Goal: Task Accomplishment & Management: Manage account settings

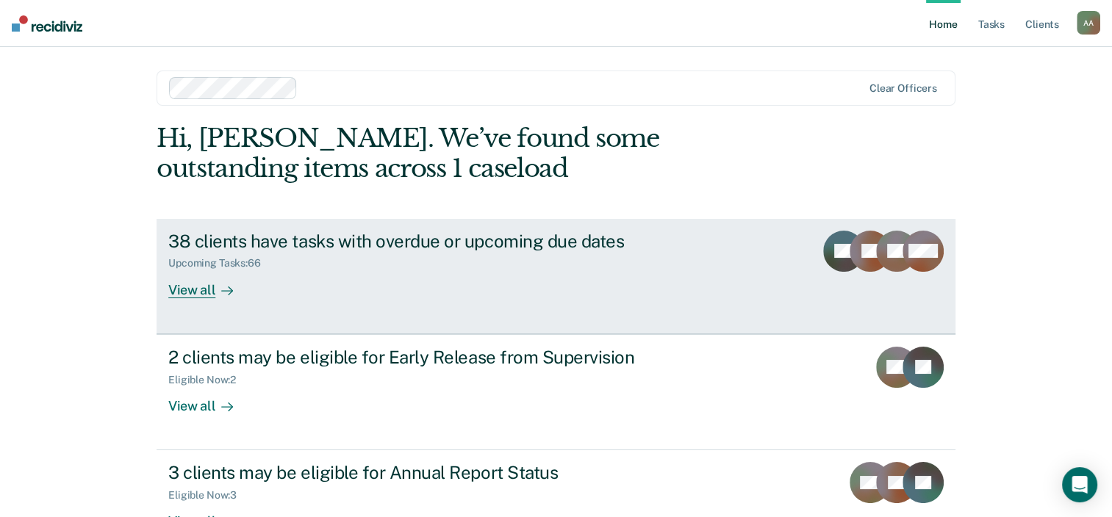
scroll to position [48, 0]
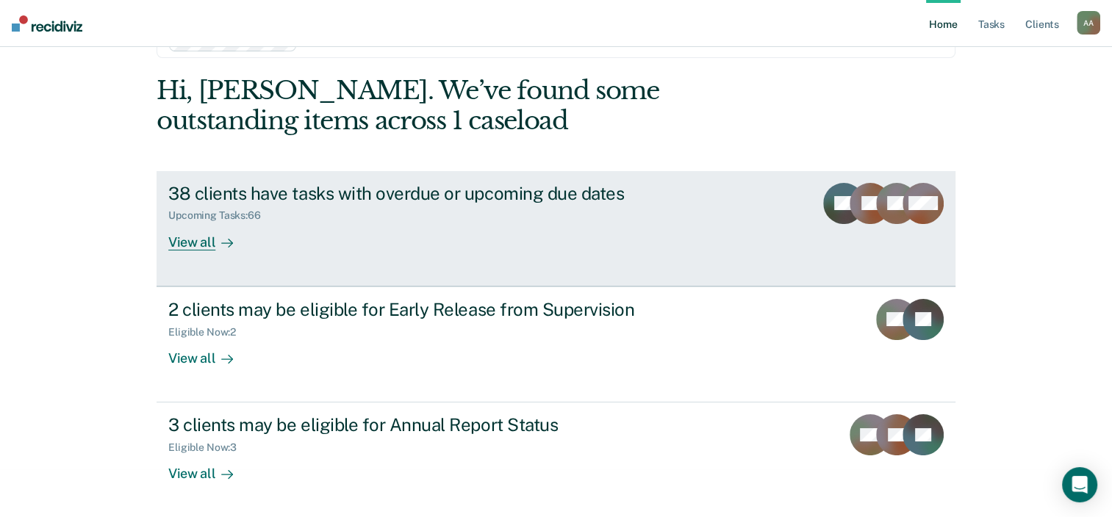
click at [640, 206] on div "Upcoming Tasks : 66" at bounding box center [426, 213] width 516 height 18
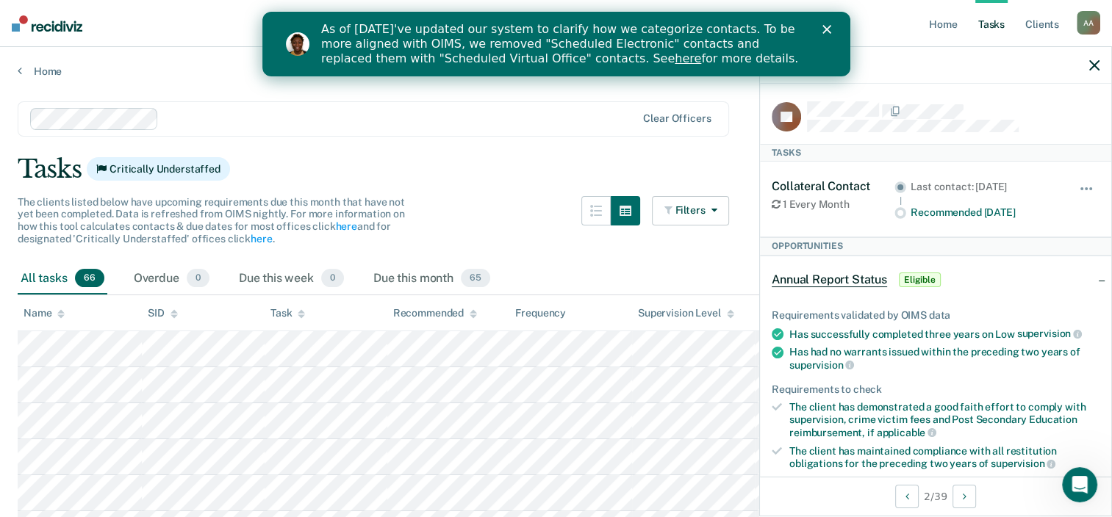
scroll to position [40, 0]
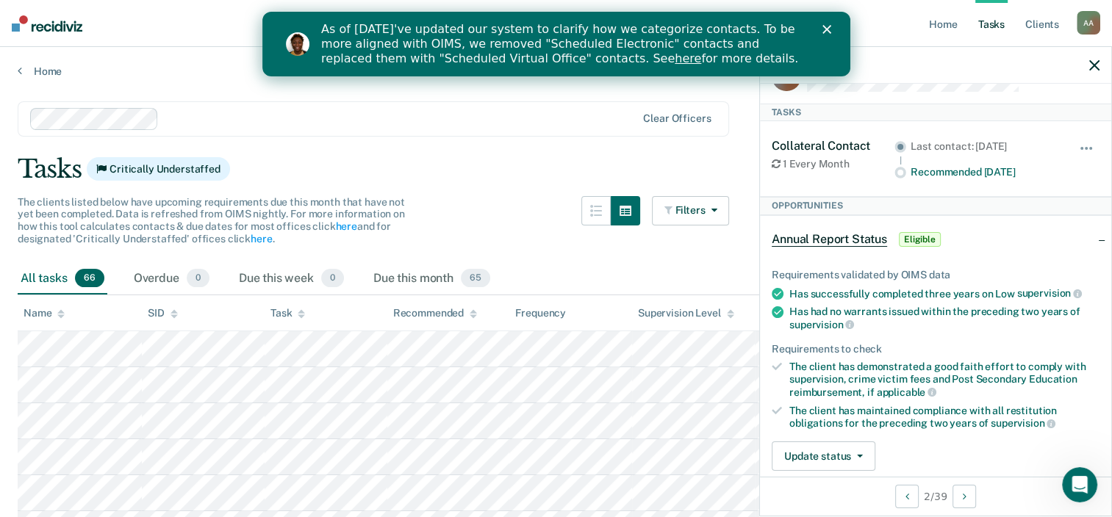
click at [497, 216] on div "The clients listed below have upcoming requirements due this month that have no…" at bounding box center [373, 229] width 711 height 67
click at [1097, 68] on icon "button" at bounding box center [1094, 65] width 10 height 10
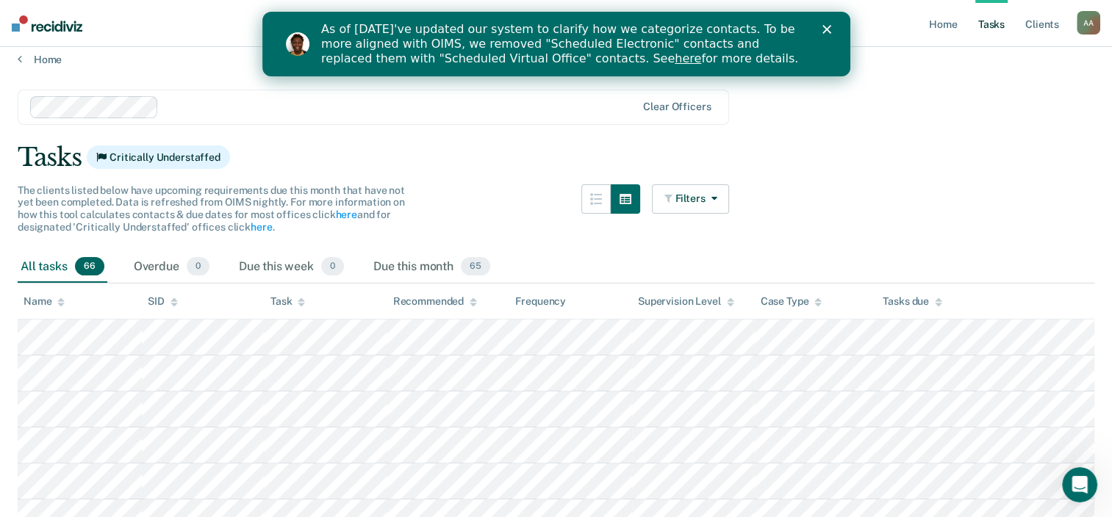
scroll to position [0, 0]
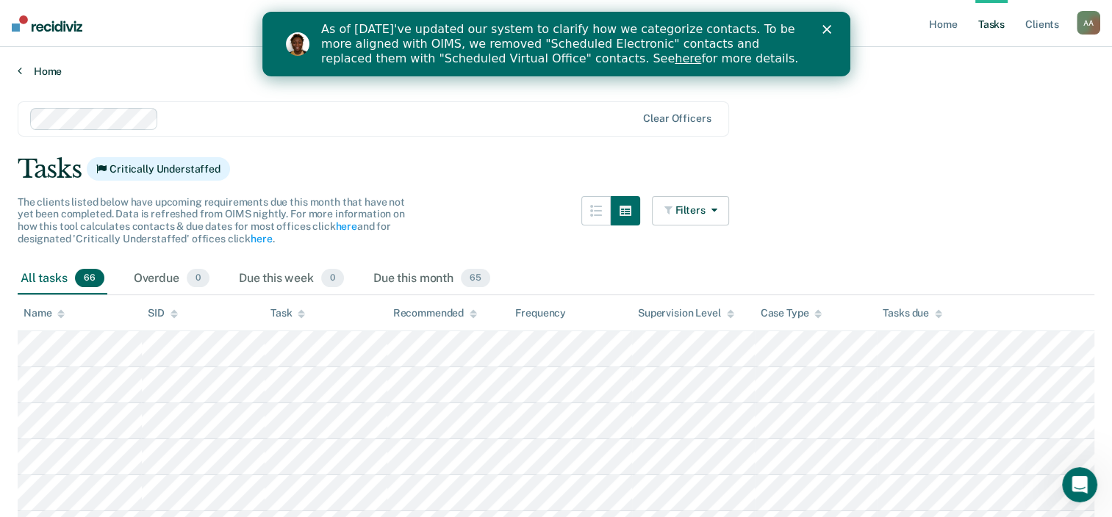
click at [39, 71] on link "Home" at bounding box center [556, 71] width 1076 height 13
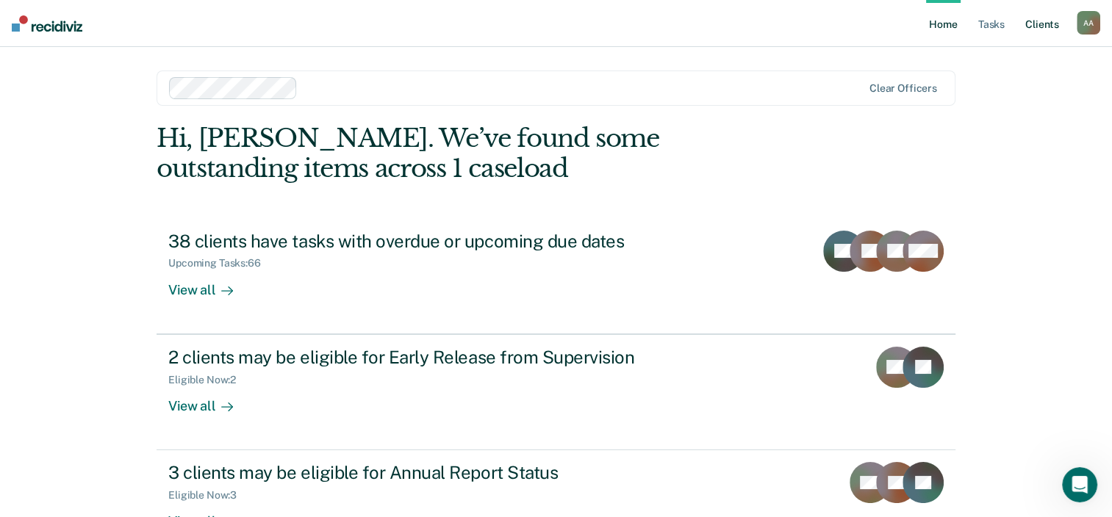
click at [1048, 25] on link "Client s" at bounding box center [1042, 23] width 40 height 47
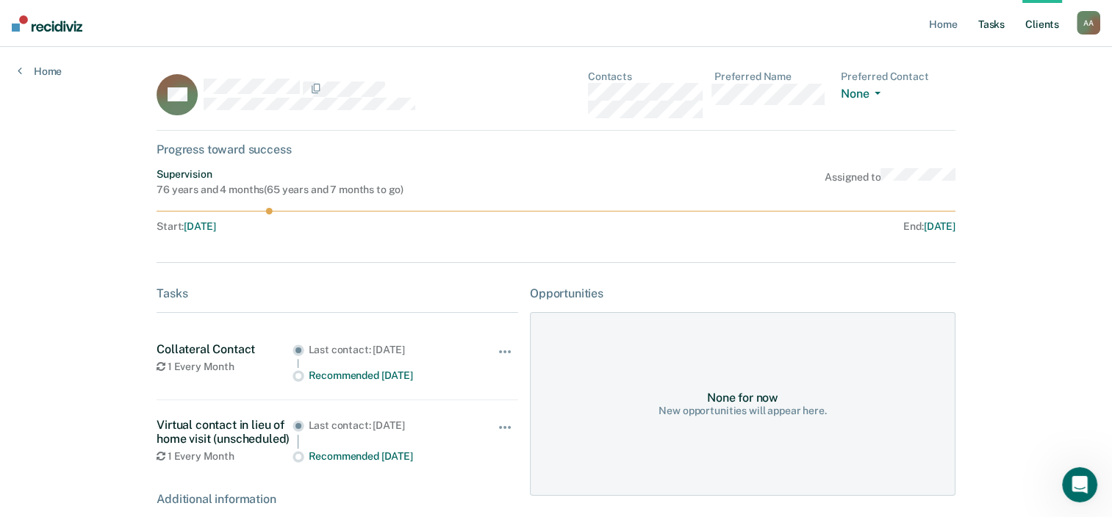
click at [983, 29] on link "Tasks" at bounding box center [991, 23] width 32 height 47
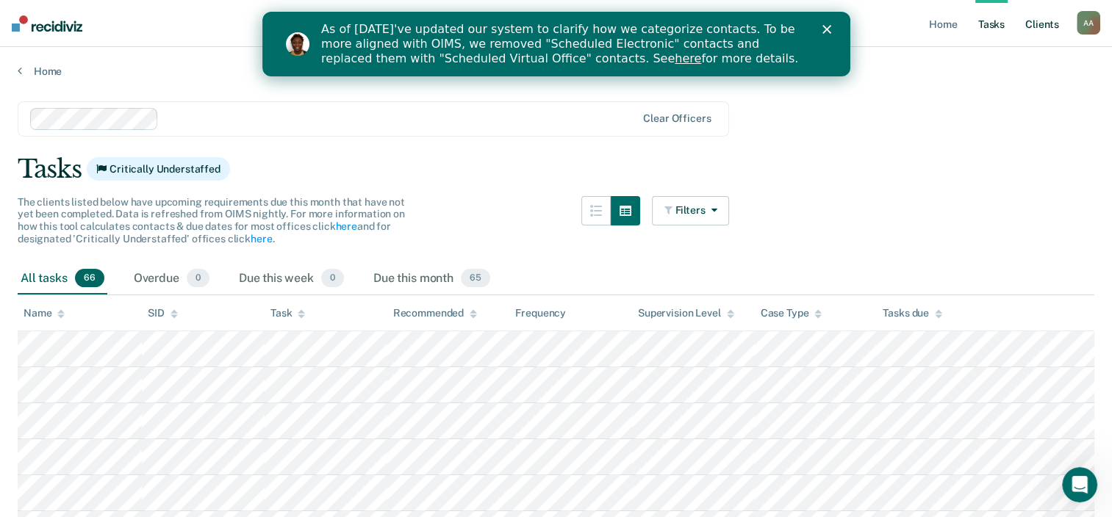
click at [1035, 29] on link "Client s" at bounding box center [1042, 23] width 40 height 47
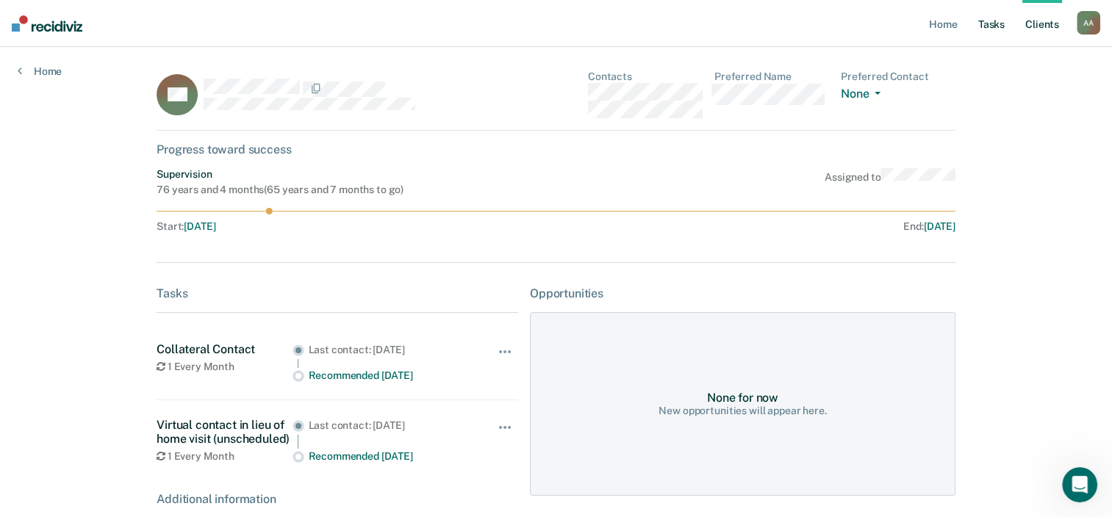
click at [990, 32] on link "Tasks" at bounding box center [991, 23] width 32 height 47
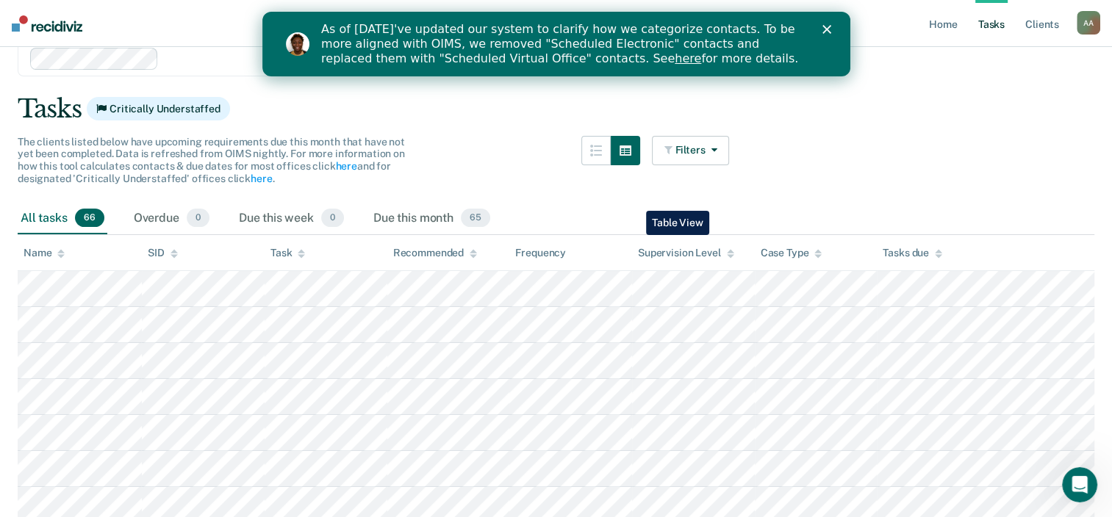
scroll to position [61, 0]
click at [827, 30] on polygon "Close" at bounding box center [825, 29] width 9 height 9
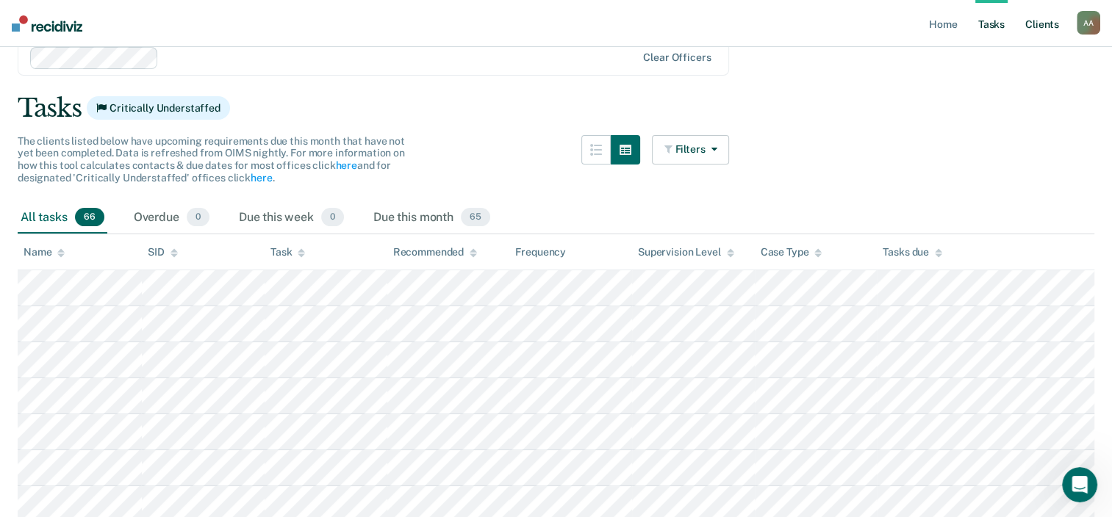
click at [1045, 26] on link "Client s" at bounding box center [1042, 23] width 40 height 47
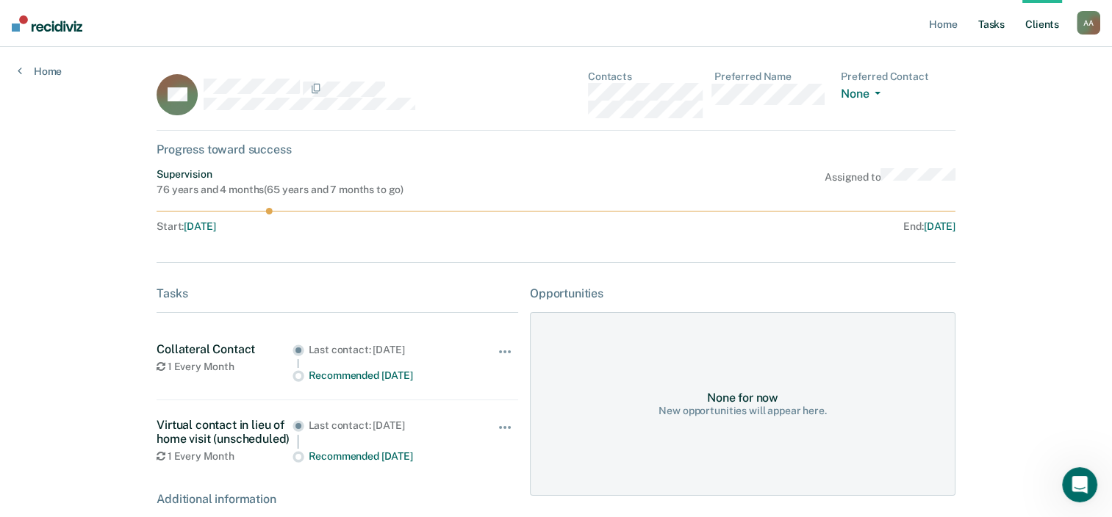
click at [995, 26] on link "Tasks" at bounding box center [991, 23] width 32 height 47
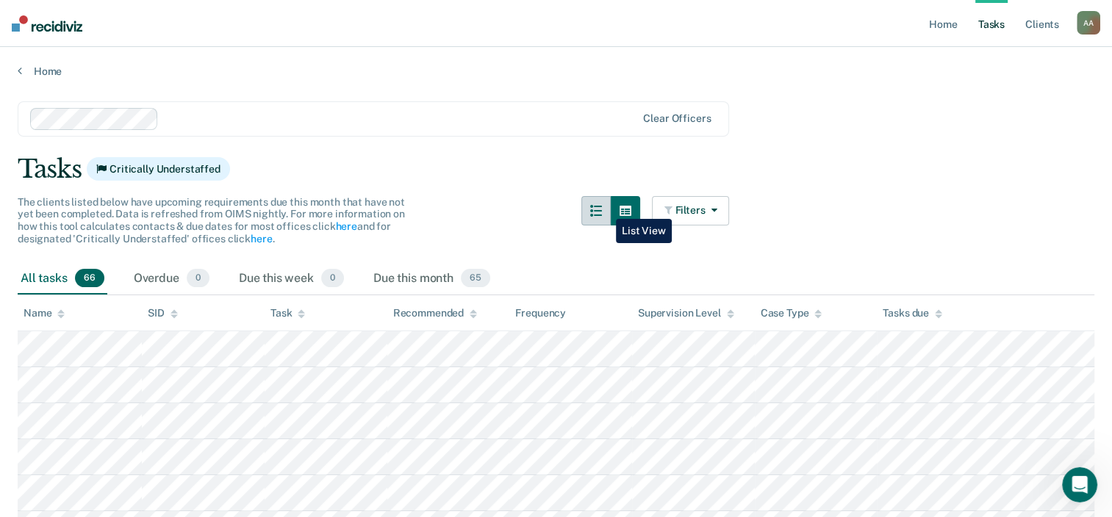
click at [602, 208] on icon "button" at bounding box center [596, 211] width 12 height 12
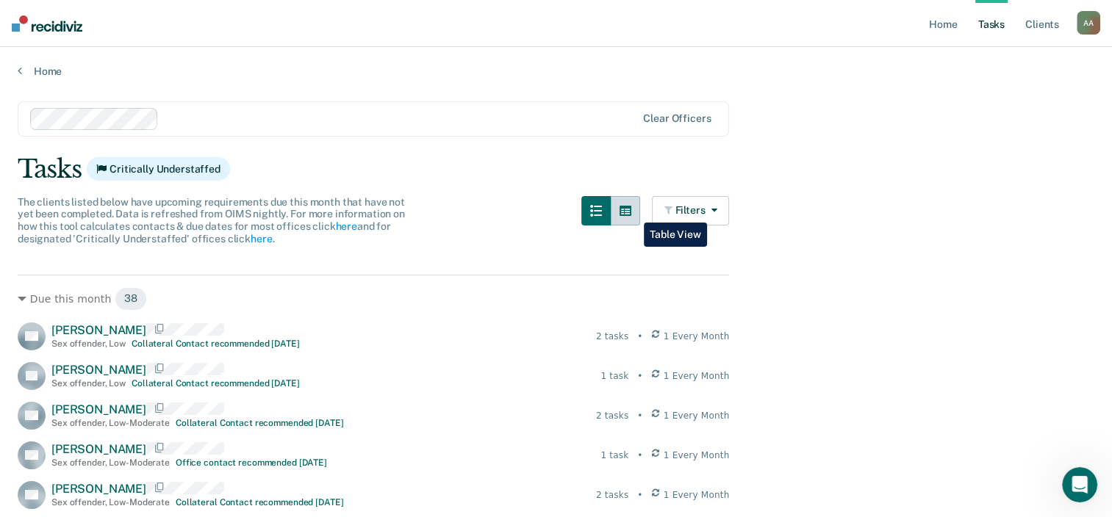
click at [631, 212] on icon "button" at bounding box center [625, 211] width 12 height 12
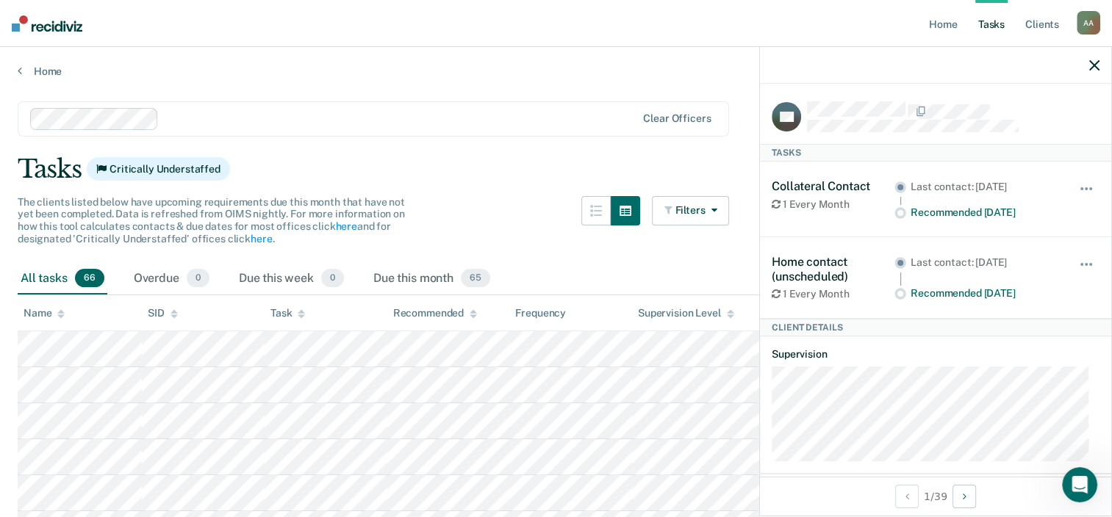
click at [1090, 73] on div at bounding box center [935, 65] width 351 height 37
click at [1096, 65] on icon "button" at bounding box center [1094, 65] width 10 height 10
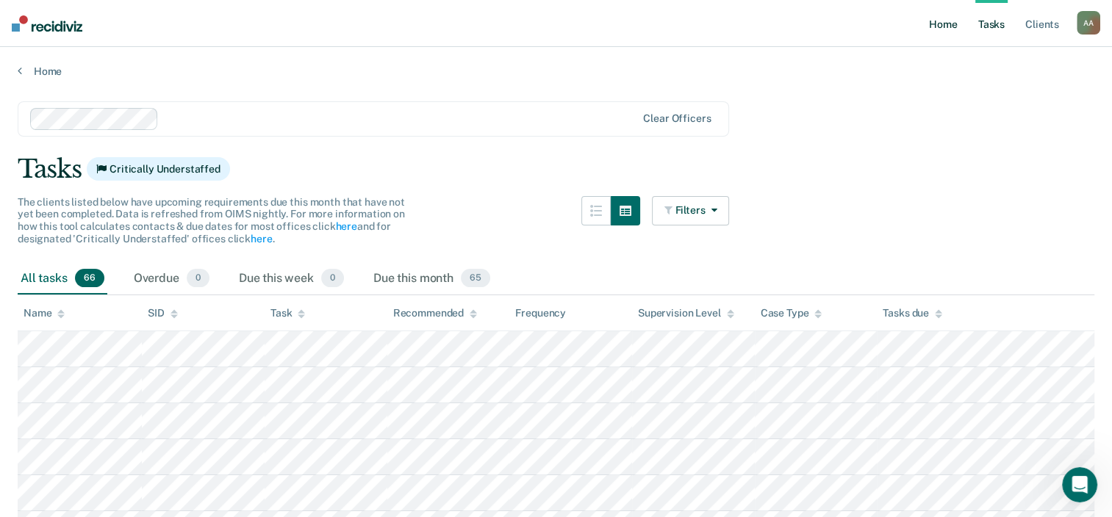
click at [927, 29] on link "Home" at bounding box center [943, 23] width 34 height 47
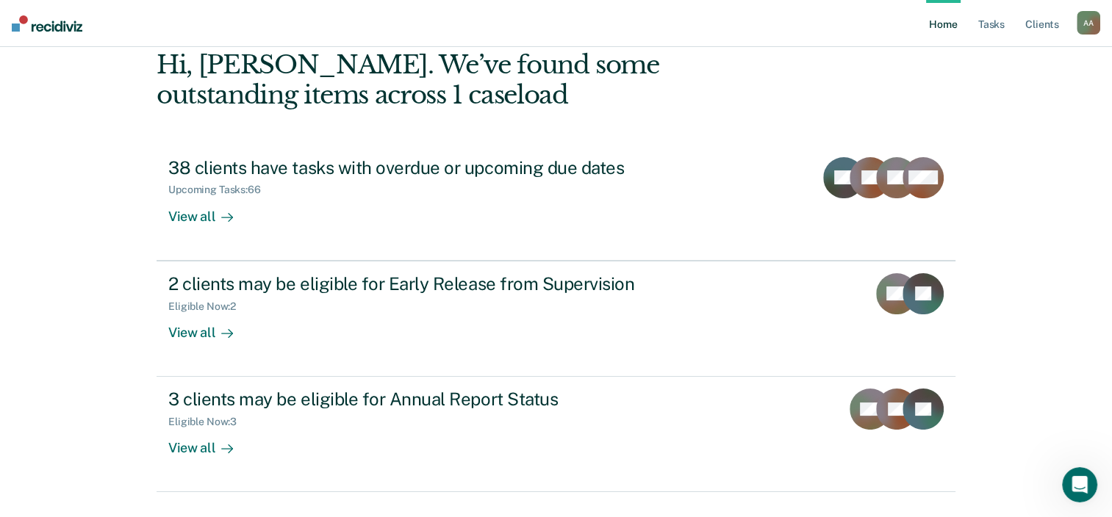
scroll to position [107, 0]
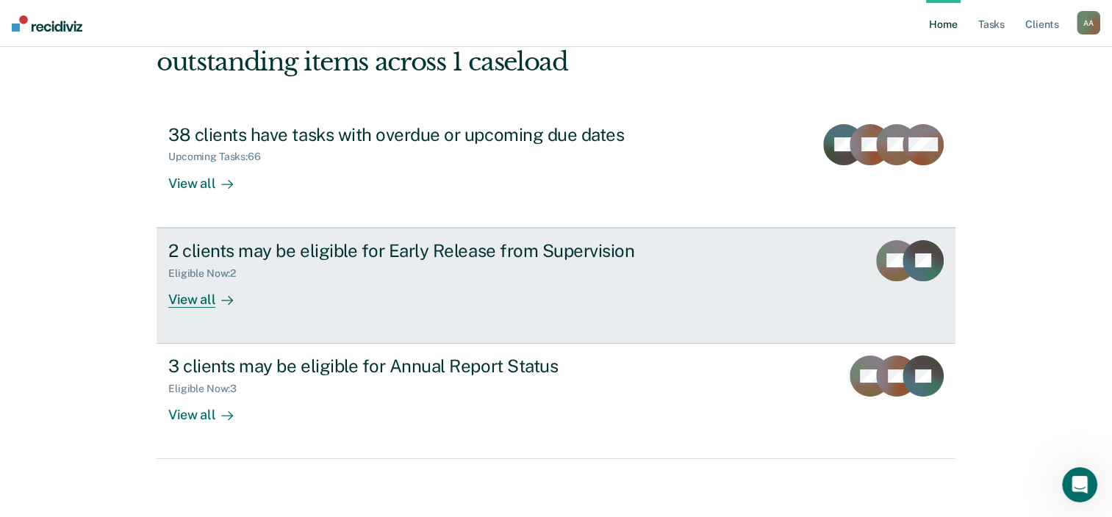
click at [455, 253] on div "2 clients may be eligible for Early Release from Supervision" at bounding box center [426, 250] width 516 height 21
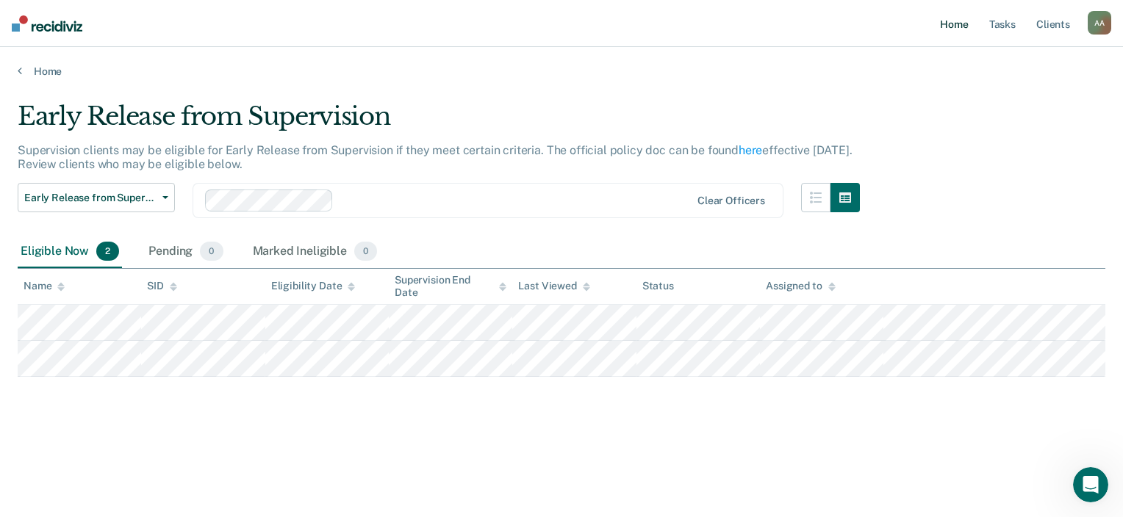
click at [952, 21] on link "Home" at bounding box center [954, 23] width 34 height 47
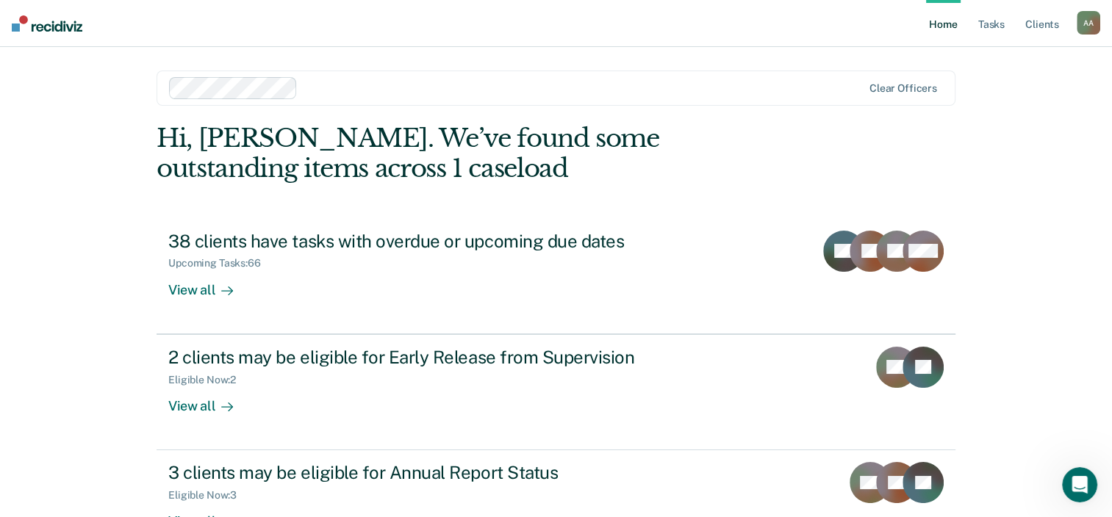
scroll to position [107, 0]
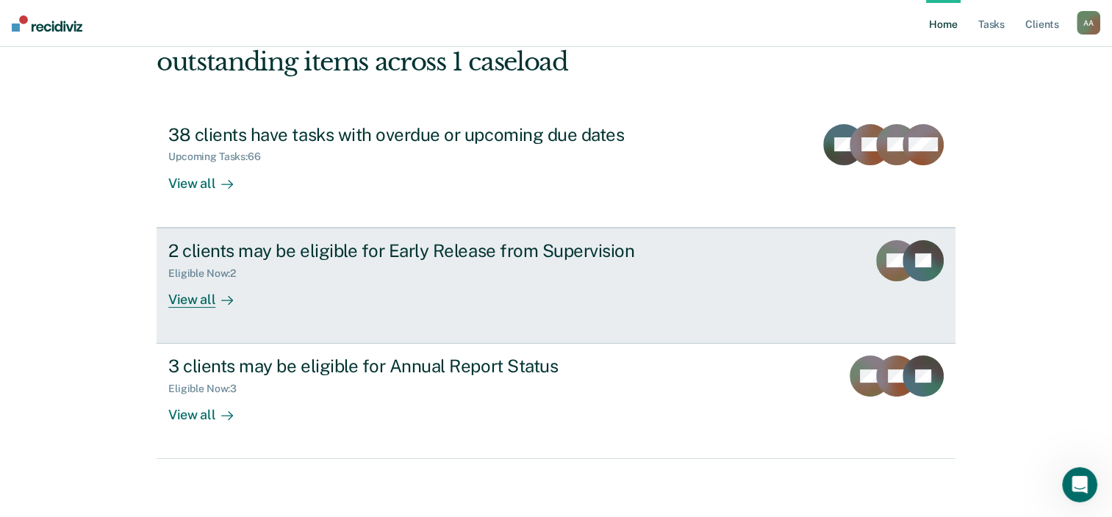
click at [248, 325] on link "2 clients may be eligible for Early Release from Supervision Eligible Now : 2 V…" at bounding box center [555, 286] width 799 height 116
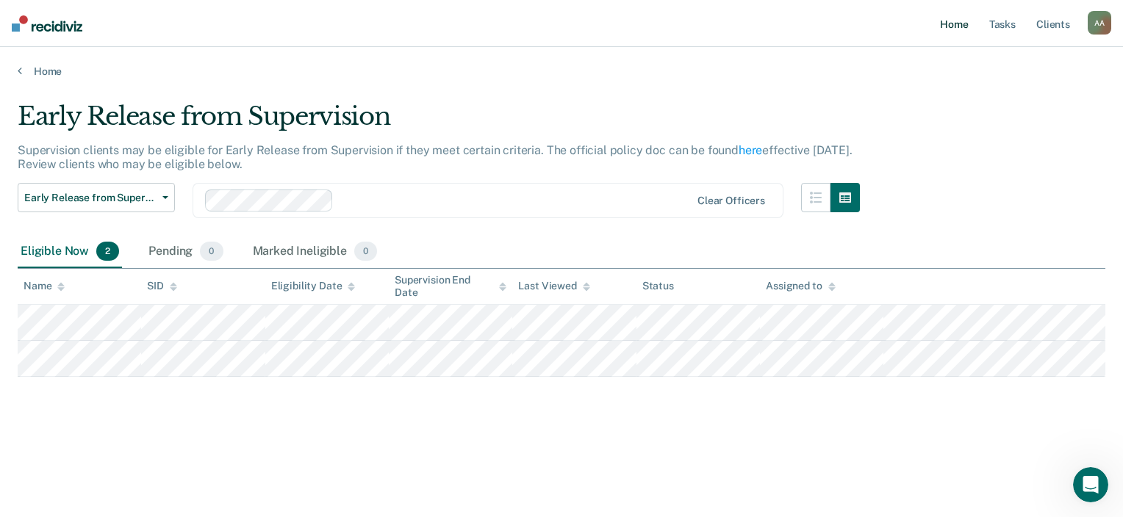
click at [958, 27] on link "Home" at bounding box center [954, 23] width 34 height 47
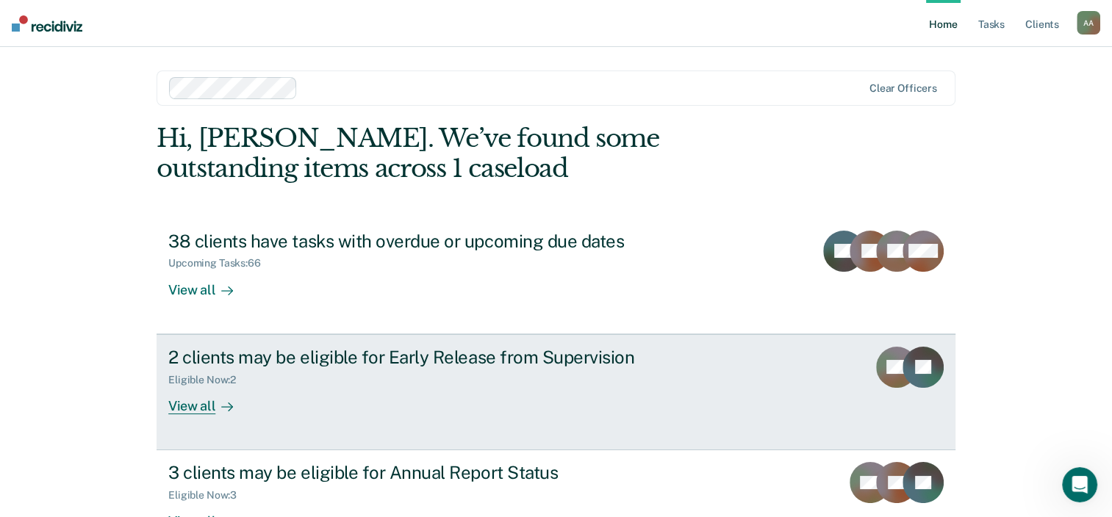
click at [400, 353] on div "2 clients may be eligible for Early Release from Supervision" at bounding box center [426, 357] width 516 height 21
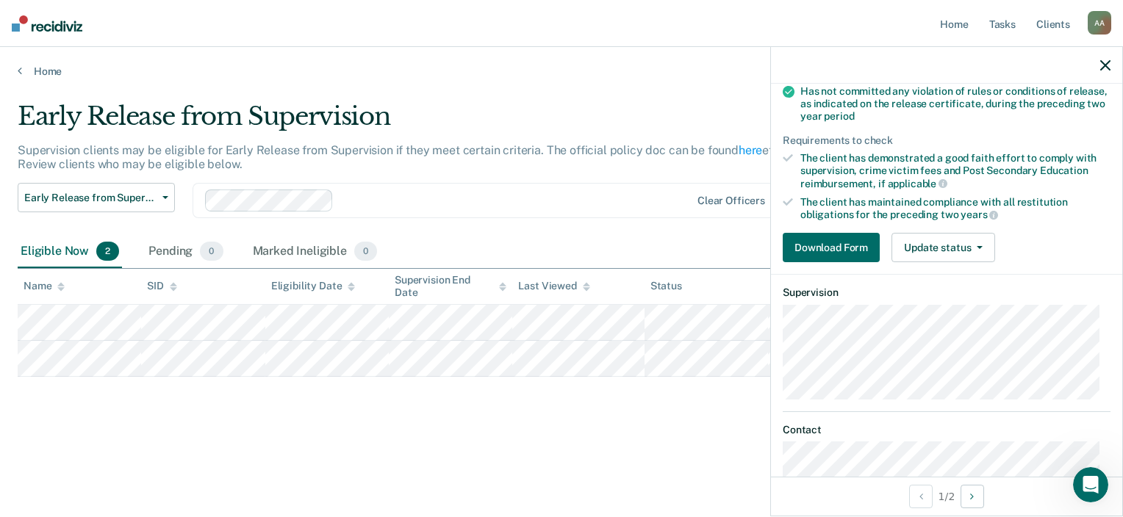
scroll to position [264, 0]
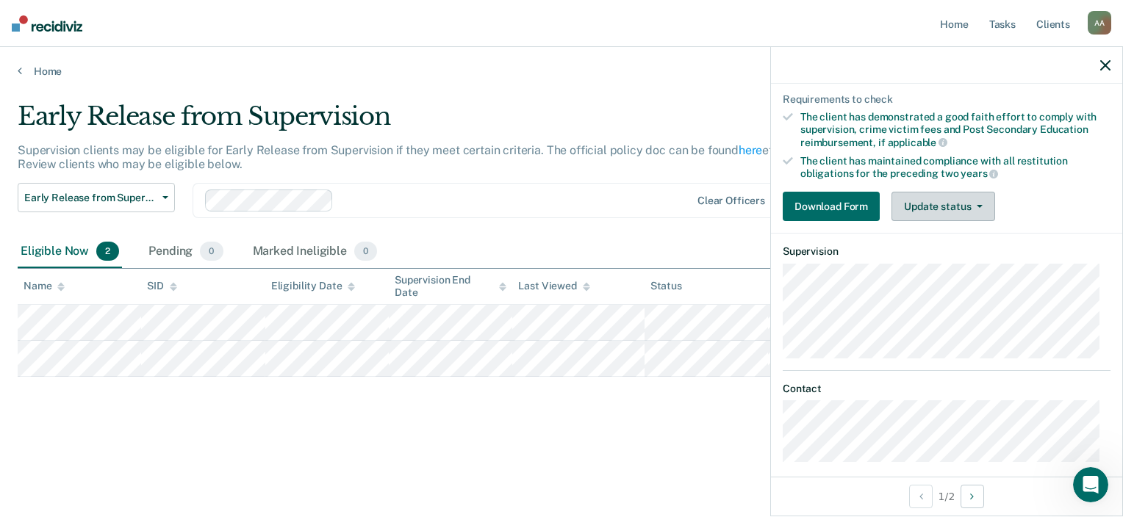
click at [964, 201] on button "Update status" at bounding box center [943, 206] width 104 height 29
click at [1064, 159] on div "The client has maintained compliance with all restitution obligations for the p…" at bounding box center [955, 167] width 310 height 25
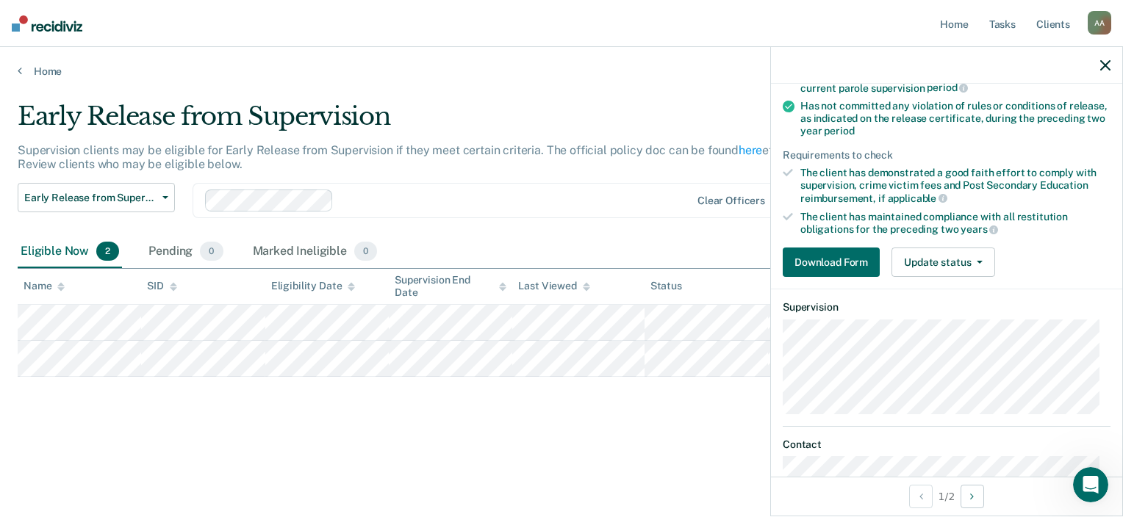
scroll to position [211, 0]
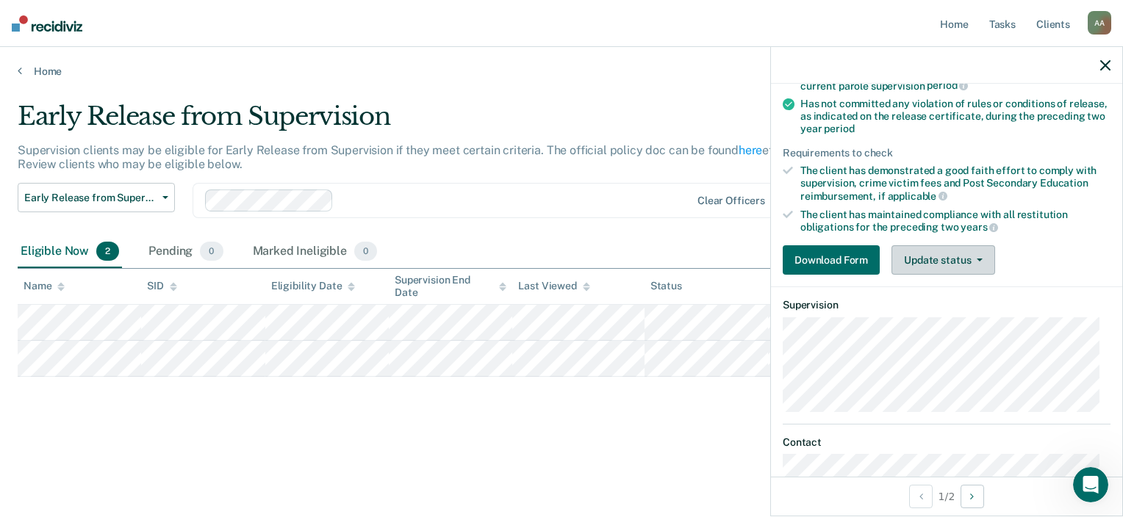
click at [982, 256] on button "Update status" at bounding box center [943, 259] width 104 height 29
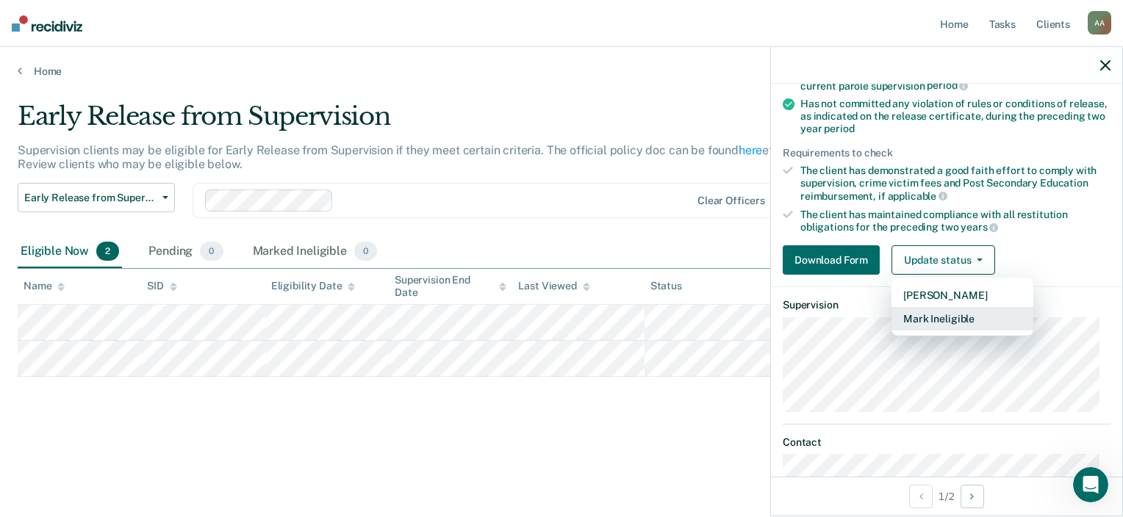
click at [980, 322] on button "Mark Ineligible" at bounding box center [962, 319] width 142 height 24
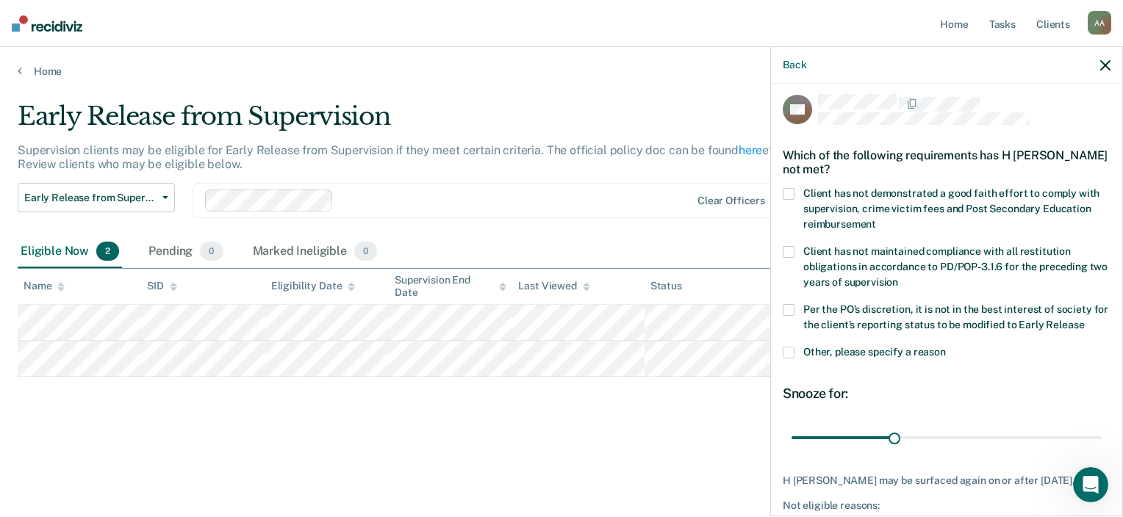
scroll to position [0, 0]
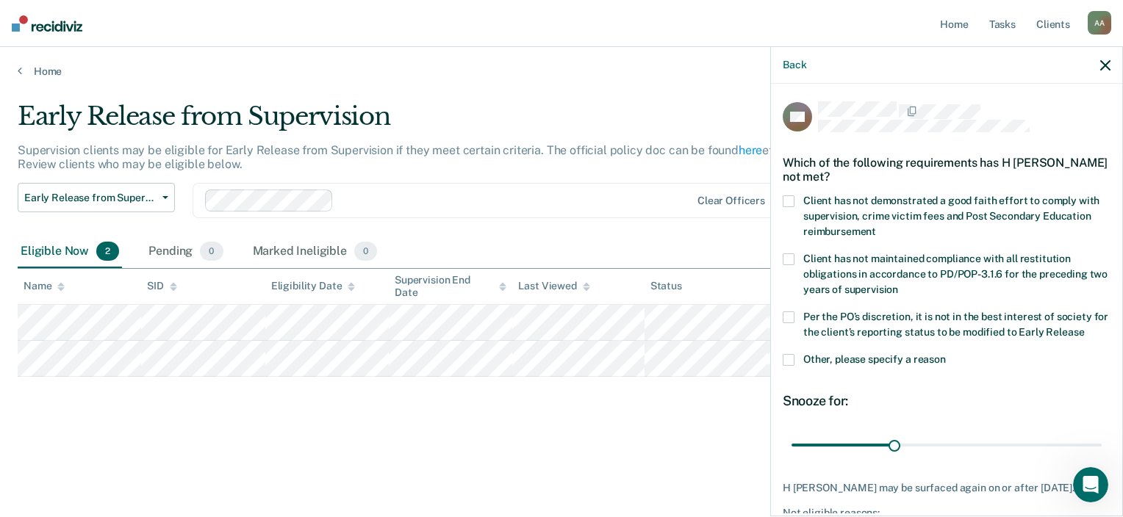
click at [1108, 68] on icon "button" at bounding box center [1105, 65] width 10 height 10
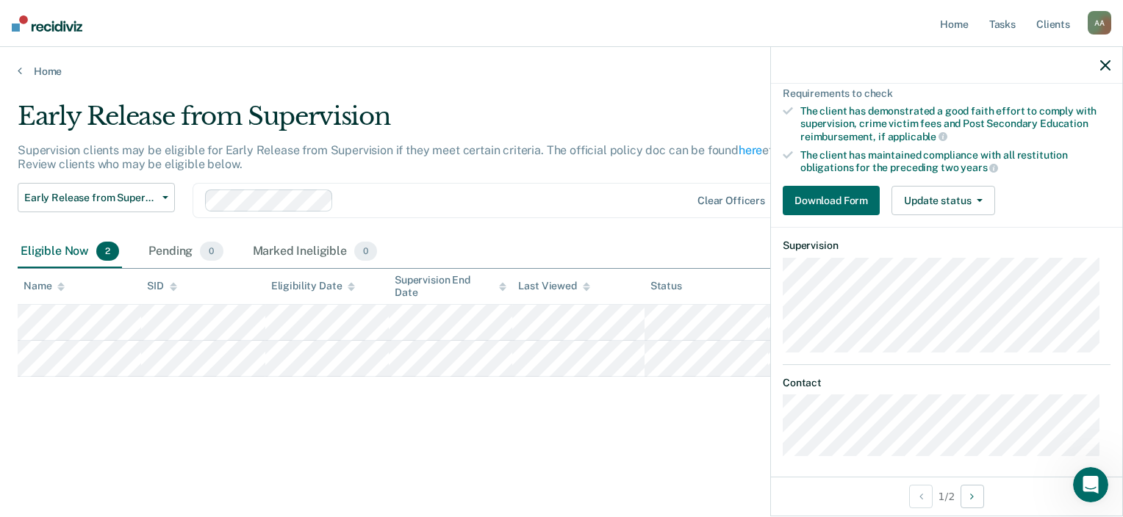
scroll to position [273, 0]
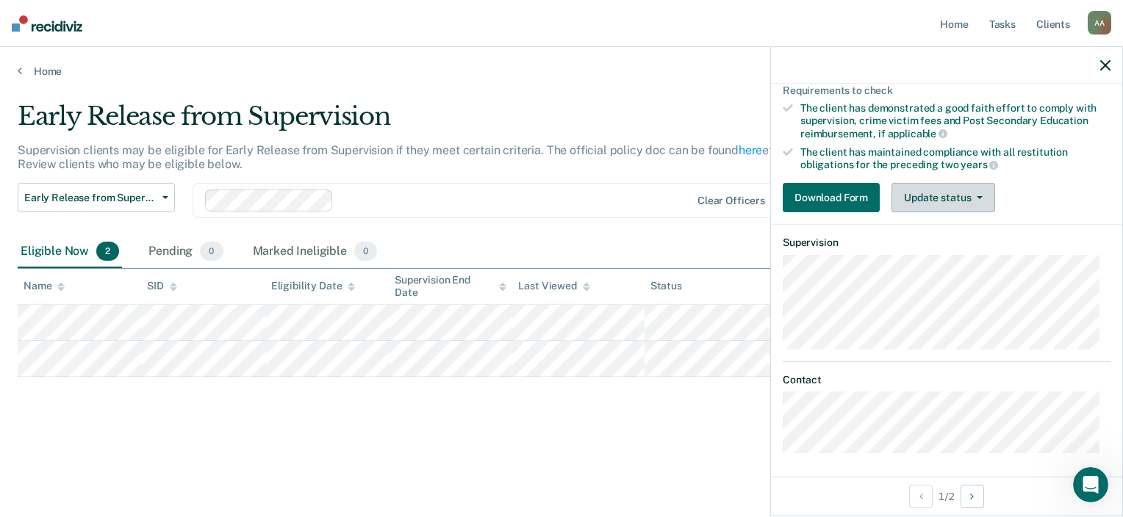
click at [942, 187] on button "Update status" at bounding box center [943, 197] width 104 height 29
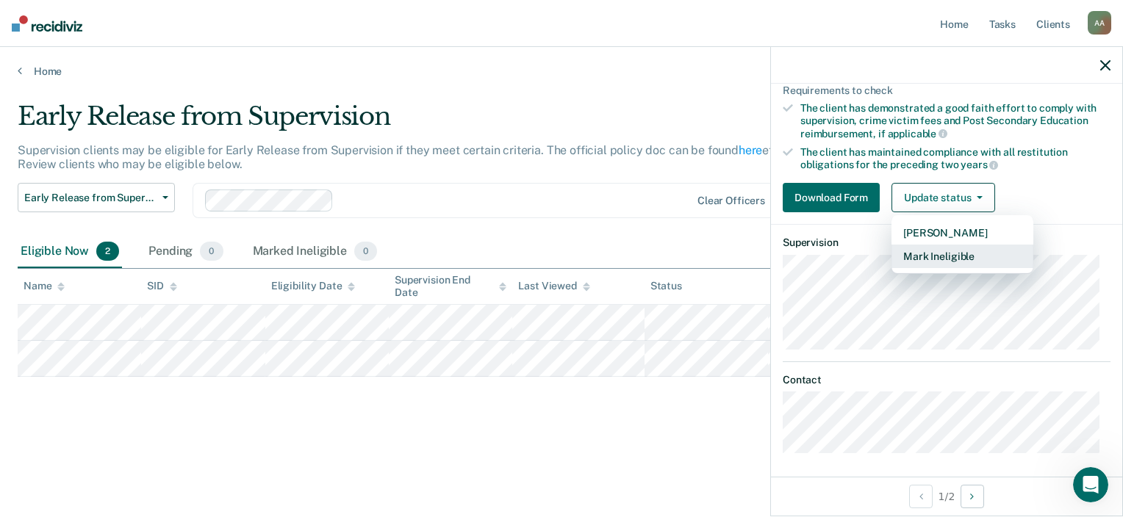
click at [951, 255] on button "Mark Ineligible" at bounding box center [962, 257] width 142 height 24
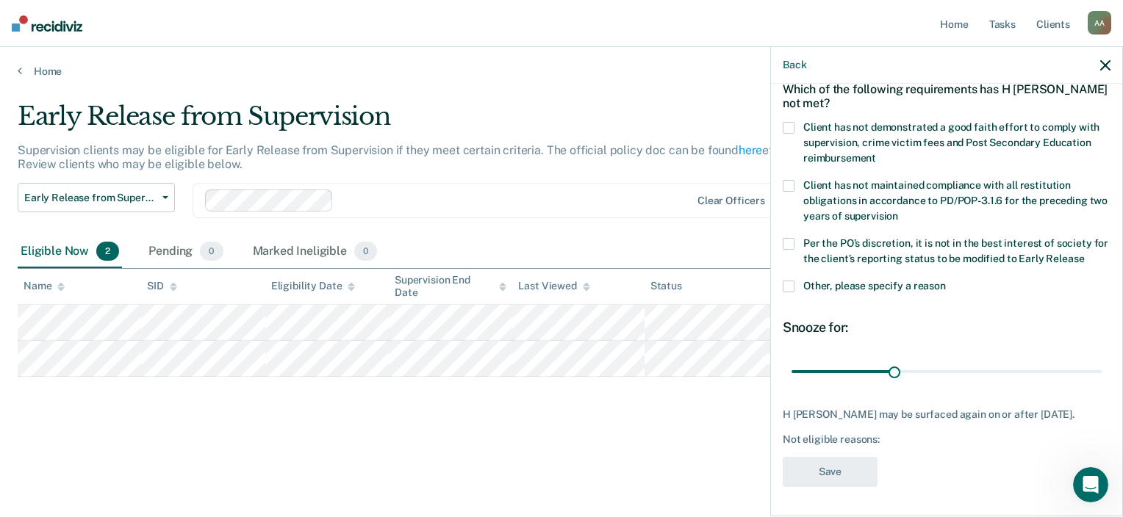
scroll to position [84, 0]
click at [784, 281] on span at bounding box center [788, 287] width 12 height 12
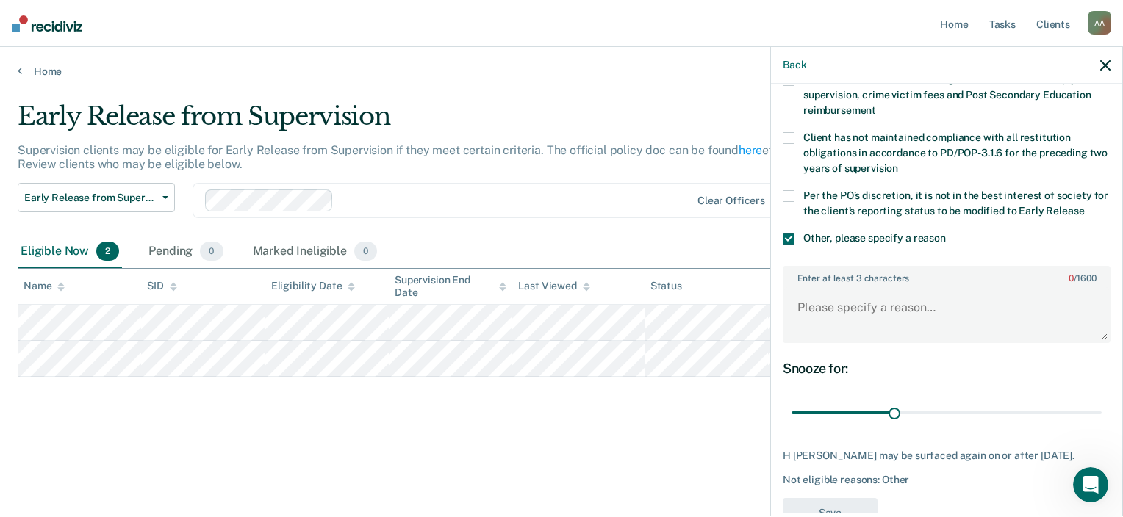
scroll to position [122, 0]
click at [834, 303] on textarea "Enter at least 3 characters 0 / 1600" at bounding box center [946, 314] width 325 height 54
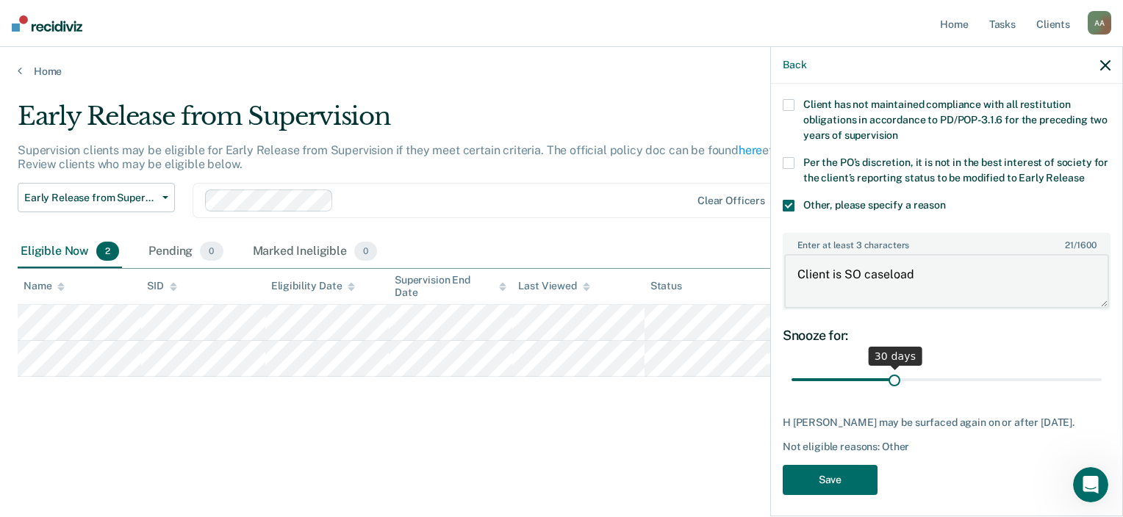
scroll to position [156, 0]
drag, startPoint x: 912, startPoint y: 271, endPoint x: 719, endPoint y: 276, distance: 193.3
click at [719, 276] on body "Looks like you’re using Internet Explorer 11. For faster loading and a better e…" at bounding box center [561, 258] width 1123 height 517
click at [815, 271] on textarea "SO does not qualify for early release" at bounding box center [946, 280] width 325 height 54
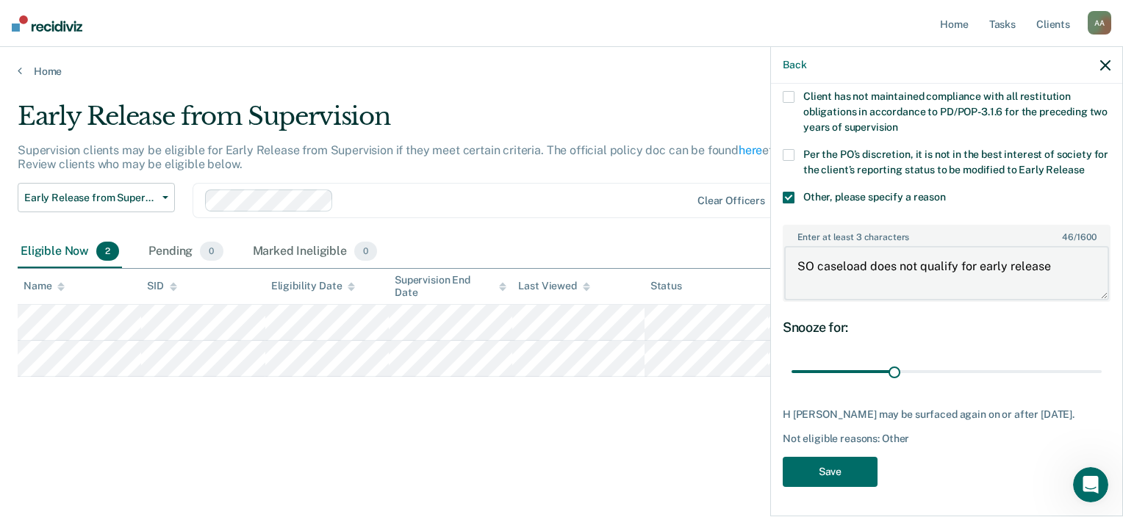
click at [673, 312] on body "Looks like you’re using Internet Explorer 11. For faster loading and a better e…" at bounding box center [561, 258] width 1123 height 517
type textarea "SO caseload does not qualify for early release"
click at [831, 481] on button "Save" at bounding box center [829, 472] width 95 height 30
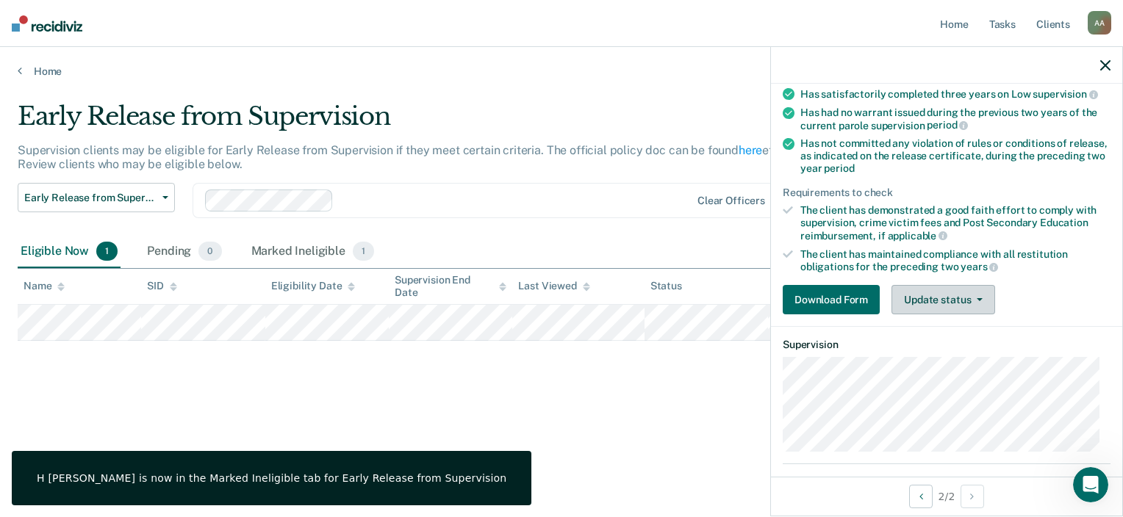
click at [947, 301] on button "Update status" at bounding box center [943, 299] width 104 height 29
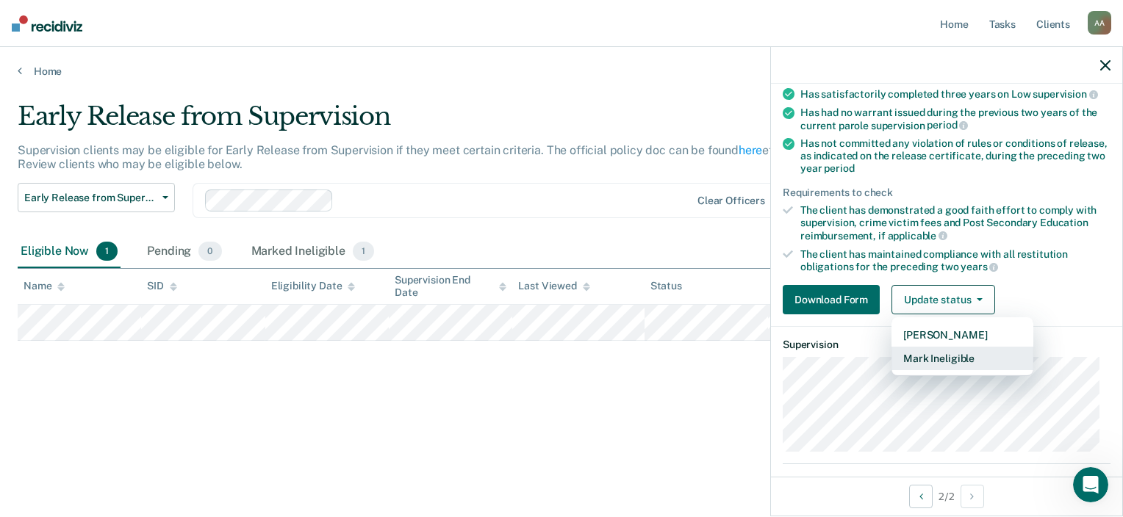
click at [944, 353] on button "Mark Ineligible" at bounding box center [962, 359] width 142 height 24
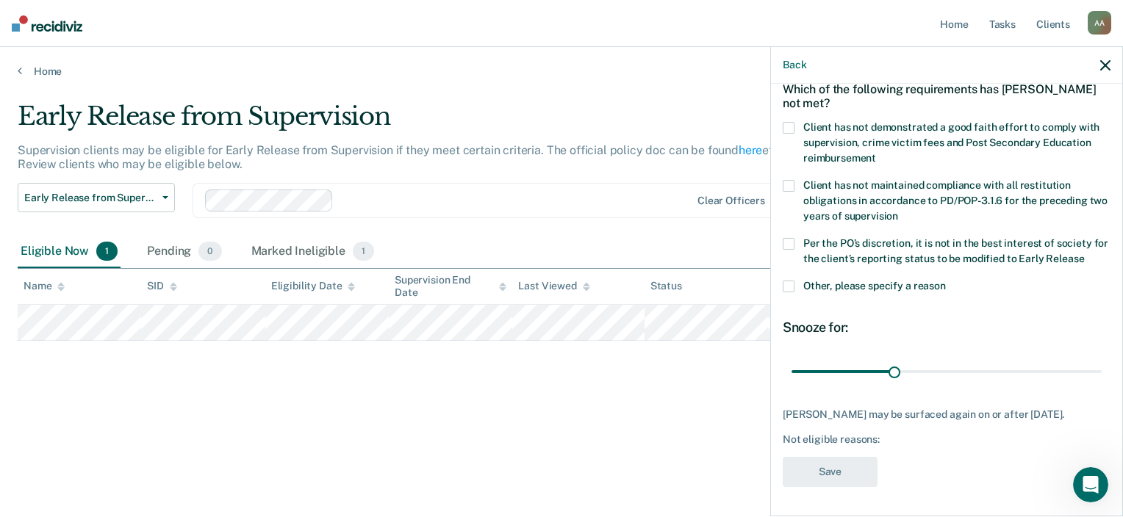
click at [787, 281] on span at bounding box center [788, 287] width 12 height 12
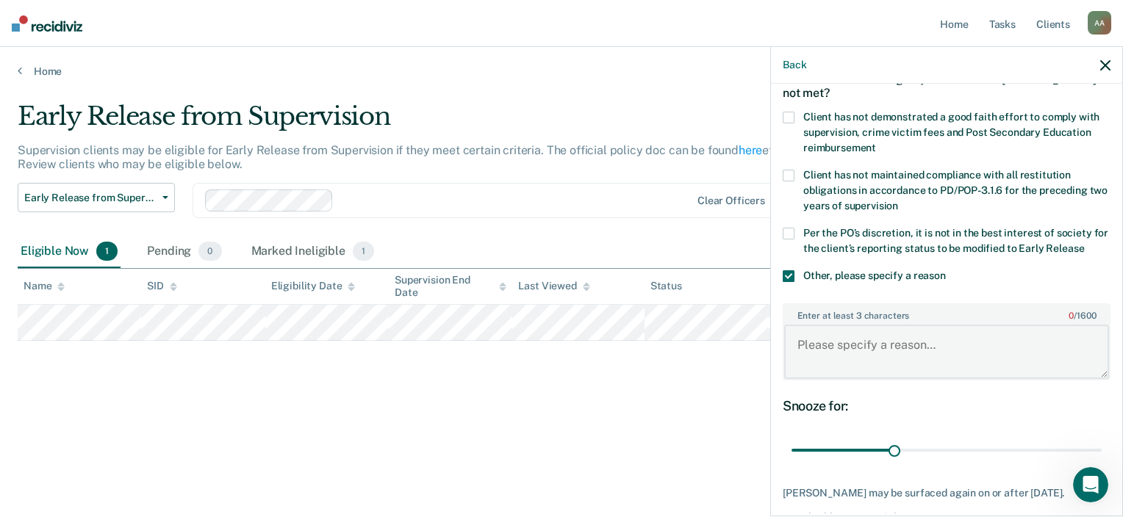
click at [826, 353] on textarea "Enter at least 3 characters 0 / 1600" at bounding box center [946, 352] width 325 height 54
paste textarea "SO caseload does not qualify for early release"
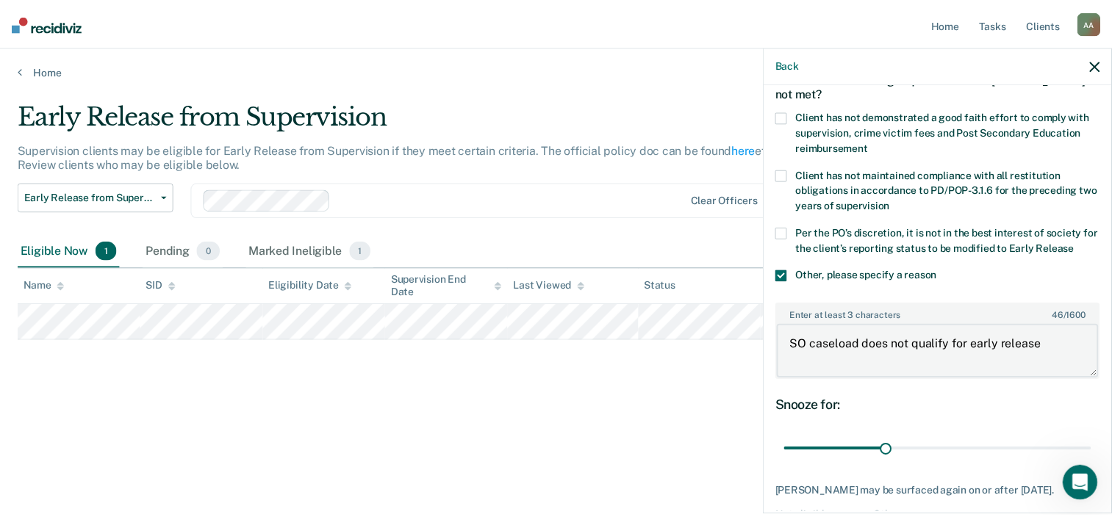
scroll to position [171, 0]
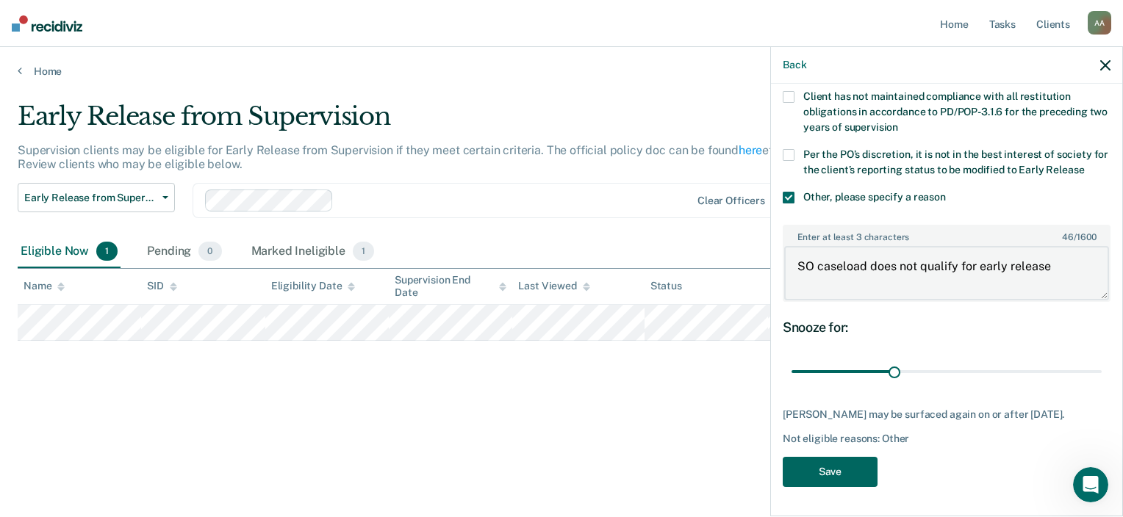
type textarea "SO caseload does not qualify for early release"
click at [846, 476] on button "Save" at bounding box center [829, 472] width 95 height 30
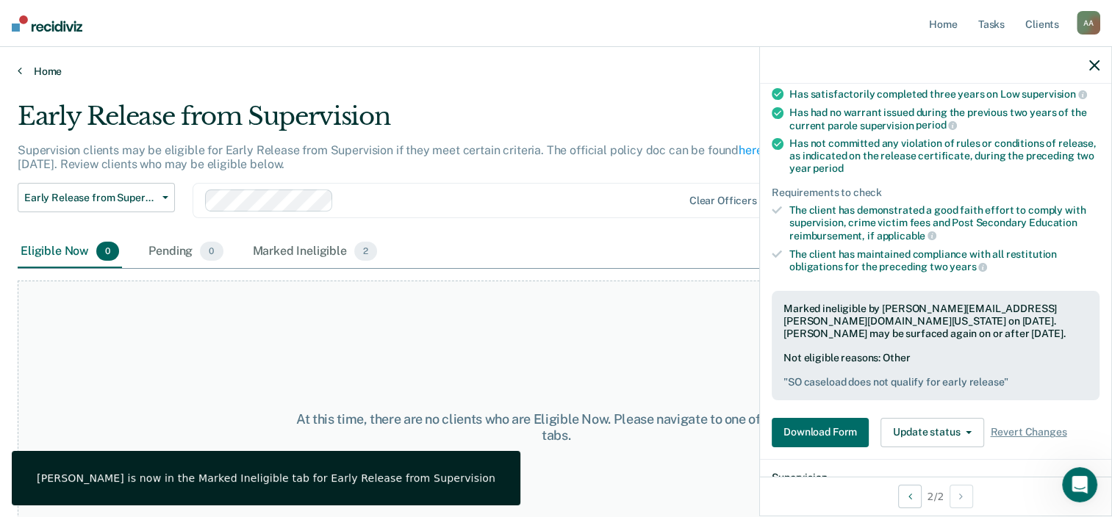
click at [51, 73] on link "Home" at bounding box center [556, 71] width 1076 height 13
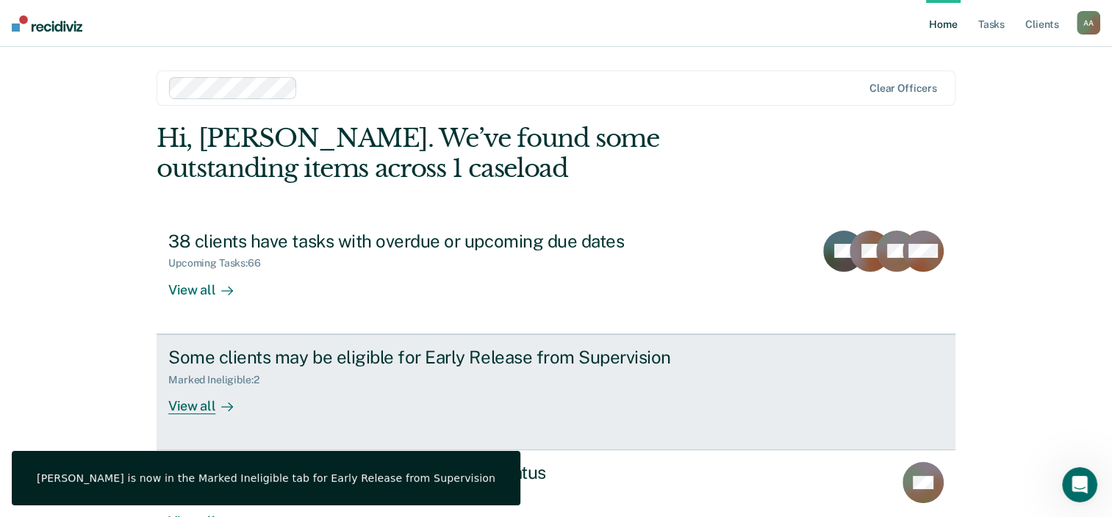
scroll to position [107, 0]
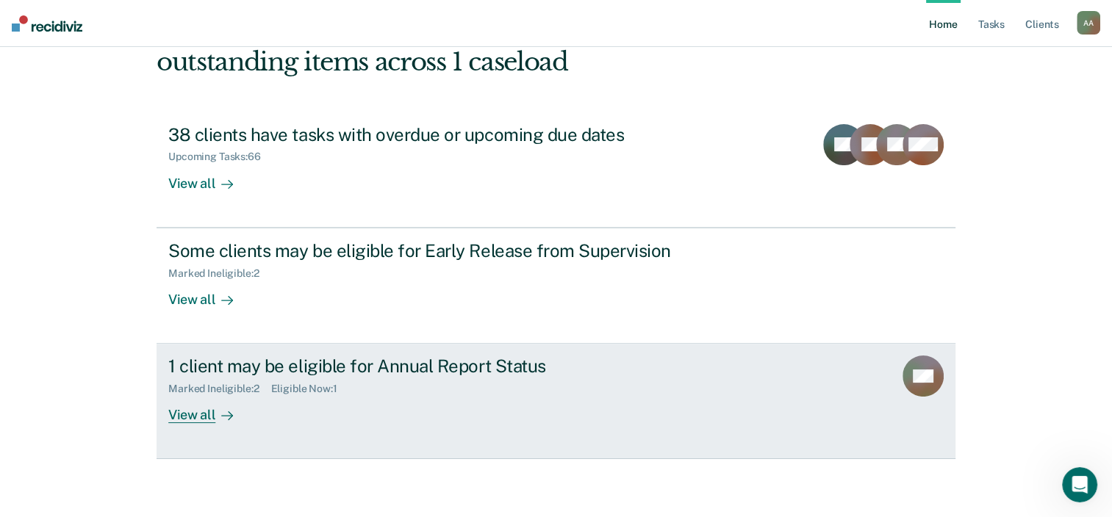
click at [341, 386] on div "Eligible Now : 1" at bounding box center [310, 389] width 78 height 12
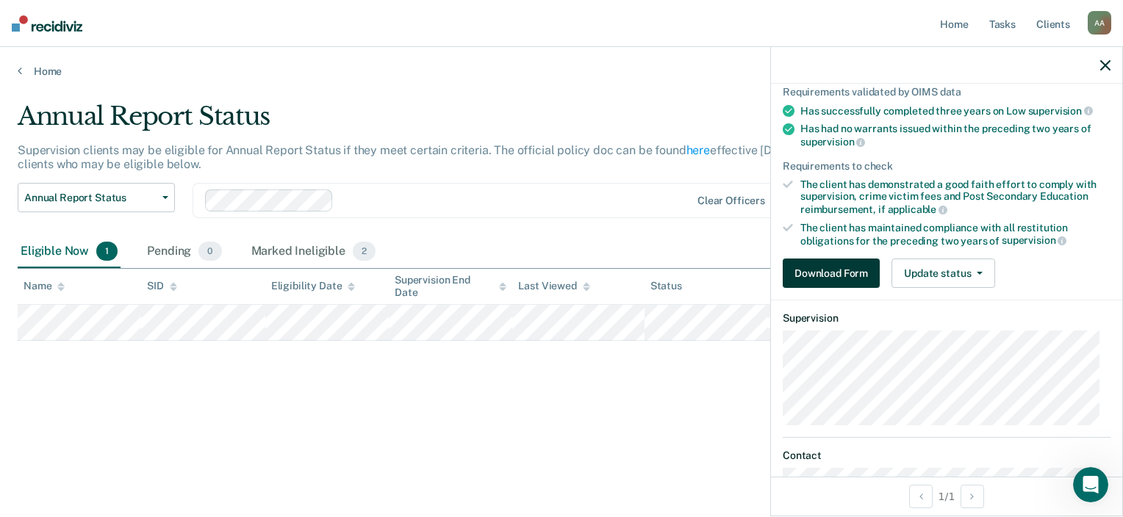
scroll to position [114, 0]
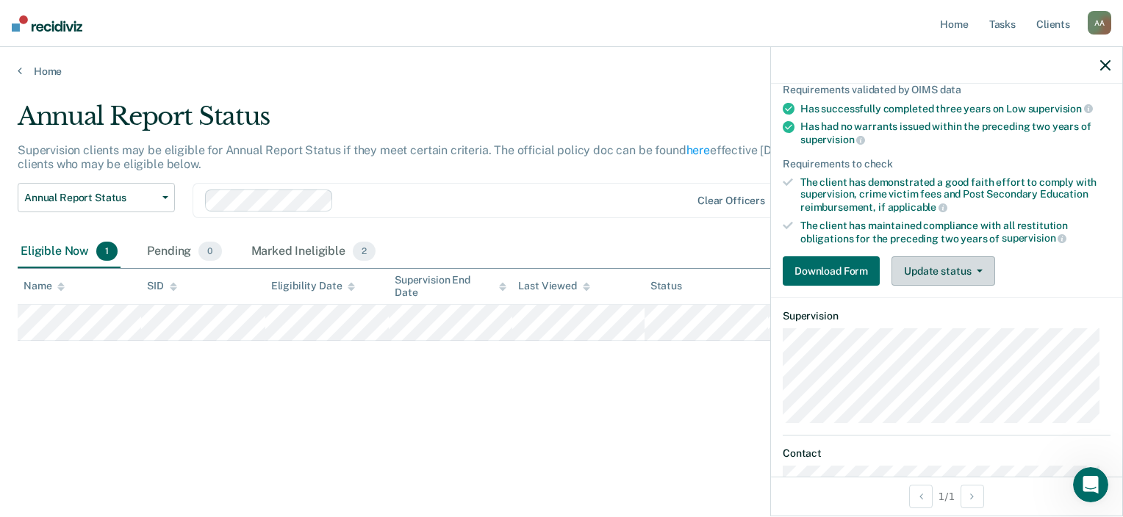
click at [929, 262] on button "Update status" at bounding box center [943, 270] width 104 height 29
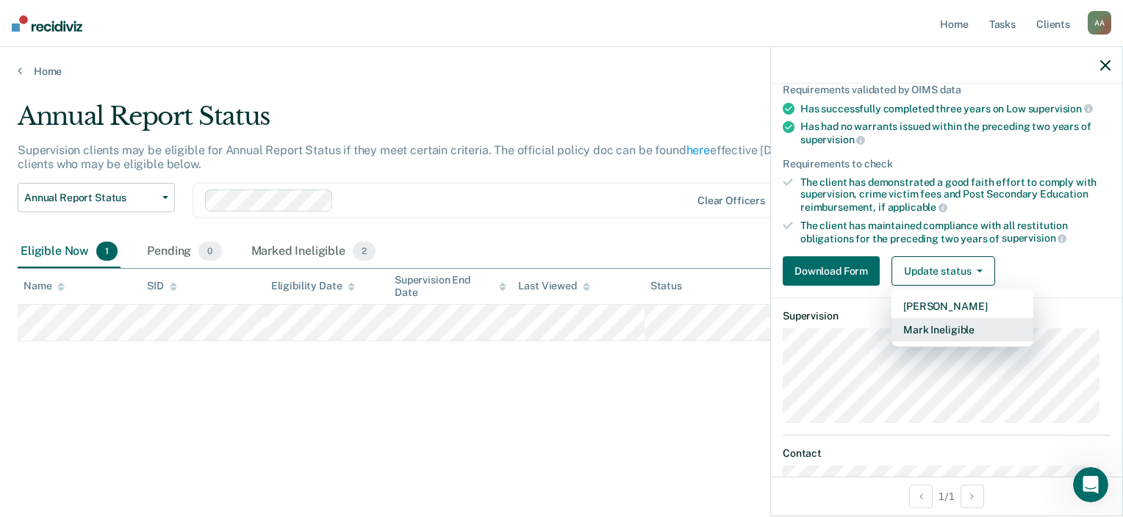
click at [937, 327] on button "Mark Ineligible" at bounding box center [962, 330] width 142 height 24
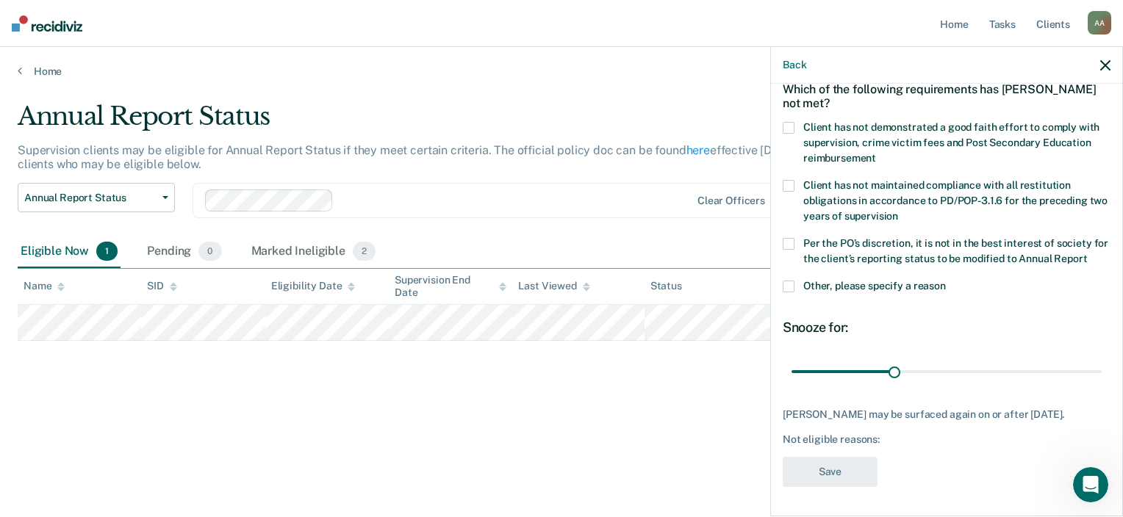
click at [788, 281] on span at bounding box center [788, 287] width 12 height 12
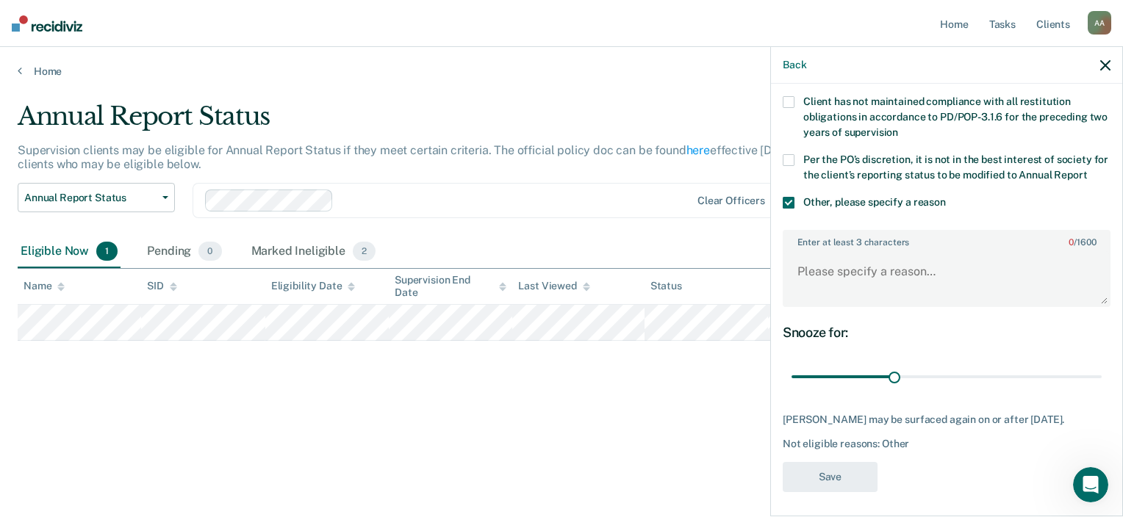
scroll to position [164, 0]
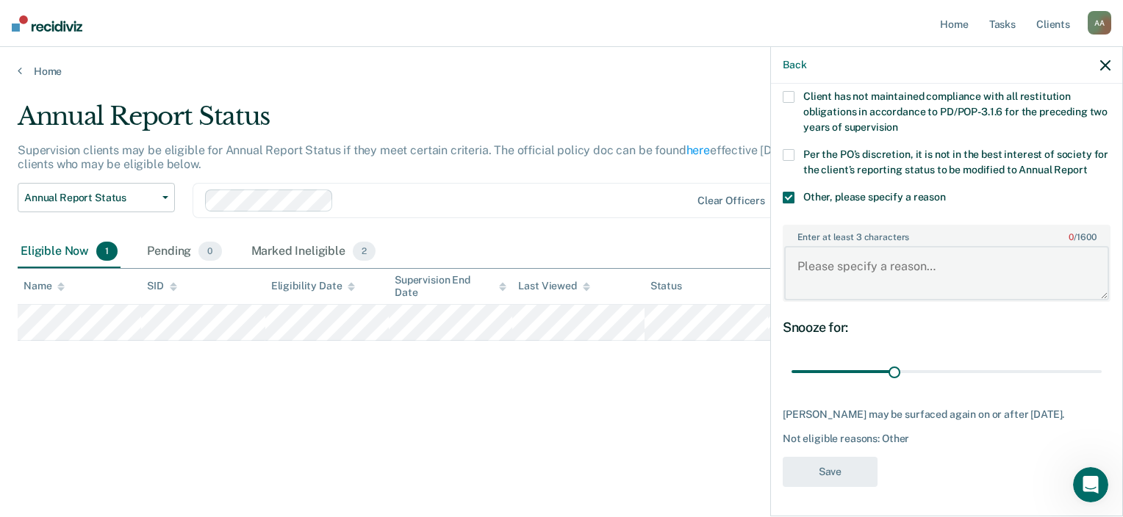
click at [855, 282] on textarea "Enter at least 3 characters 0 / 1600" at bounding box center [946, 273] width 325 height 54
paste textarea "SO caseload does not qualify for early release"
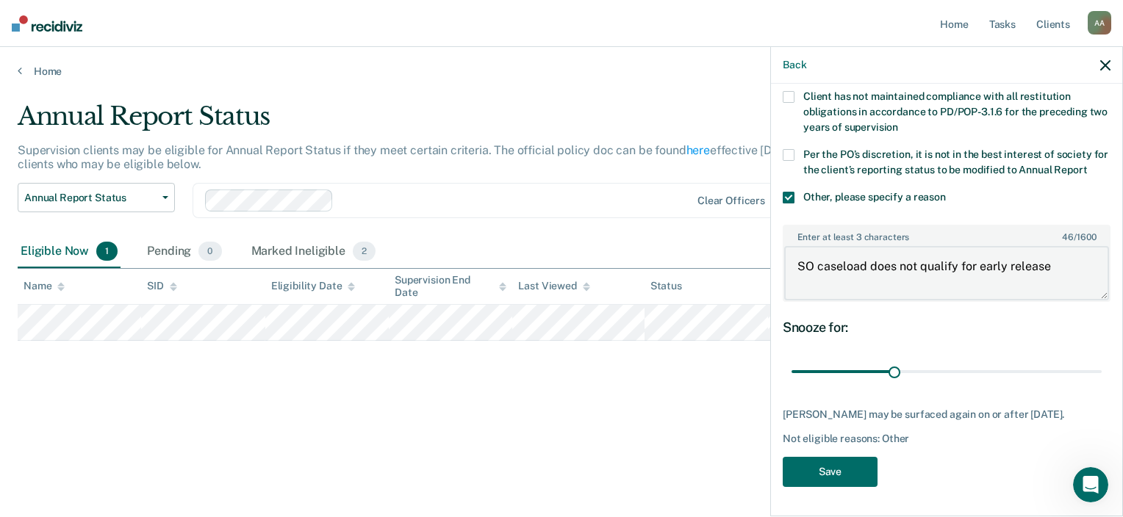
drag, startPoint x: 979, startPoint y: 278, endPoint x: 1060, endPoint y: 286, distance: 81.9
click at [1060, 286] on textarea "SO caseload does not qualify for early release" at bounding box center [946, 273] width 325 height 54
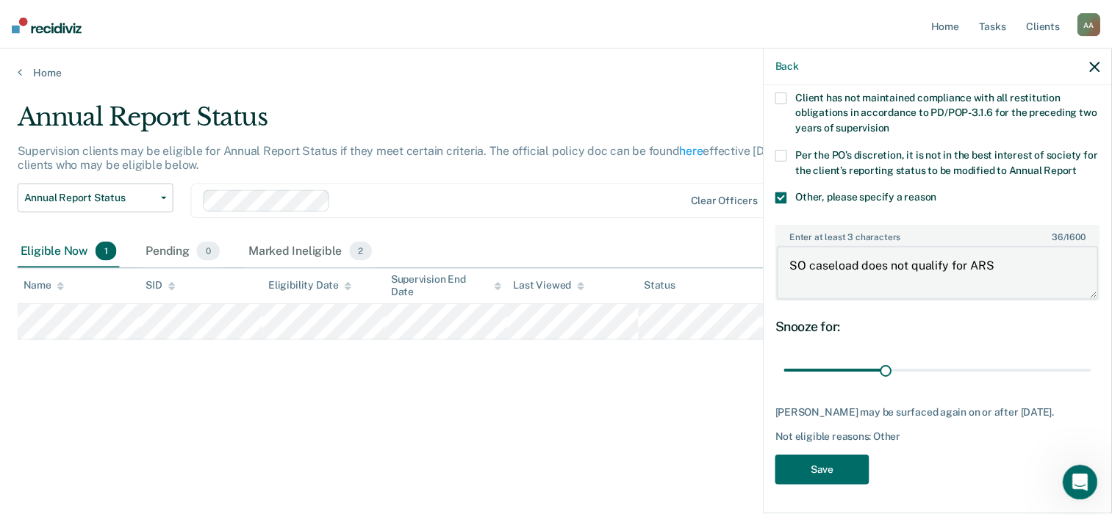
scroll to position [181, 0]
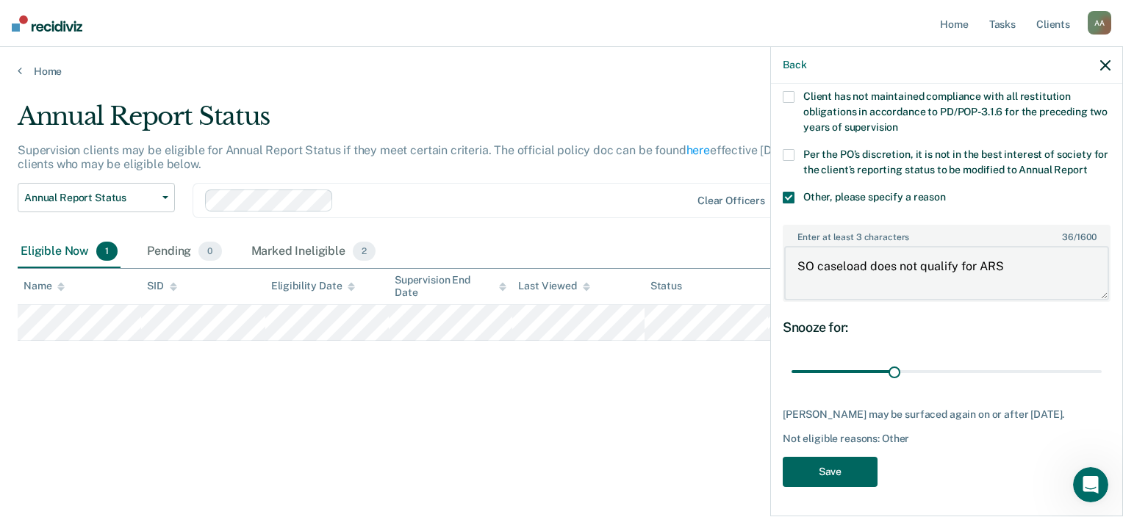
type textarea "SO caseload does not qualify for ARS"
click at [819, 478] on button "Save" at bounding box center [829, 472] width 95 height 30
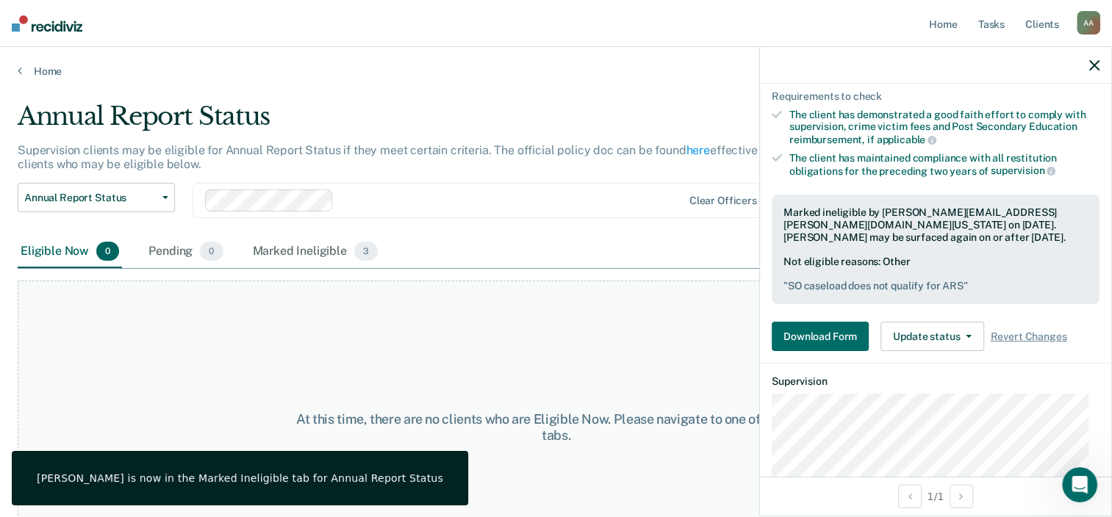
click at [1093, 70] on icon "button" at bounding box center [1094, 65] width 10 height 10
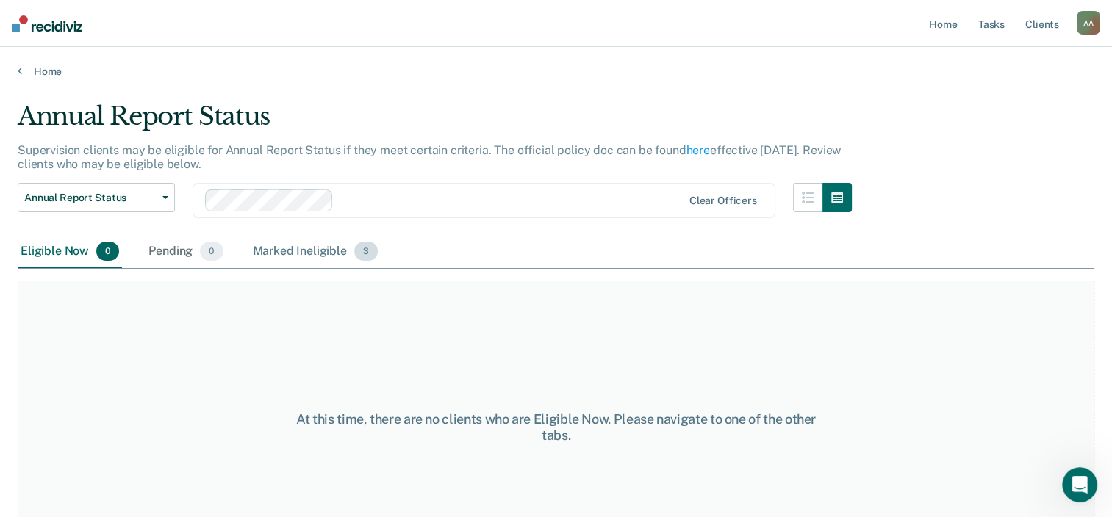
click at [283, 253] on div "Marked Ineligible 3" at bounding box center [316, 252] width 132 height 32
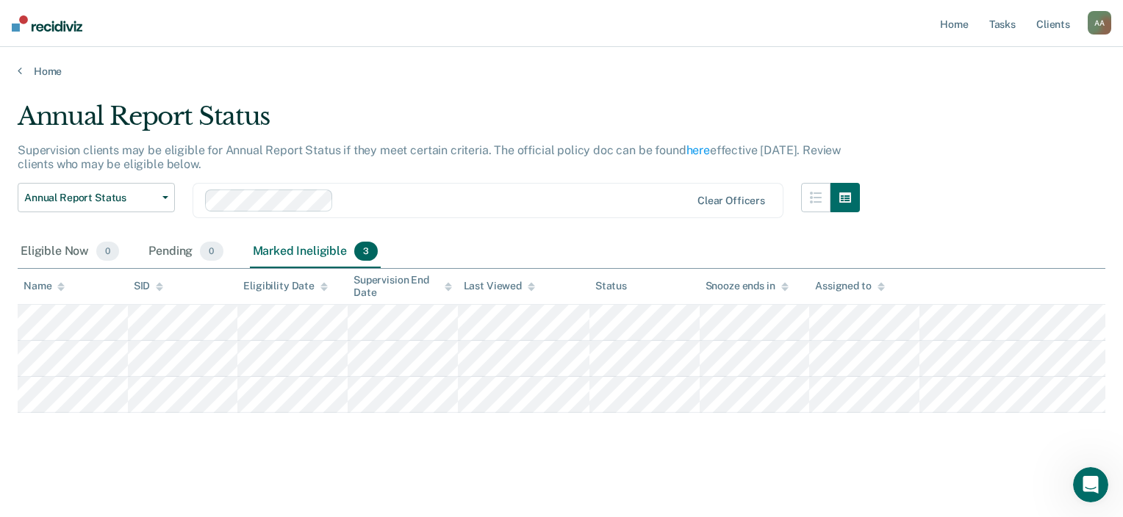
click at [50, 79] on main "Annual Report Status Supervision clients may be eligible for Annual Report Stat…" at bounding box center [561, 296] width 1123 height 436
click at [44, 65] on link "Home" at bounding box center [561, 71] width 1087 height 13
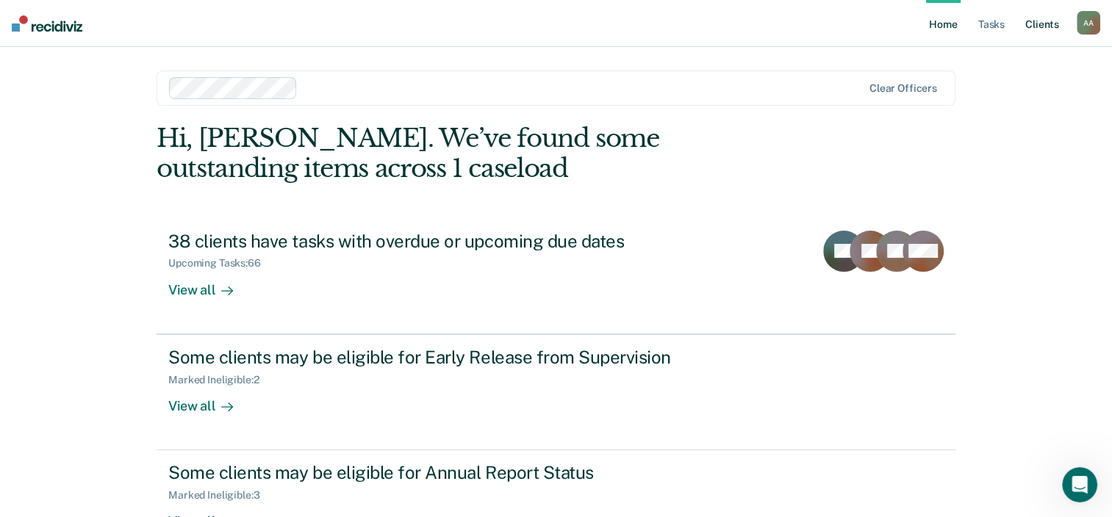
click at [1035, 24] on link "Client s" at bounding box center [1042, 23] width 40 height 47
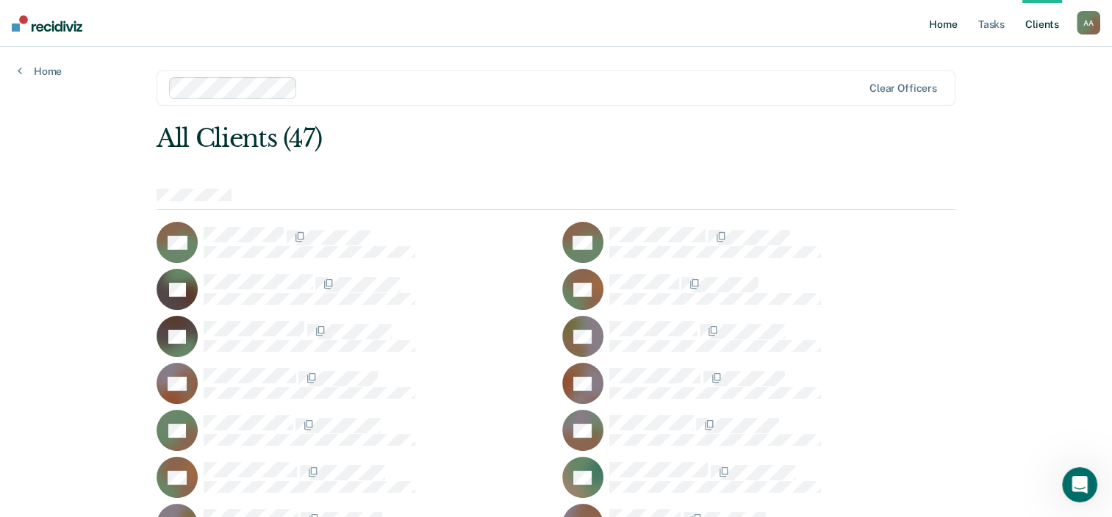
click at [934, 26] on link "Home" at bounding box center [943, 23] width 34 height 47
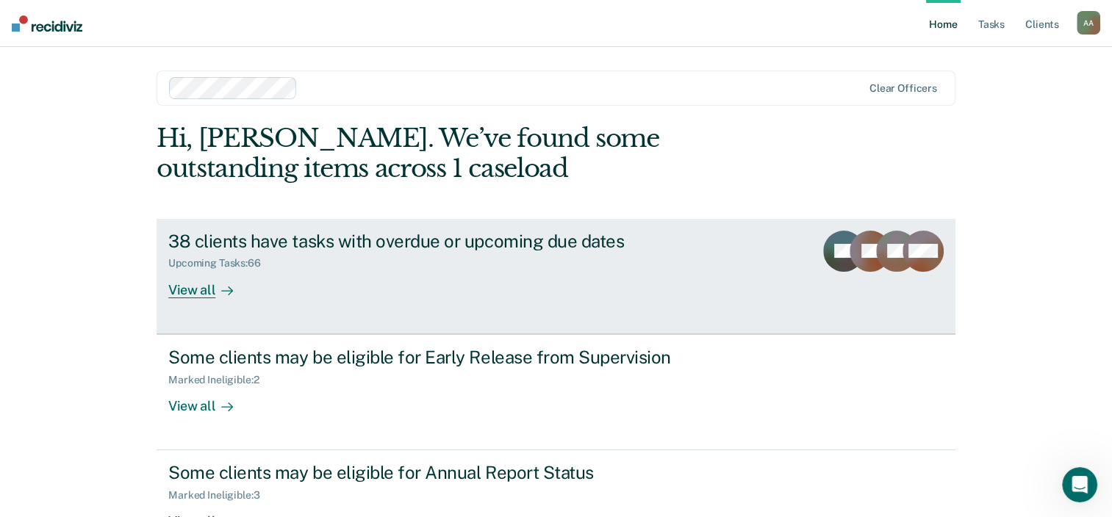
scroll to position [1, 0]
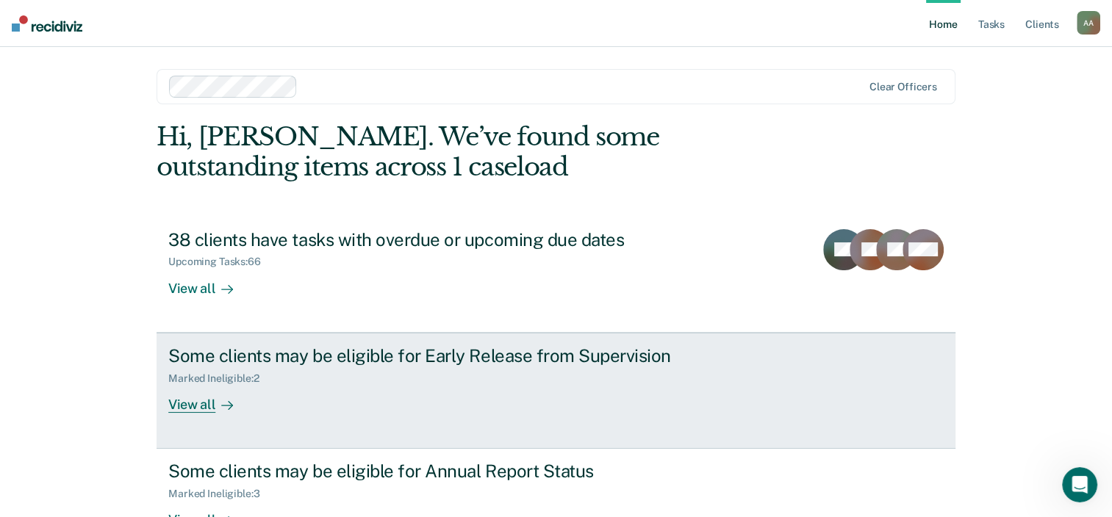
click at [415, 373] on div "Marked Ineligible : 2" at bounding box center [426, 376] width 516 height 18
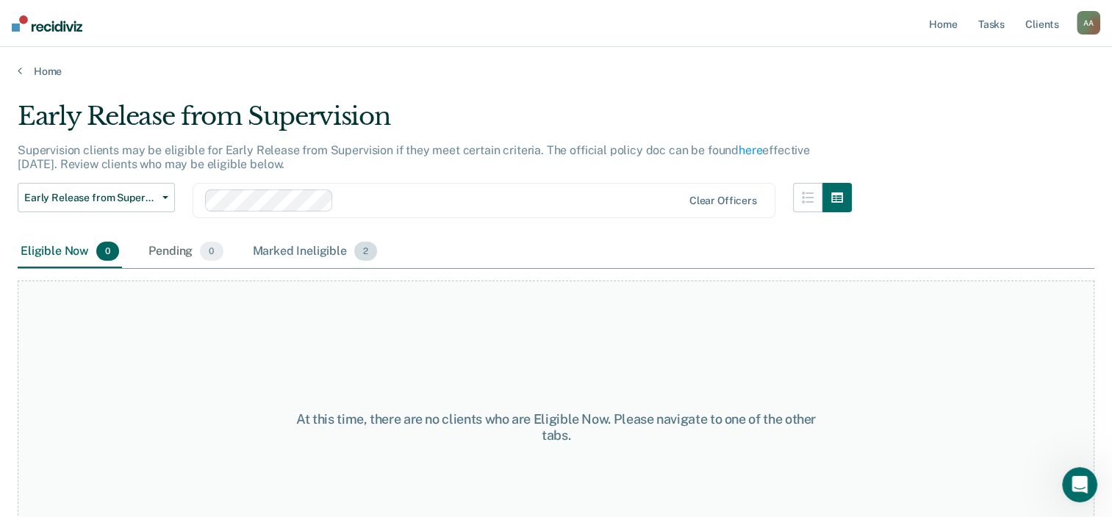
click at [300, 256] on div "Marked Ineligible 2" at bounding box center [315, 252] width 131 height 32
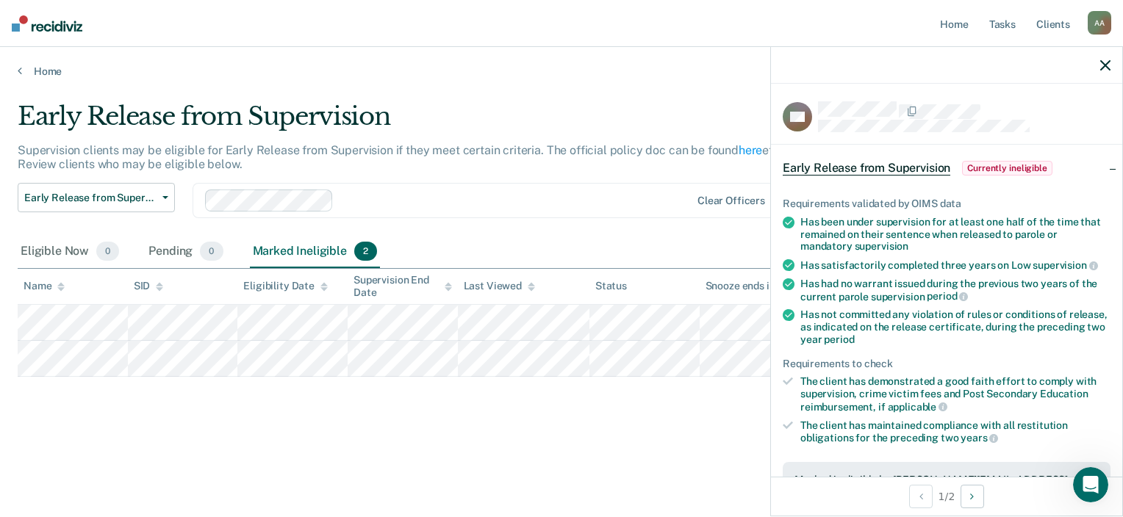
click at [982, 327] on div "Has not committed any violation of rules or conditions of release, as indicated…" at bounding box center [955, 327] width 310 height 37
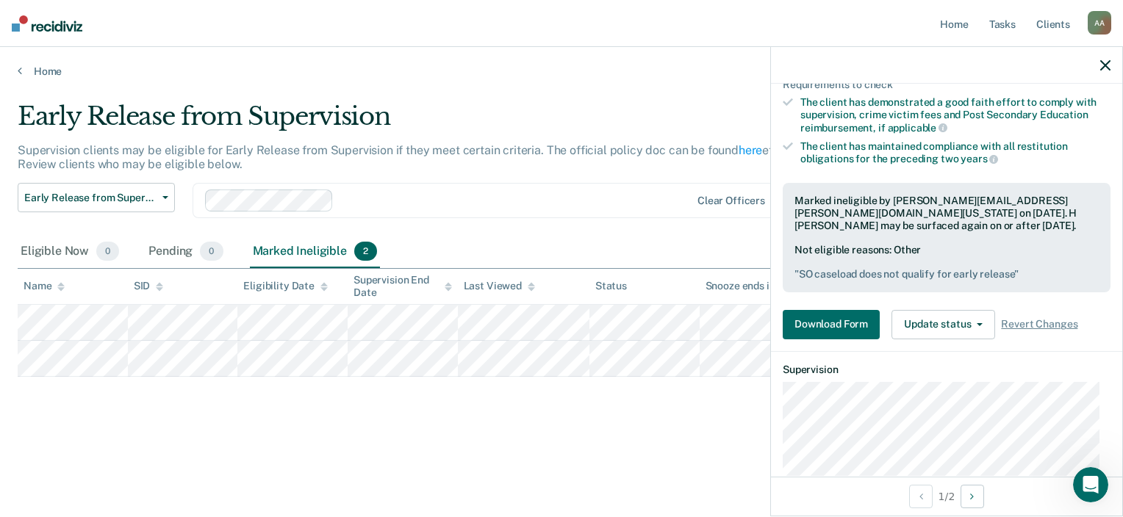
scroll to position [279, 0]
click at [1014, 318] on span "Revert Changes" at bounding box center [1039, 324] width 76 height 12
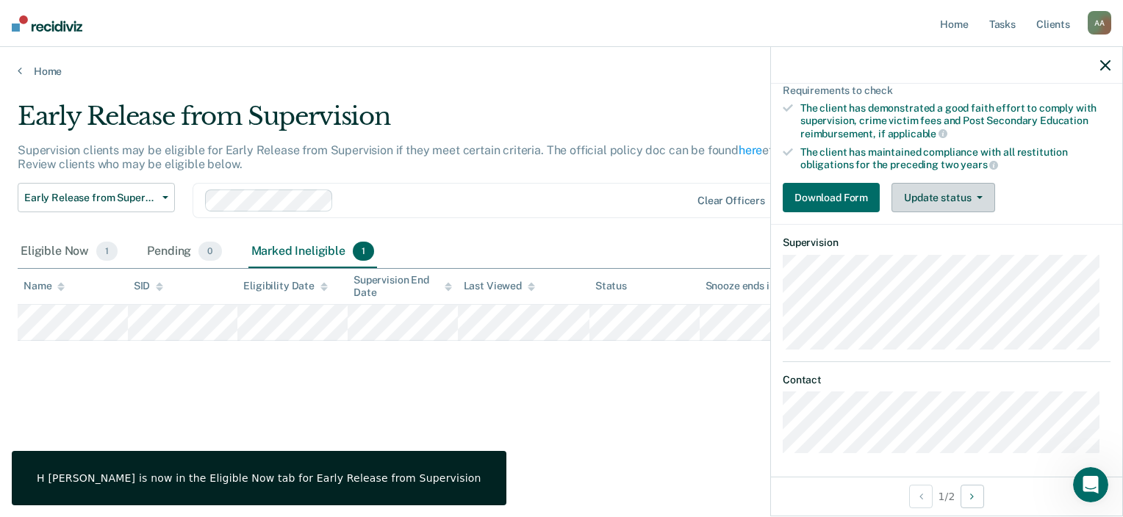
click at [928, 202] on button "Update status" at bounding box center [943, 197] width 104 height 29
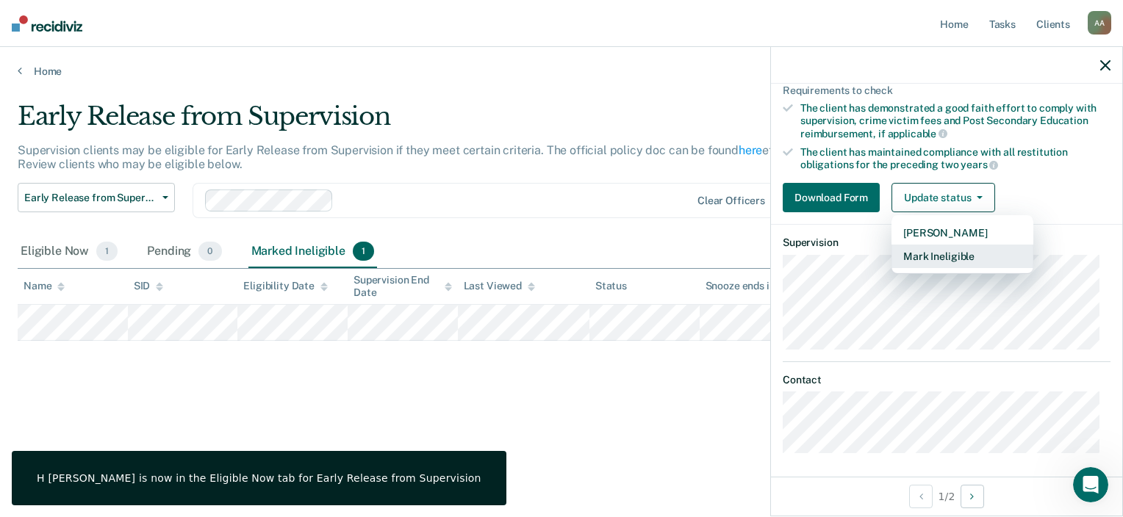
click at [935, 259] on button "Mark Ineligible" at bounding box center [962, 257] width 142 height 24
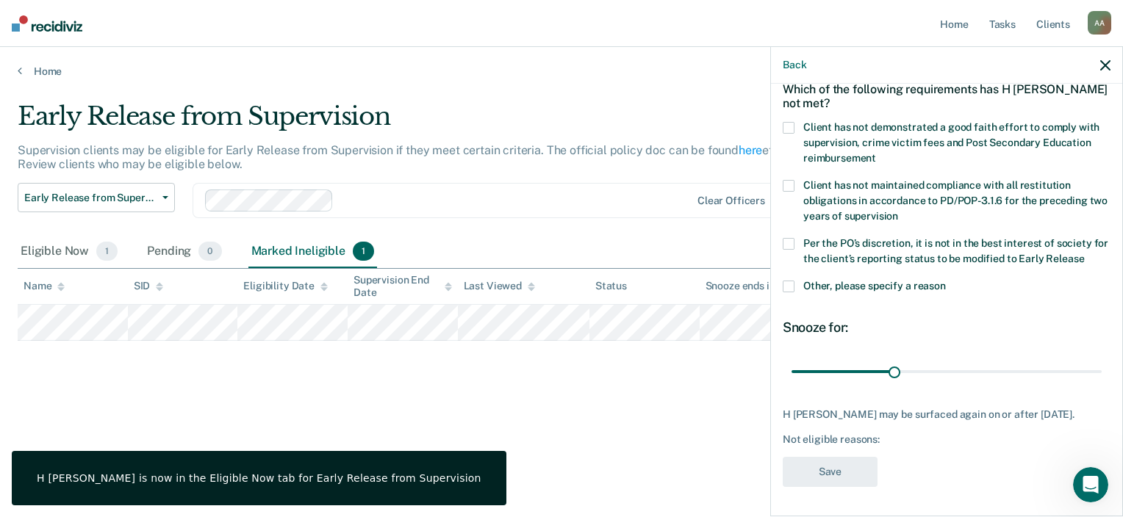
click at [790, 238] on span at bounding box center [788, 244] width 12 height 12
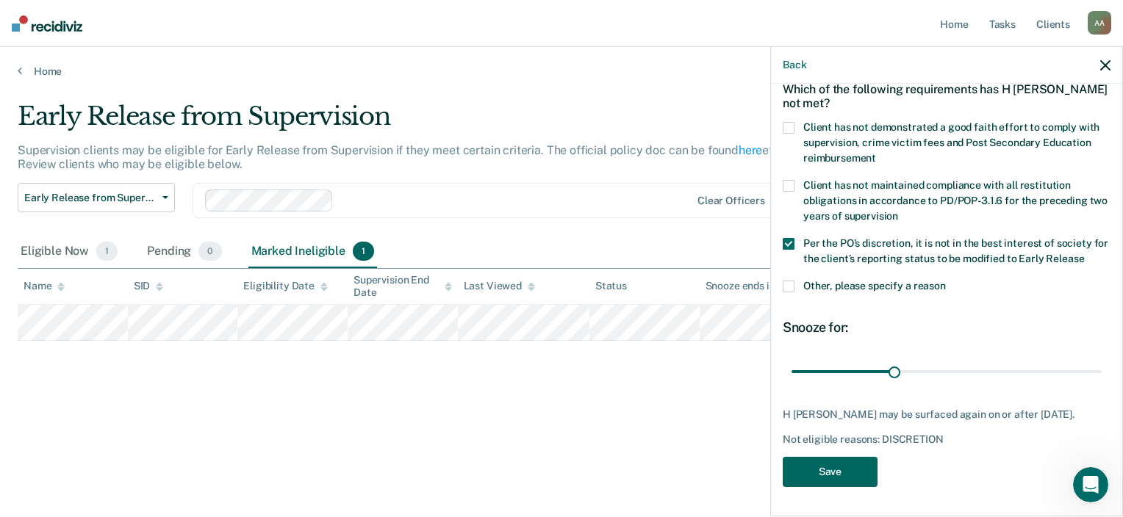
click at [835, 464] on button "Save" at bounding box center [829, 472] width 95 height 30
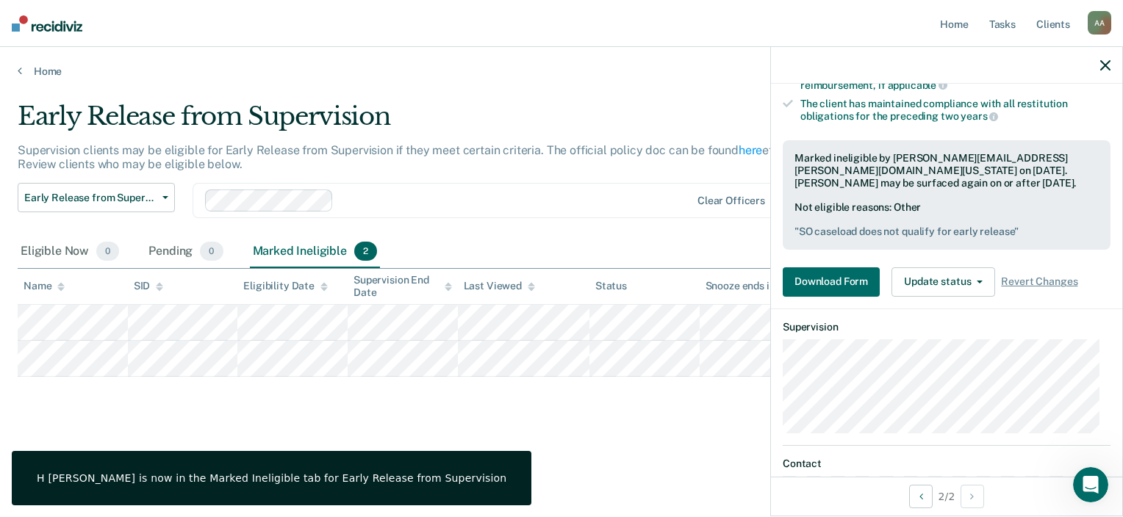
scroll to position [323, 0]
click at [960, 282] on button "Update status" at bounding box center [943, 280] width 104 height 29
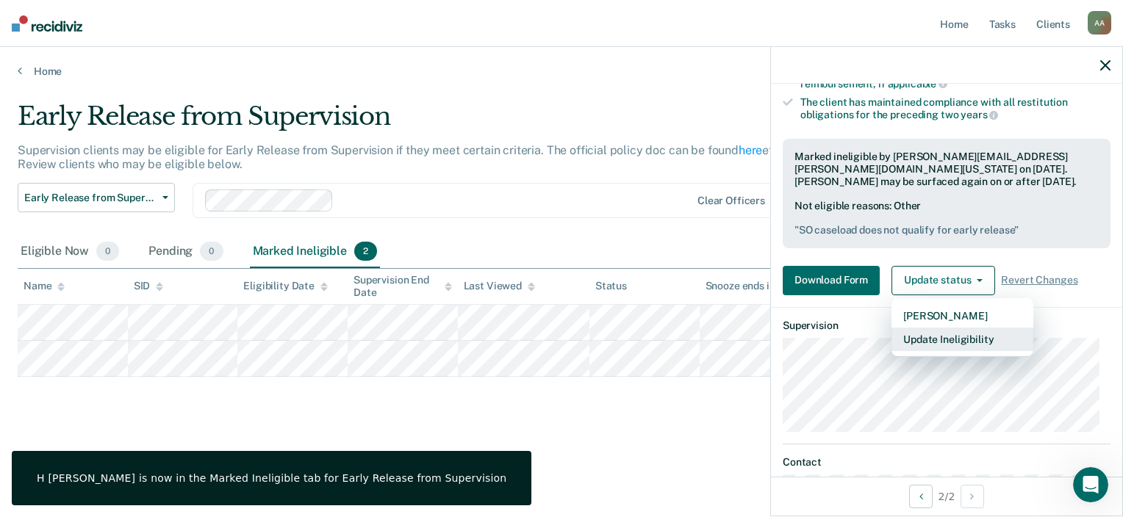
click at [938, 336] on button "Update Ineligibility" at bounding box center [962, 340] width 142 height 24
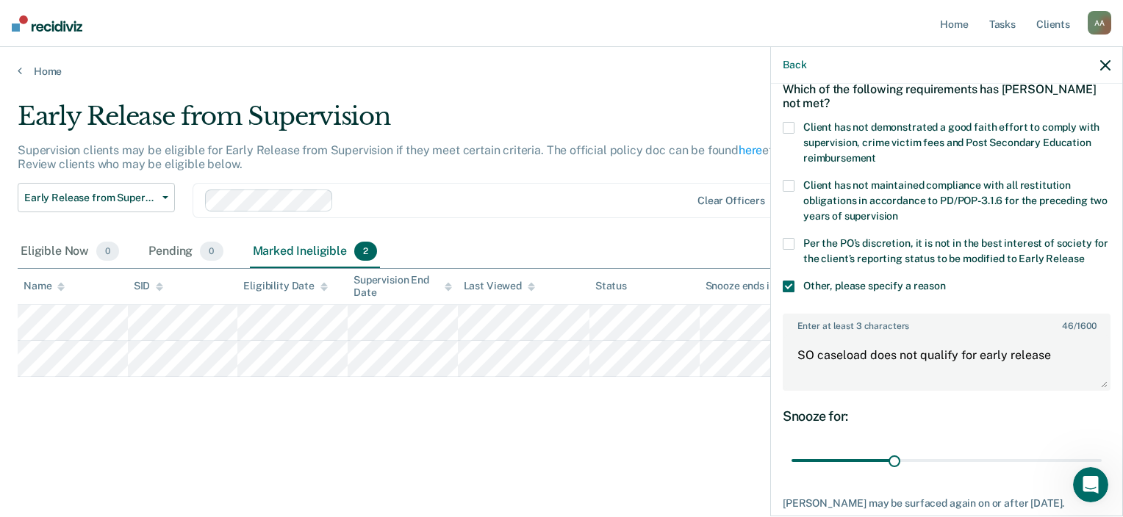
scroll to position [72, 0]
click at [796, 242] on label "Per the PO’s discretion, it is not in the best interest of society for the clie…" at bounding box center [946, 255] width 328 height 31
click at [782, 288] on span at bounding box center [788, 288] width 12 height 12
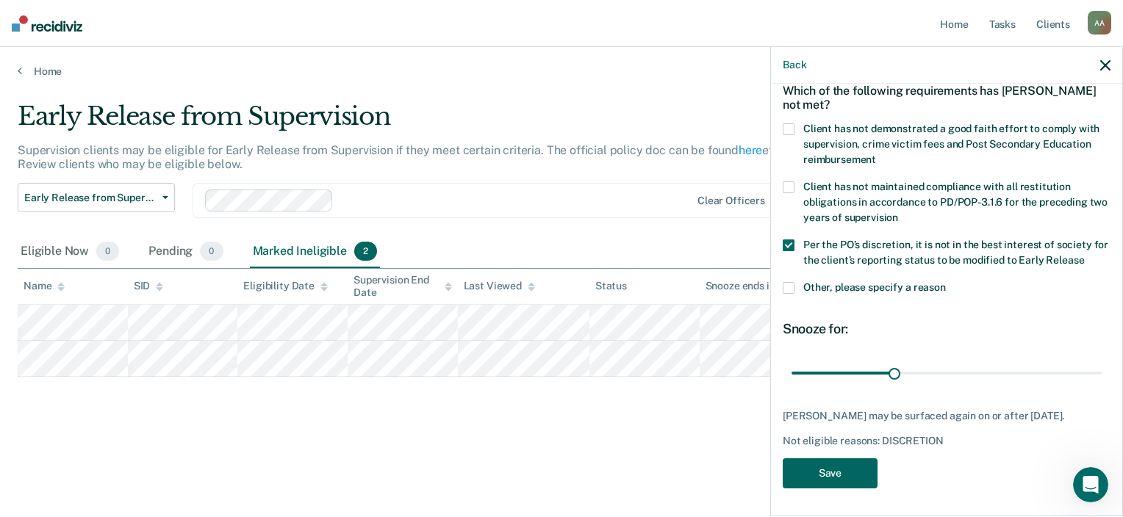
click at [832, 475] on button "Save" at bounding box center [829, 473] width 95 height 30
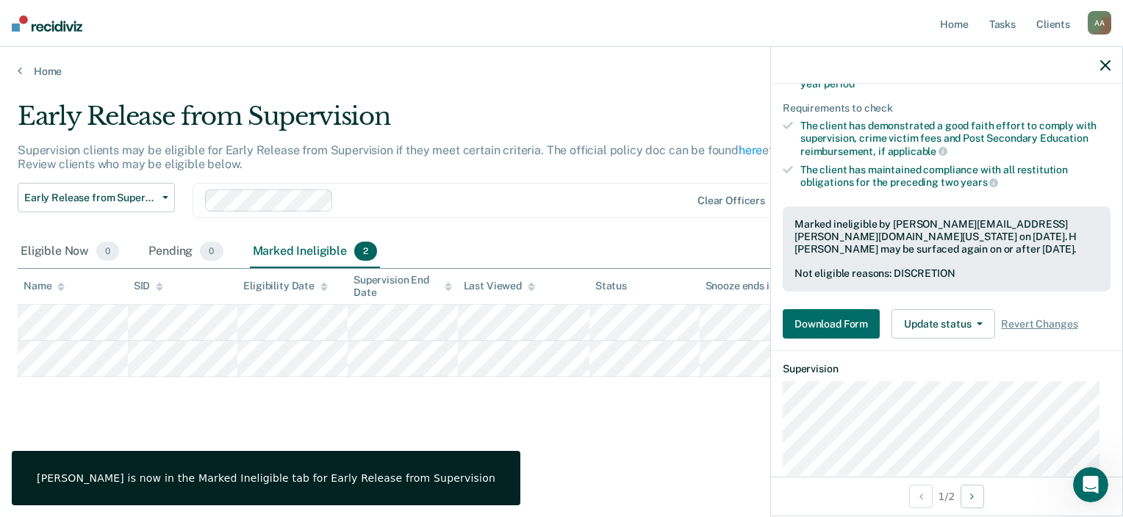
scroll to position [256, 0]
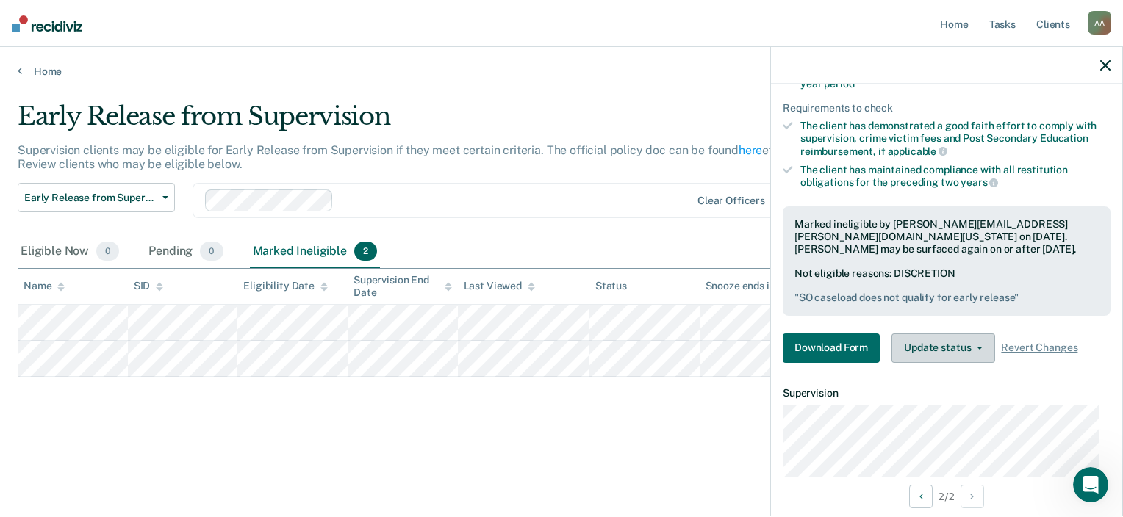
click at [943, 343] on button "Update status" at bounding box center [943, 348] width 104 height 29
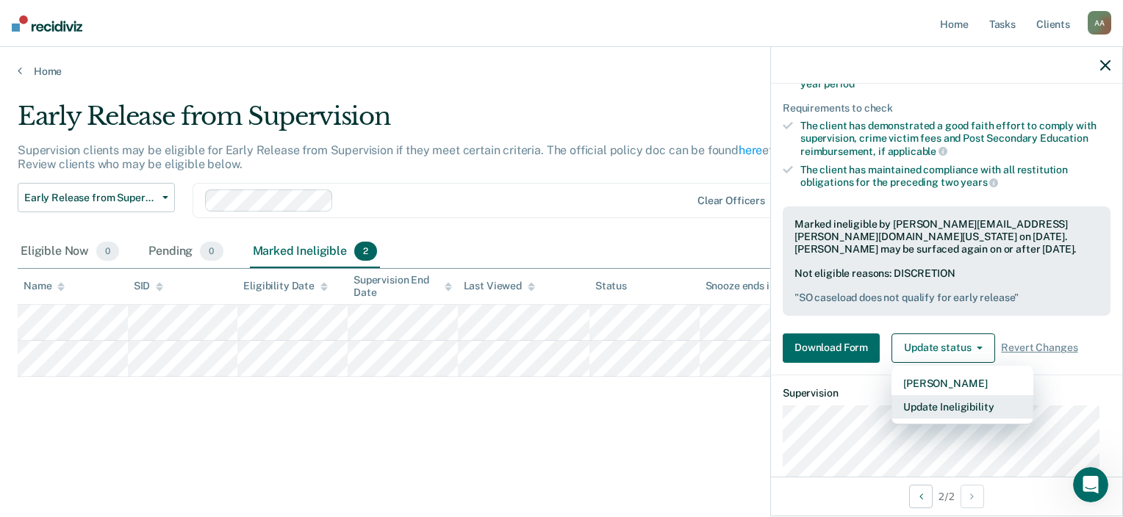
click at [931, 403] on button "Update Ineligibility" at bounding box center [962, 407] width 142 height 24
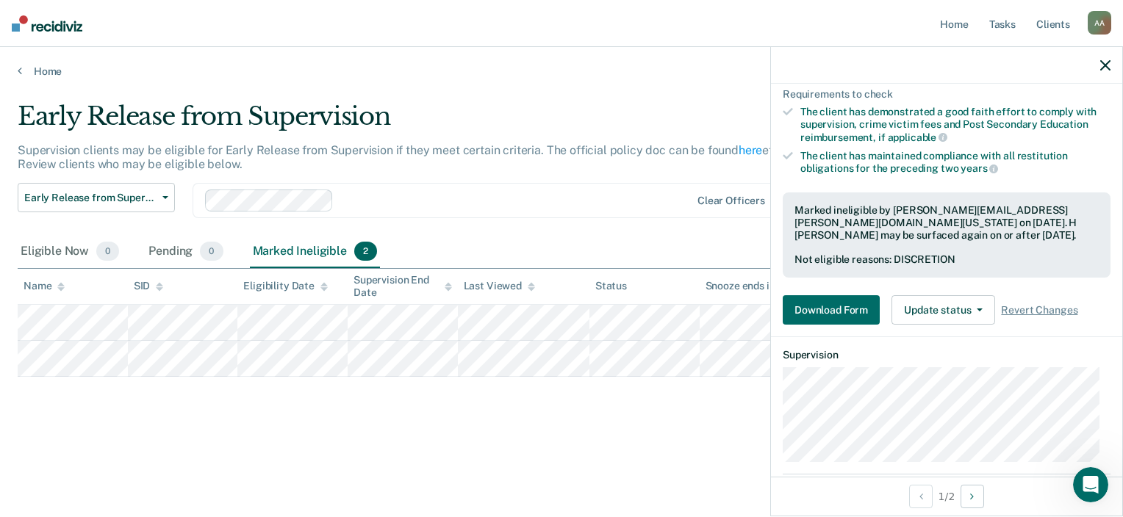
scroll to position [270, 0]
click at [924, 314] on button "Update status" at bounding box center [943, 309] width 104 height 29
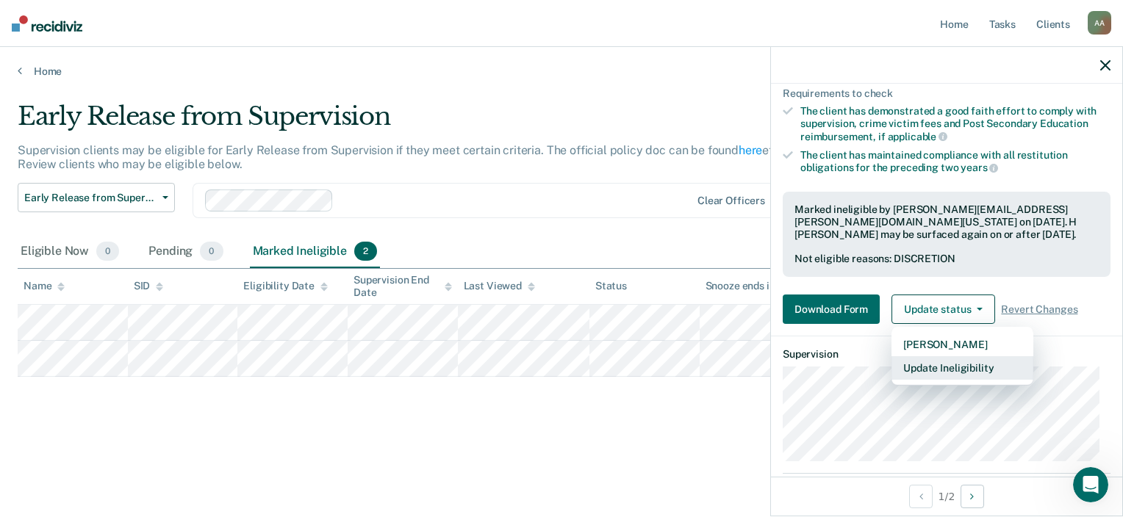
click at [931, 361] on button "Update Ineligibility" at bounding box center [962, 368] width 142 height 24
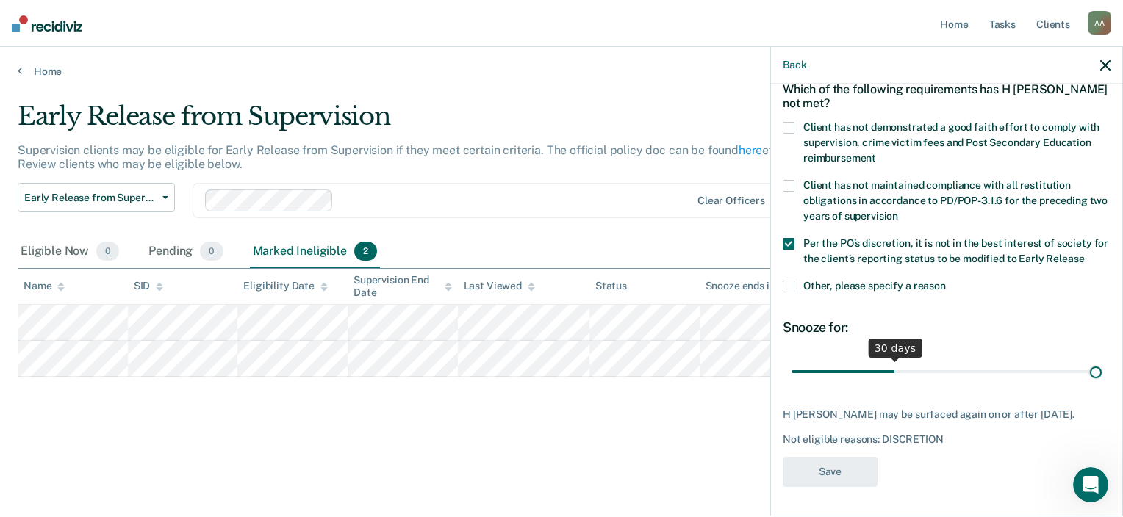
scroll to position [84, 0]
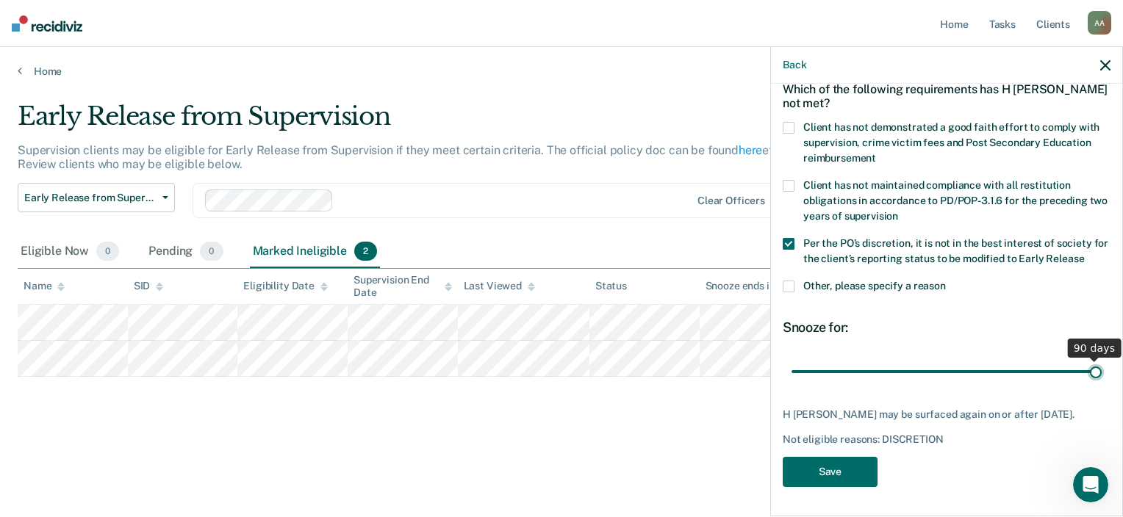
drag, startPoint x: 885, startPoint y: 361, endPoint x: 1125, endPoint y: 395, distance: 241.9
type input "90"
click at [1101, 385] on input "range" at bounding box center [946, 372] width 310 height 26
click at [827, 476] on button "Save" at bounding box center [829, 472] width 95 height 30
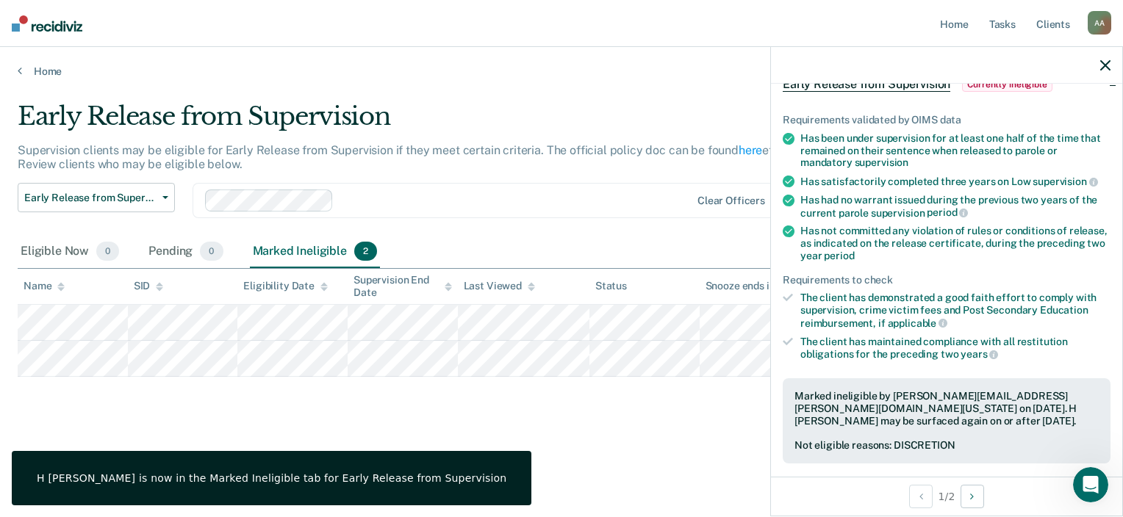
click at [906, 443] on div "Not eligible reasons: DISCRETION" at bounding box center [946, 445] width 304 height 12
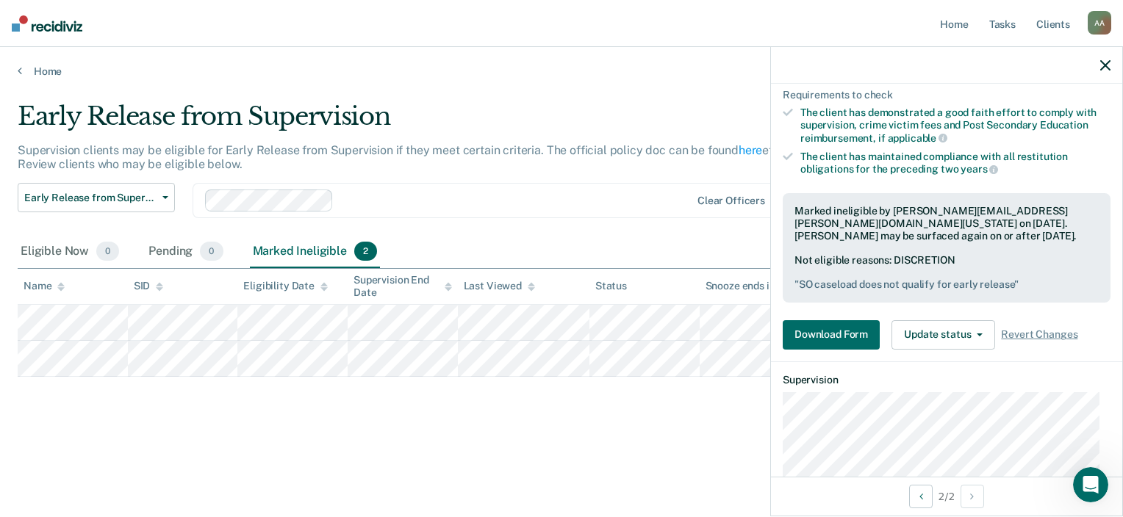
scroll to position [309, 0]
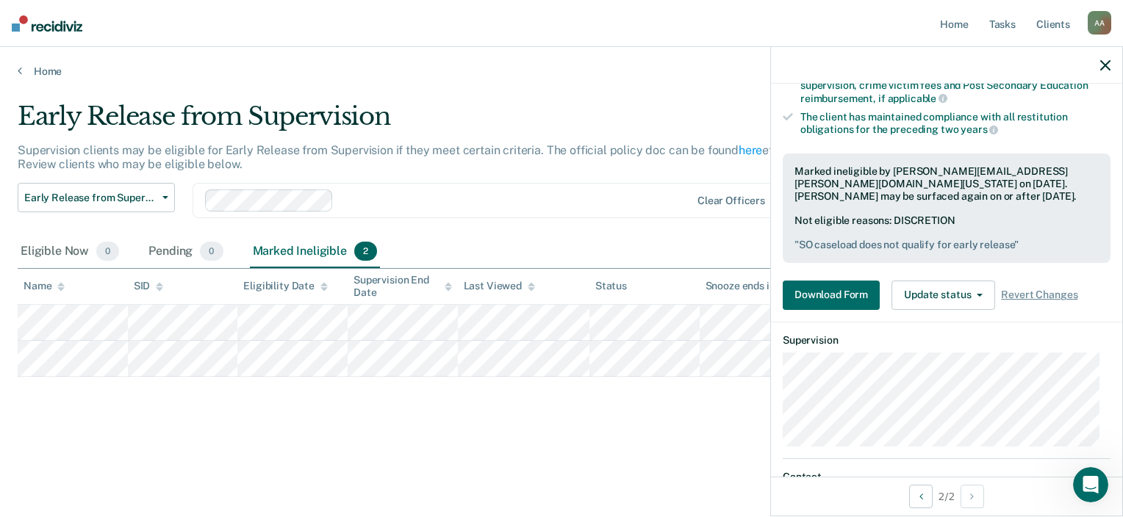
click at [1037, 297] on div "Download Form Update status [PERSON_NAME] Update Ineligibility Revert Changes" at bounding box center [946, 295] width 328 height 29
click at [1026, 292] on span "Revert Changes" at bounding box center [1039, 295] width 76 height 12
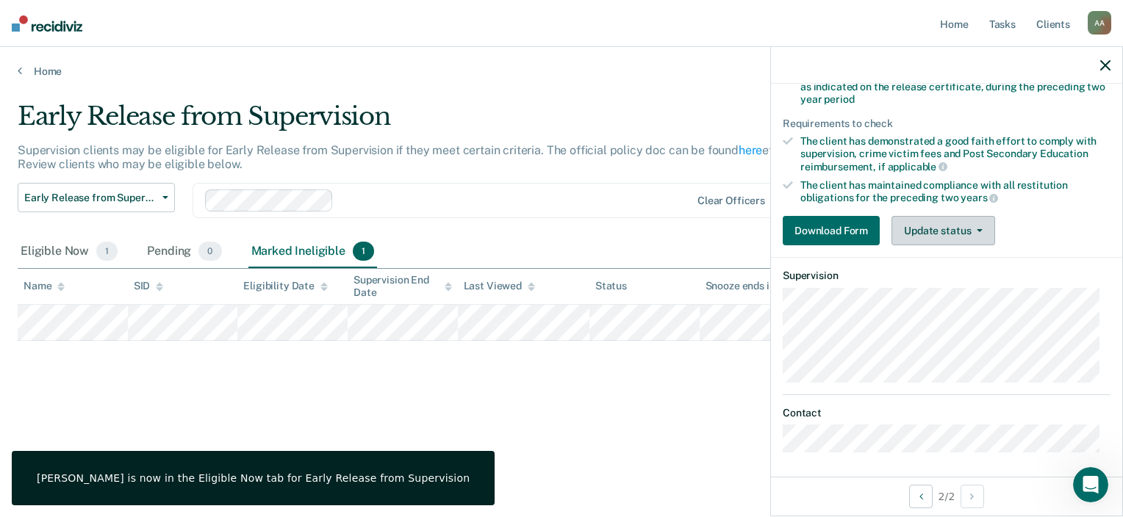
click at [919, 220] on button "Update status" at bounding box center [943, 230] width 104 height 29
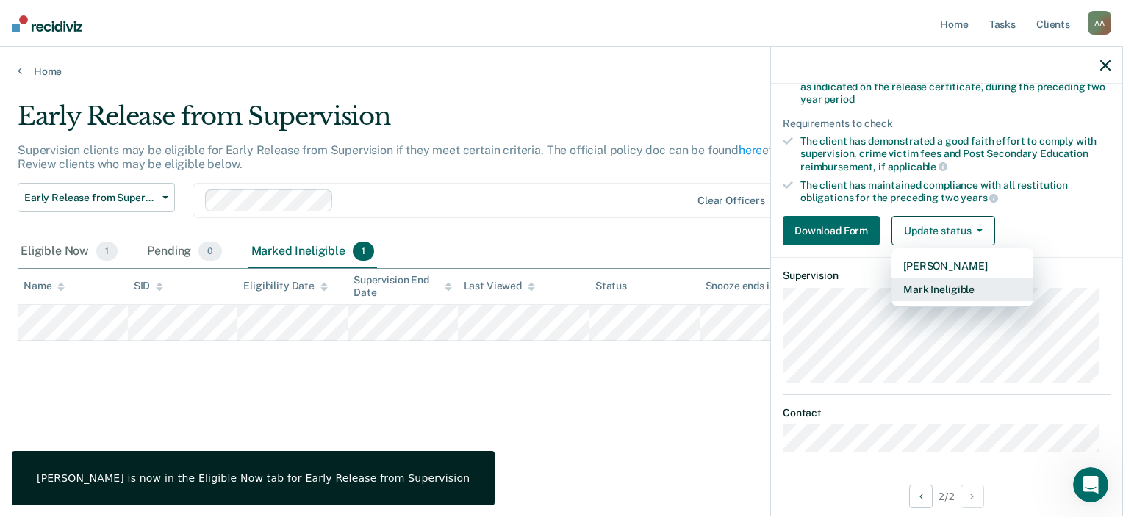
click at [912, 284] on button "Mark Ineligible" at bounding box center [962, 290] width 142 height 24
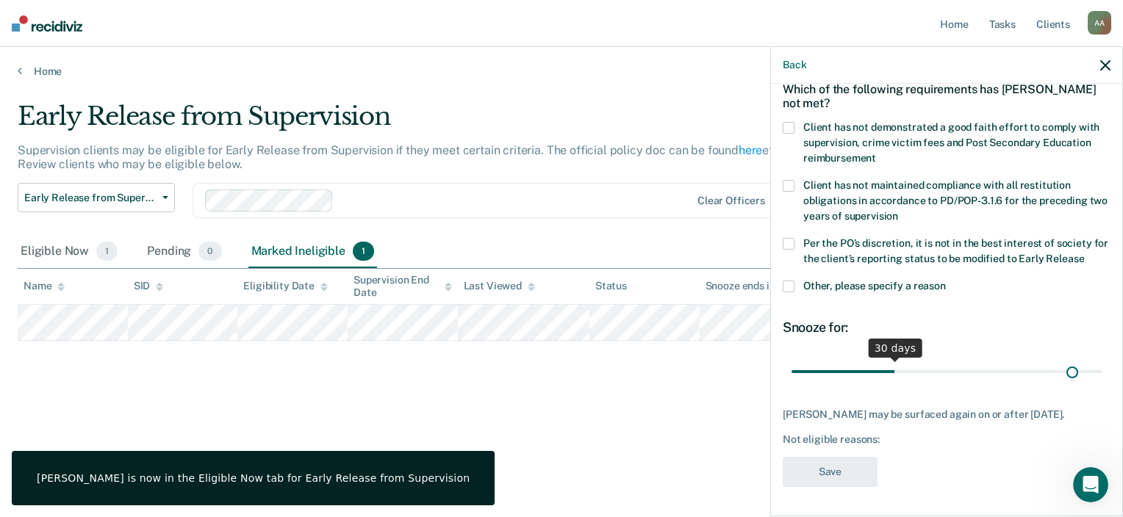
scroll to position [71, 0]
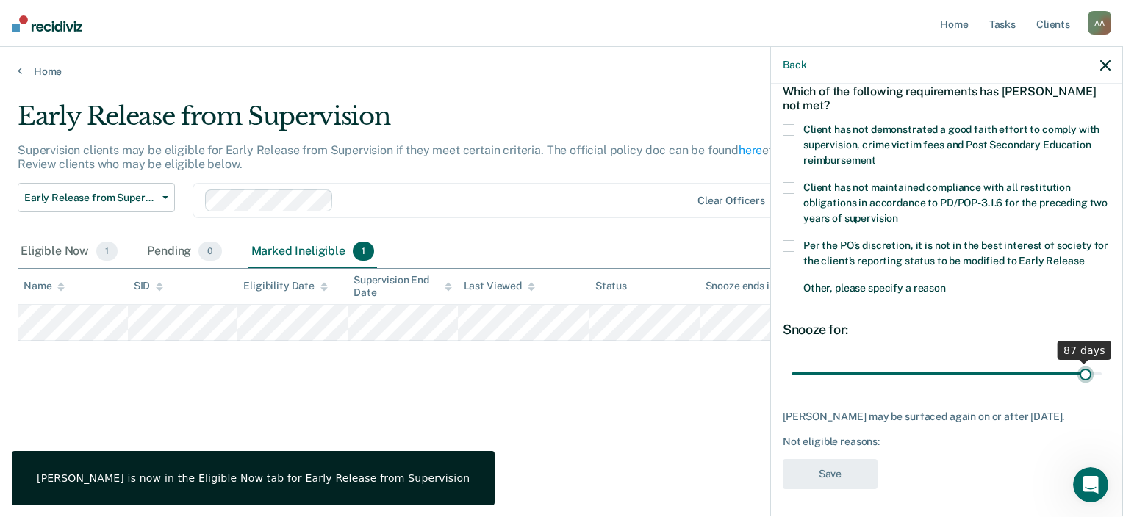
drag, startPoint x: 889, startPoint y: 360, endPoint x: 1074, endPoint y: 323, distance: 188.9
click at [1074, 361] on input "range" at bounding box center [946, 374] width 310 height 26
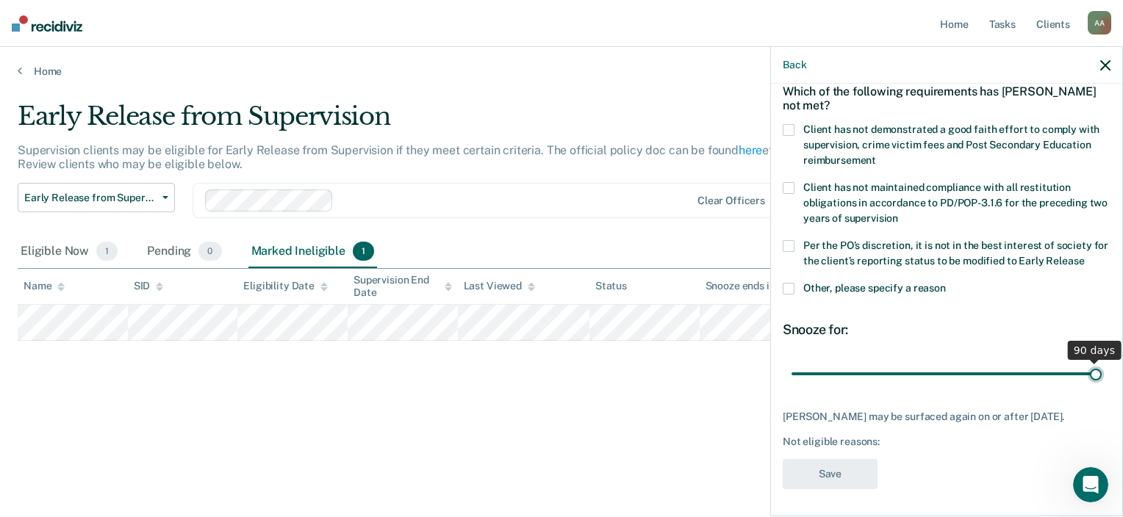
drag, startPoint x: 1070, startPoint y: 379, endPoint x: 1125, endPoint y: 364, distance: 56.5
type input "90"
click at [1101, 364] on input "range" at bounding box center [946, 374] width 310 height 26
click at [791, 245] on span at bounding box center [788, 246] width 12 height 12
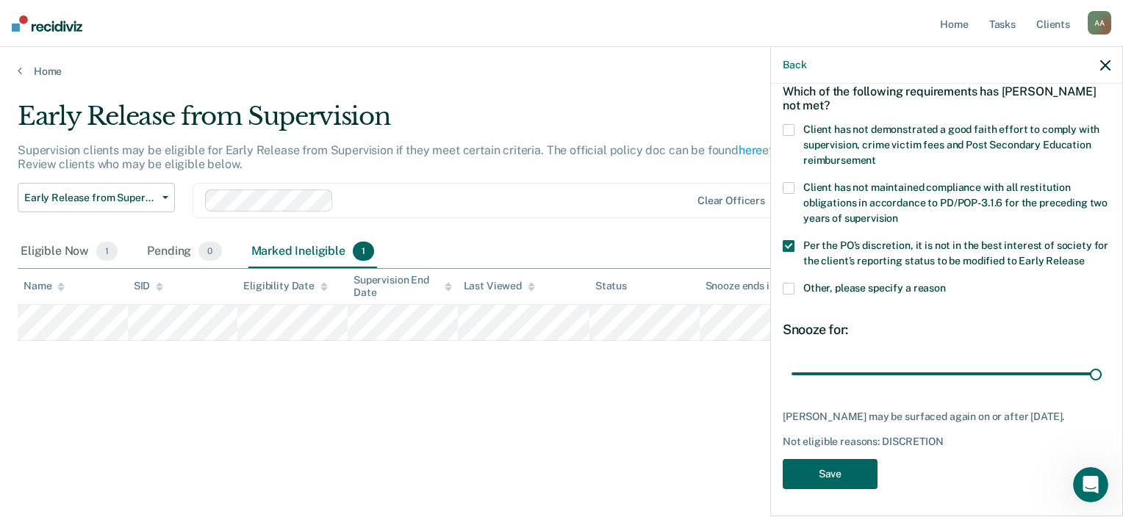
click at [843, 476] on button "Save" at bounding box center [829, 474] width 95 height 30
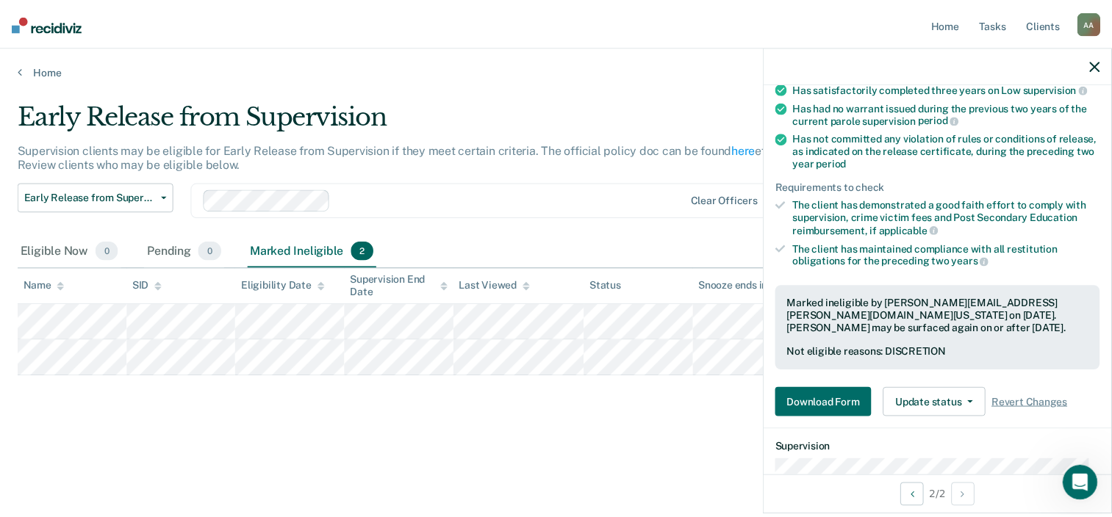
scroll to position [178, 0]
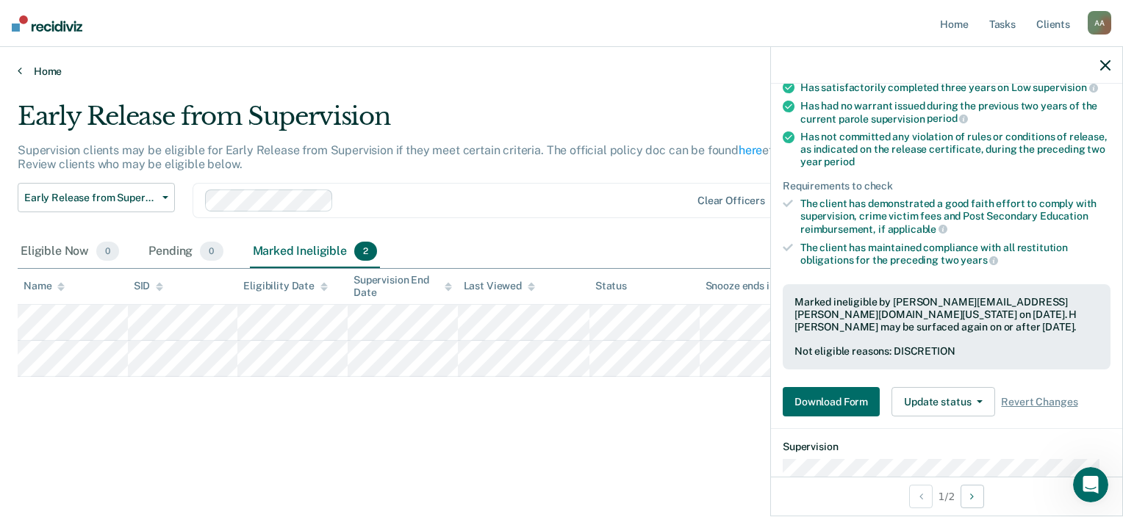
click at [44, 71] on link "Home" at bounding box center [561, 71] width 1087 height 13
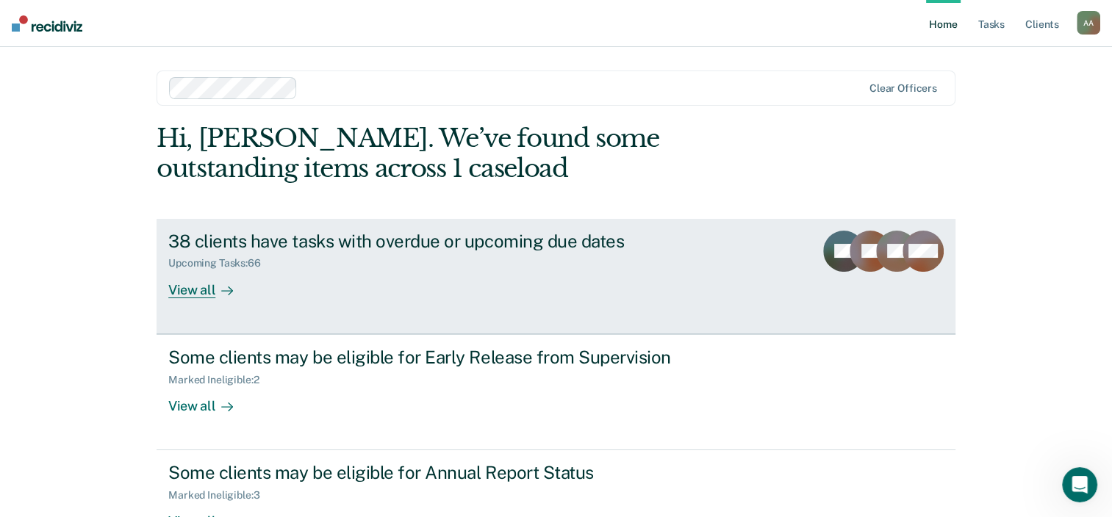
scroll to position [107, 0]
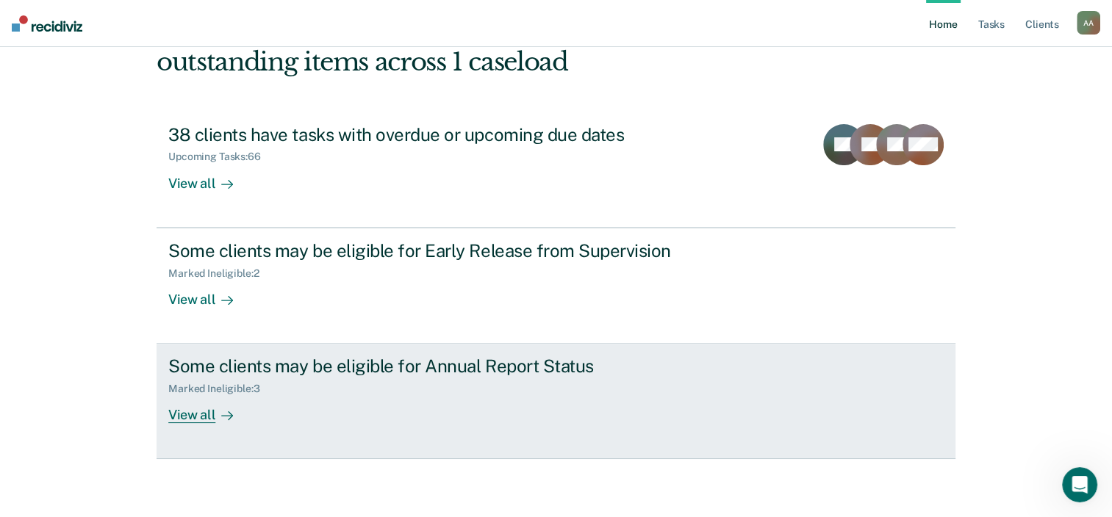
click at [317, 370] on div "Some clients may be eligible for Annual Report Status" at bounding box center [426, 366] width 516 height 21
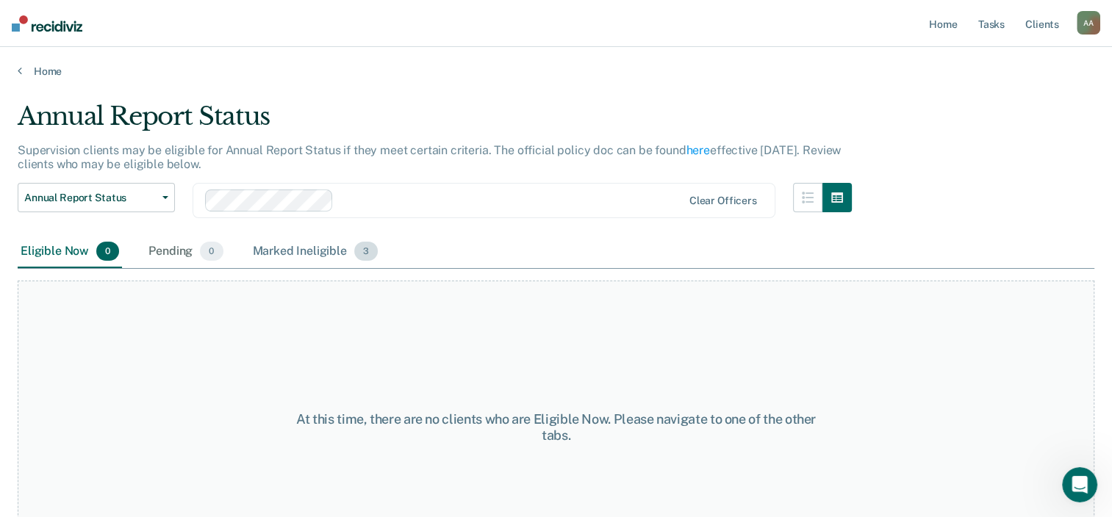
click at [322, 253] on div "Marked Ineligible 3" at bounding box center [316, 252] width 132 height 32
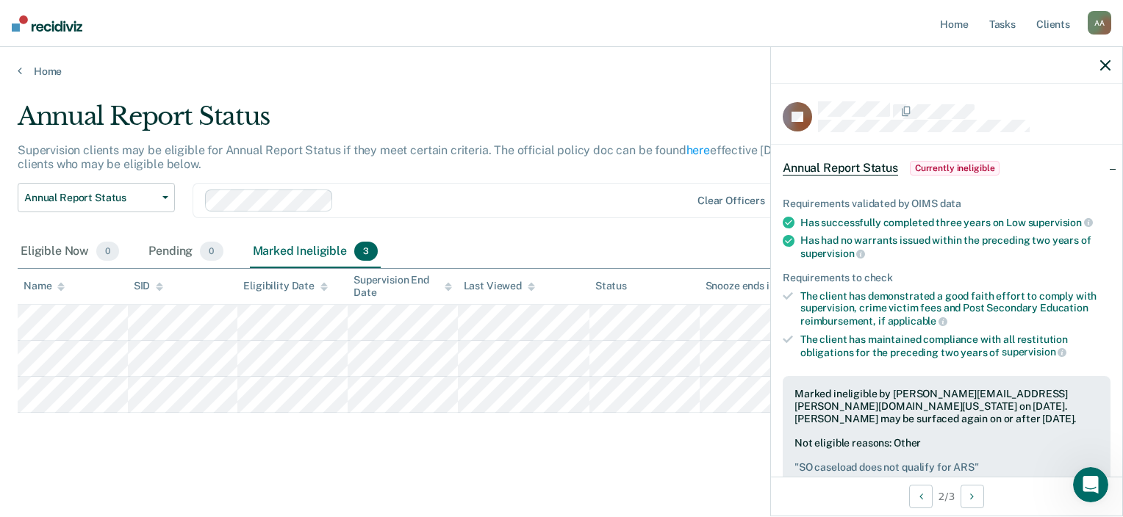
scroll to position [320, 0]
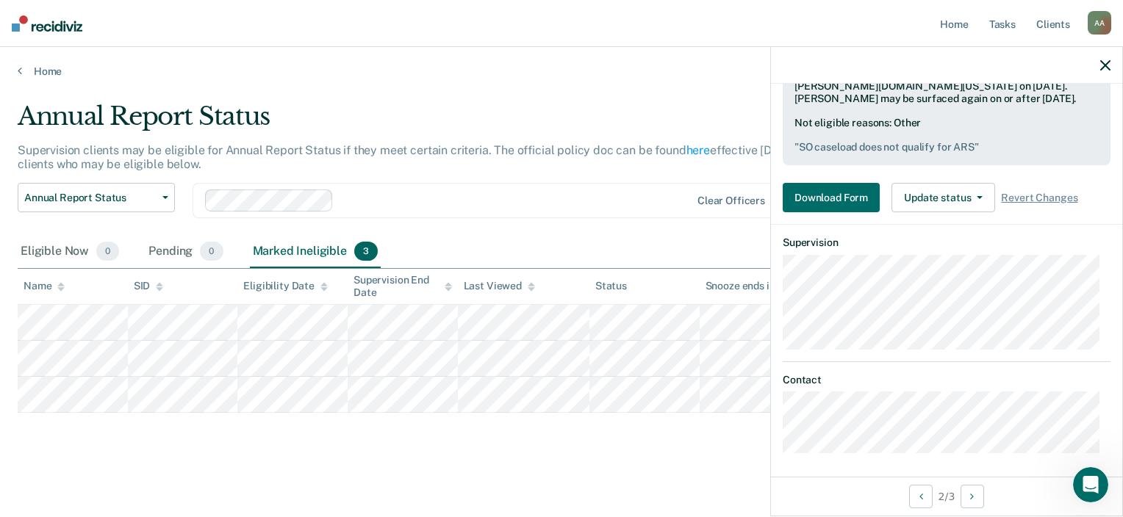
click at [1031, 185] on div "Download Form Update status [PERSON_NAME] Update Ineligibility Revert Changes" at bounding box center [946, 197] width 328 height 29
click at [1031, 198] on span "Revert Changes" at bounding box center [1039, 198] width 76 height 12
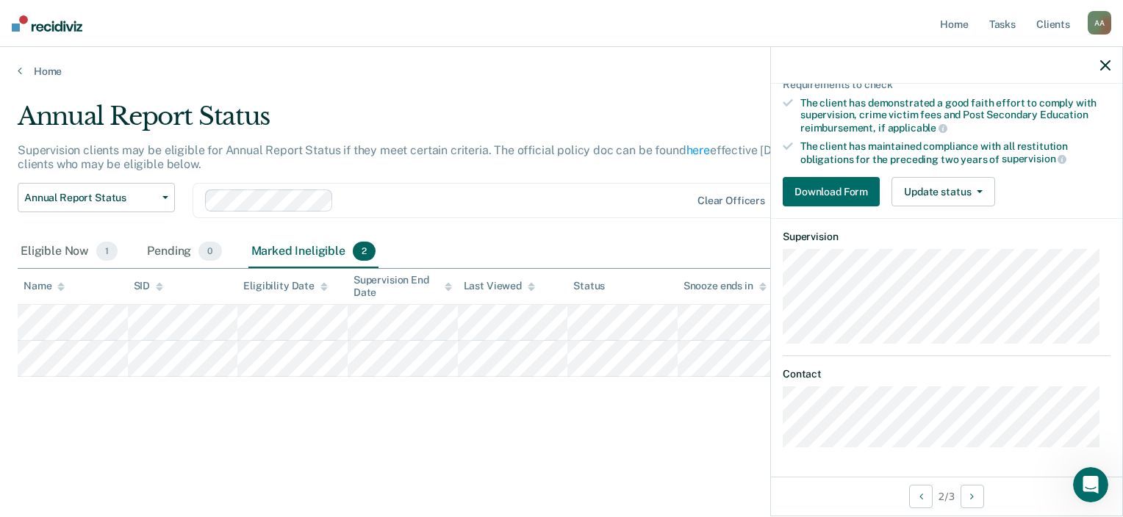
scroll to position [188, 0]
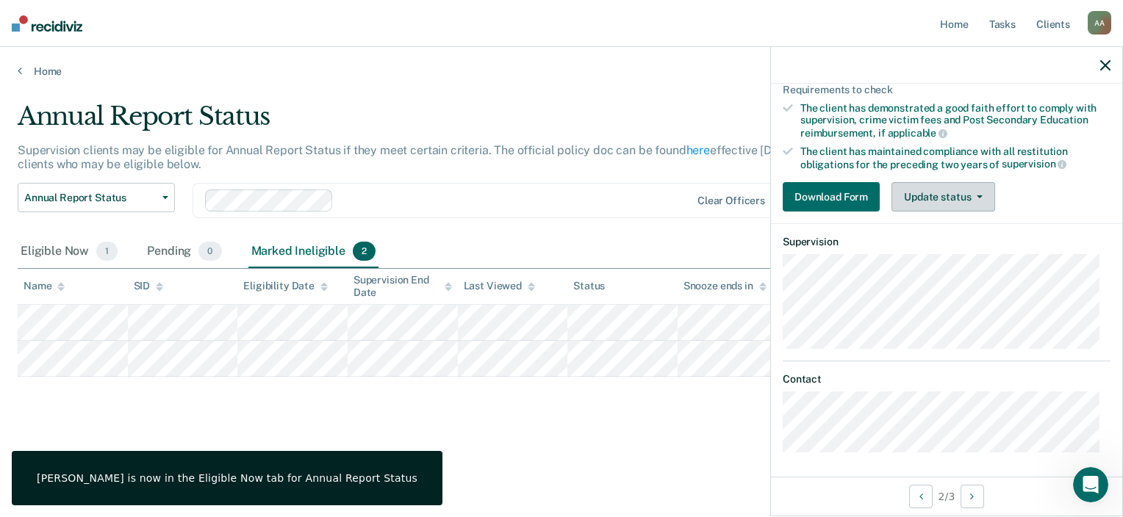
click at [946, 184] on button "Update status" at bounding box center [943, 196] width 104 height 29
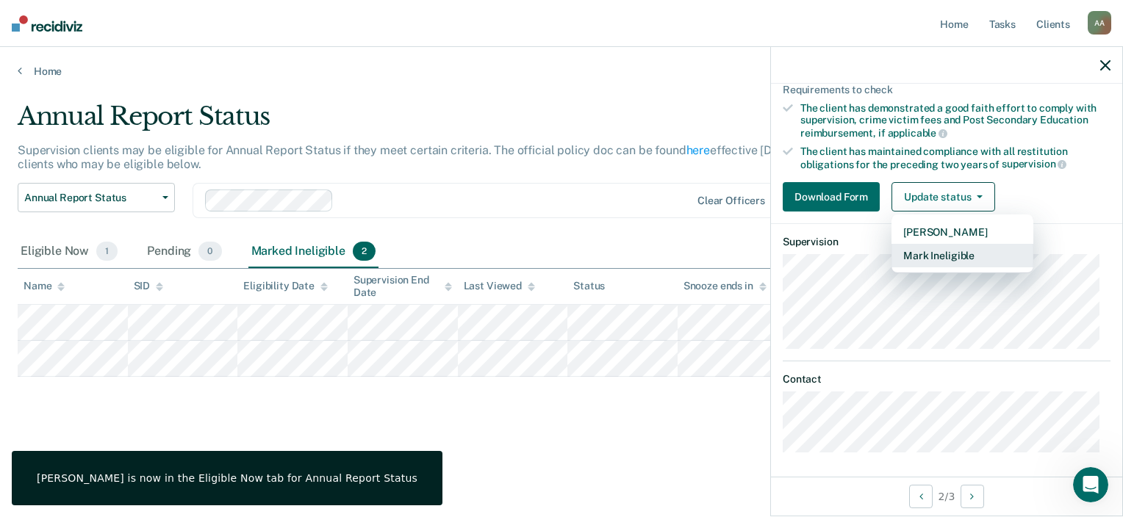
click at [946, 259] on button "Mark Ineligible" at bounding box center [962, 256] width 142 height 24
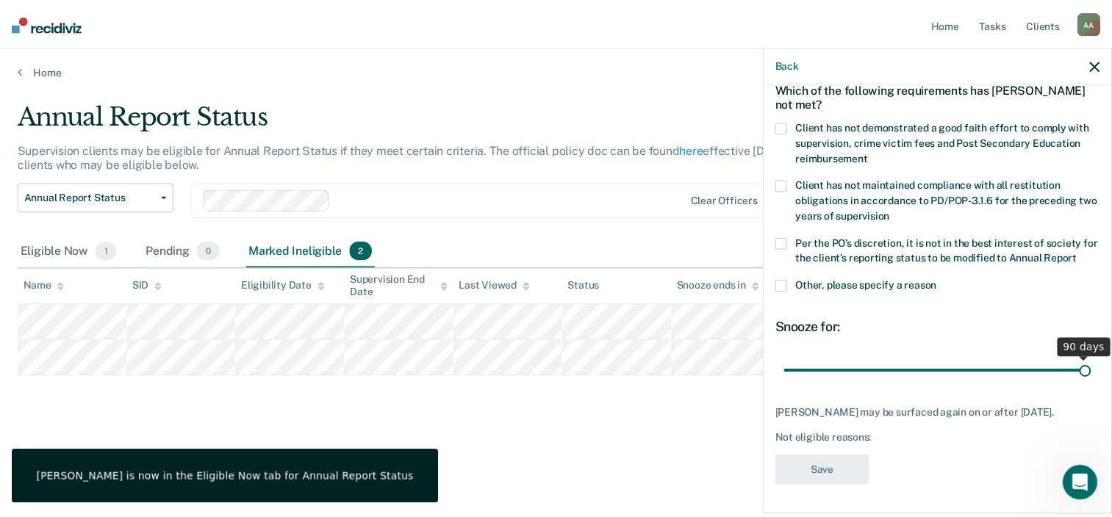
scroll to position [87, 0]
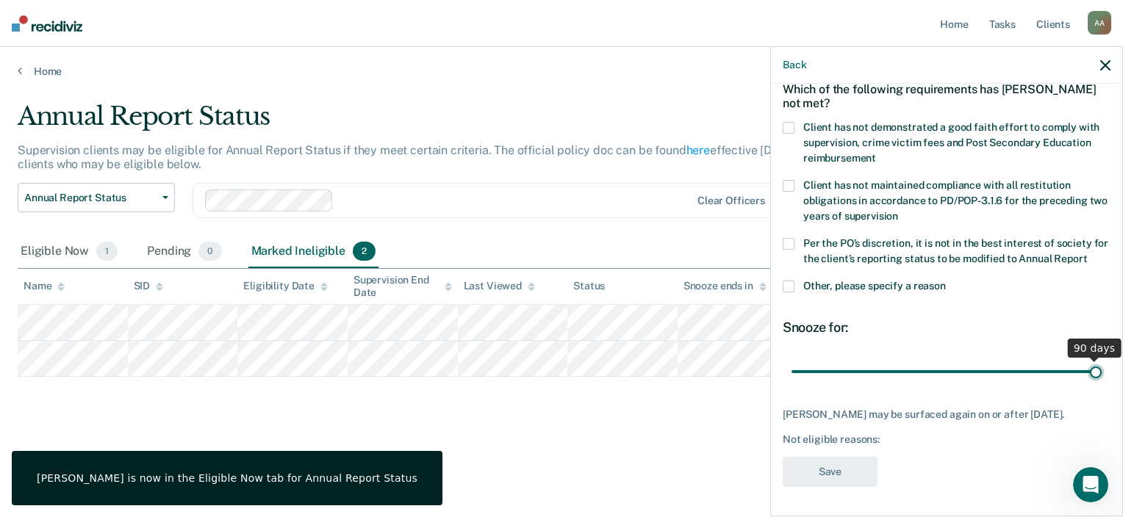
drag, startPoint x: 893, startPoint y: 363, endPoint x: 1125, endPoint y: 315, distance: 237.0
type input "90"
click at [1101, 359] on input "range" at bounding box center [946, 372] width 310 height 26
click at [829, 239] on span "Per the PO’s discretion, it is not in the best interest of society for the clie…" at bounding box center [955, 250] width 305 height 27
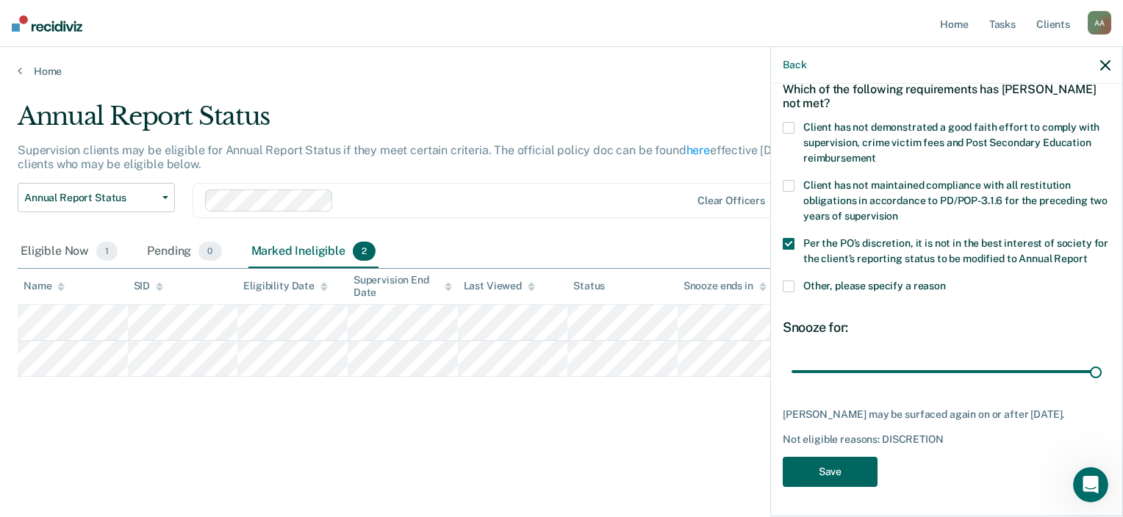
click at [832, 483] on button "Save" at bounding box center [829, 472] width 95 height 30
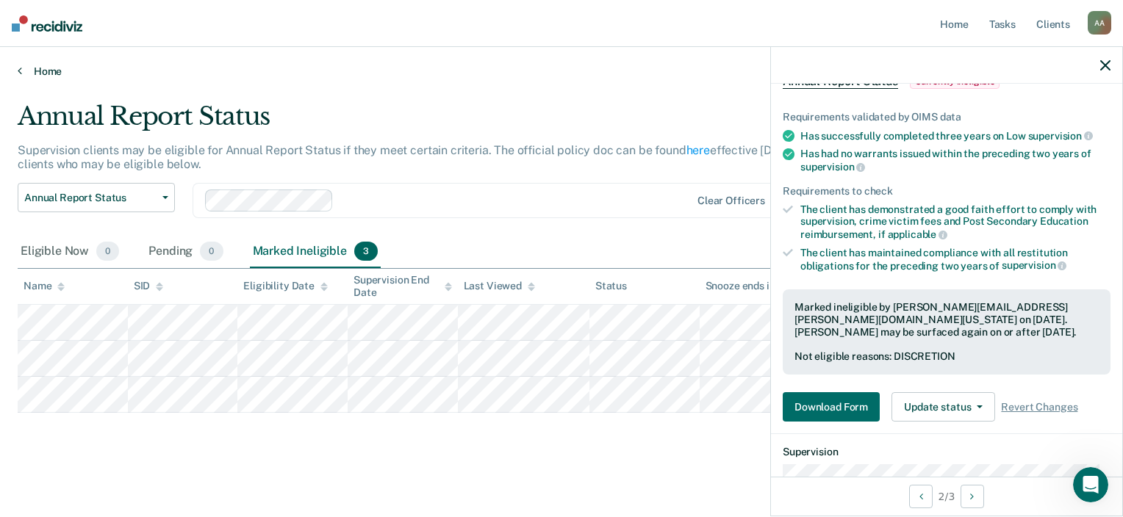
click at [46, 73] on link "Home" at bounding box center [561, 71] width 1087 height 13
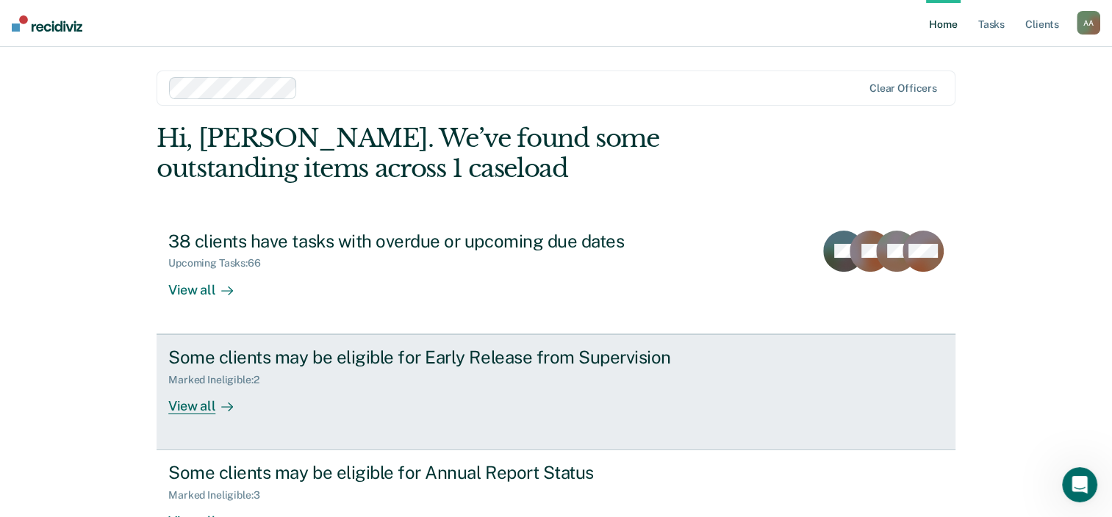
click at [649, 360] on div "Some clients may be eligible for Early Release from Supervision" at bounding box center [426, 357] width 516 height 21
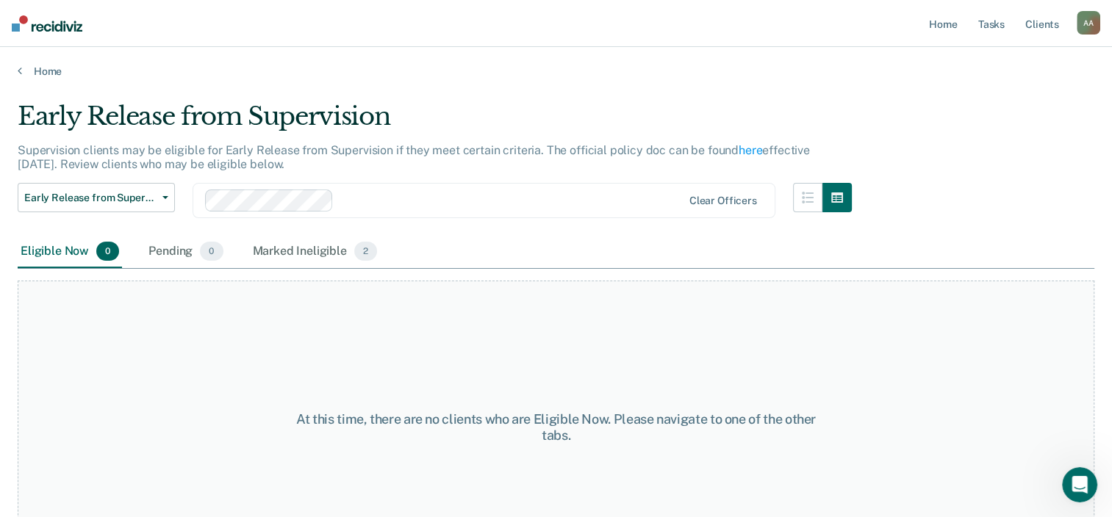
scroll to position [56, 0]
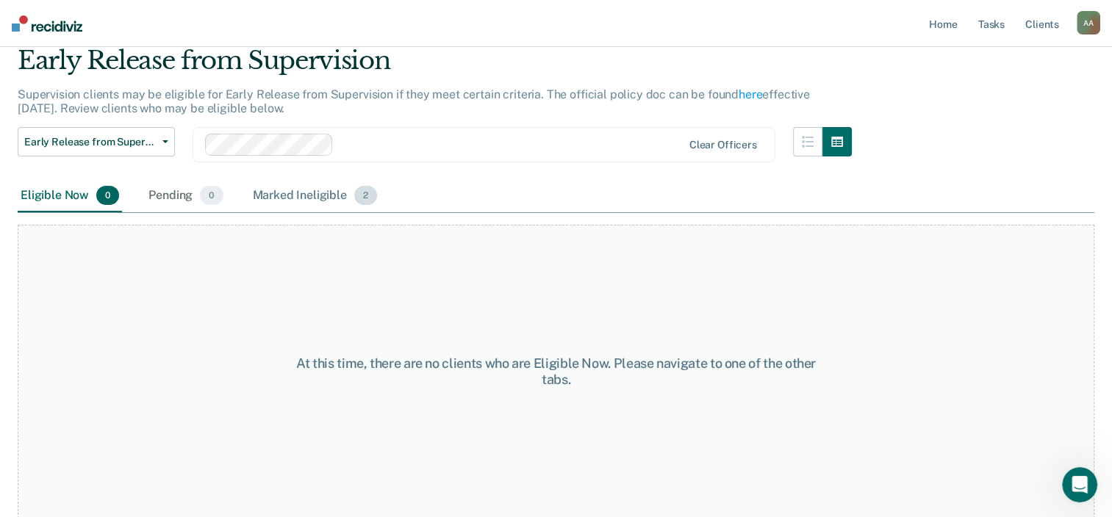
click at [303, 189] on div "Marked Ineligible 2" at bounding box center [315, 196] width 131 height 32
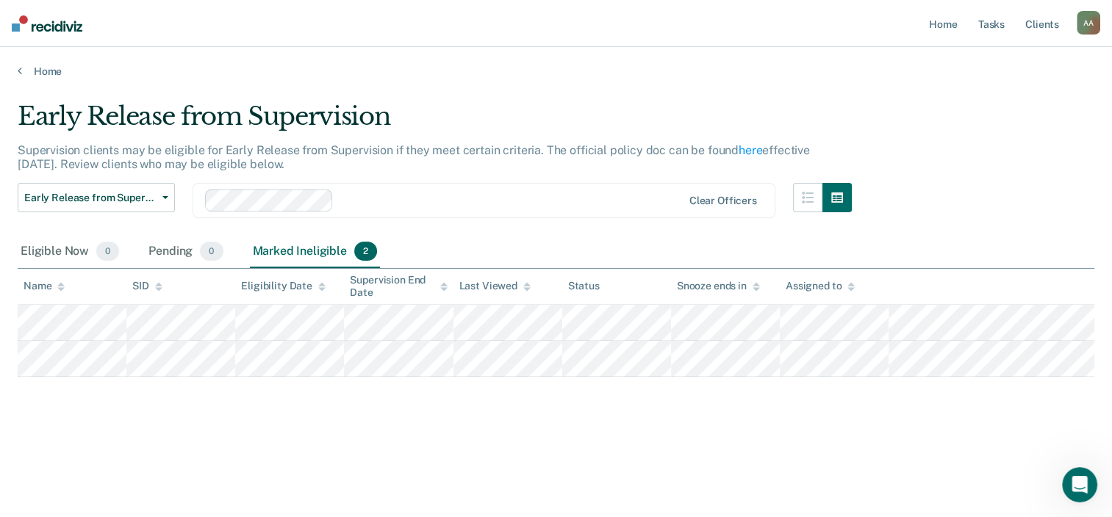
scroll to position [0, 0]
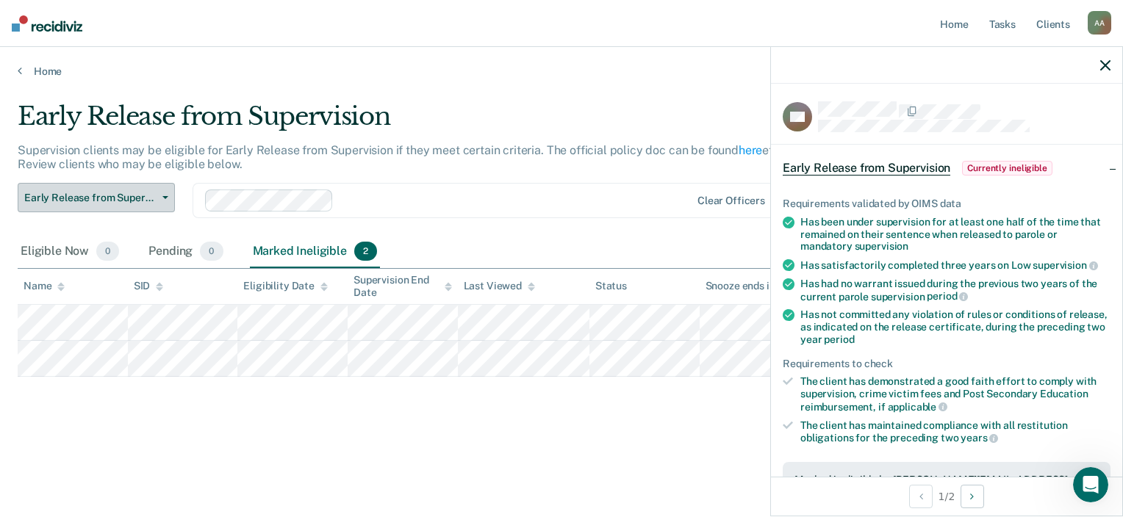
click at [71, 202] on span "Early Release from Supervision" at bounding box center [90, 198] width 132 height 12
click at [829, 161] on span "Early Release from Supervision" at bounding box center [866, 168] width 168 height 15
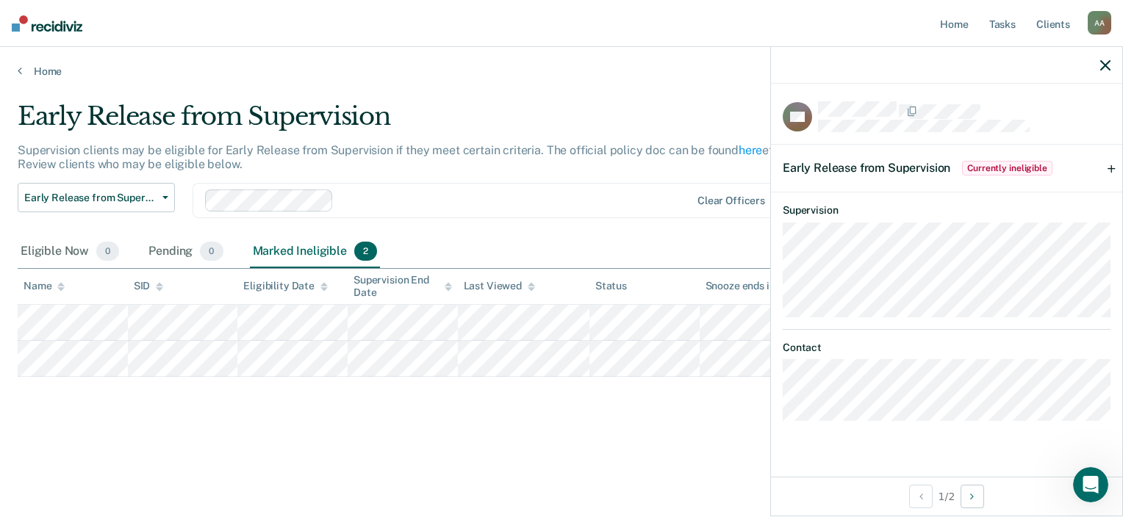
click at [635, 4] on nav "Home Tasks Client s [PERSON_NAME] A A Profile How it works Log Out" at bounding box center [561, 23] width 1123 height 47
click at [1108, 26] on div "A A" at bounding box center [1099, 23] width 24 height 24
click at [927, 29] on nav "Home Tasks Client s [PERSON_NAME] A A Profile How it works Log Out" at bounding box center [561, 23] width 1123 height 47
click at [945, 29] on link "Home" at bounding box center [954, 23] width 34 height 47
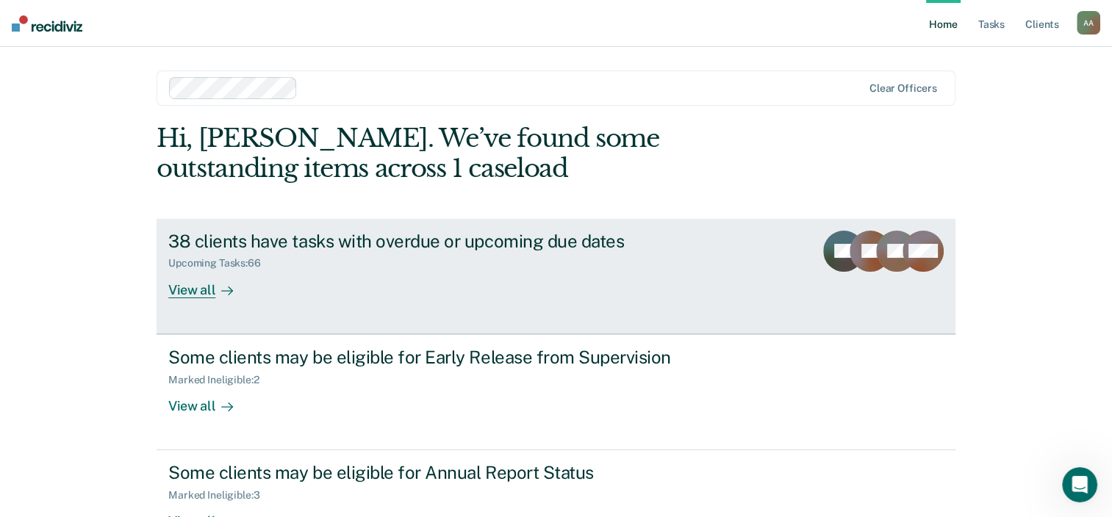
click at [623, 255] on div "Upcoming Tasks : 66" at bounding box center [426, 260] width 516 height 18
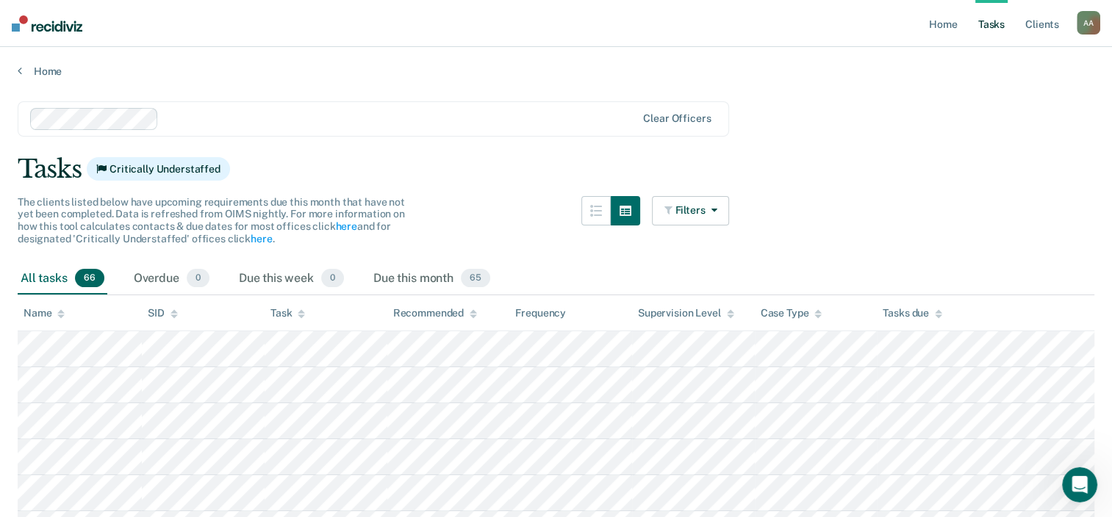
click at [623, 255] on div at bounding box center [610, 229] width 59 height 67
click at [1043, 28] on link "Client s" at bounding box center [1042, 23] width 40 height 47
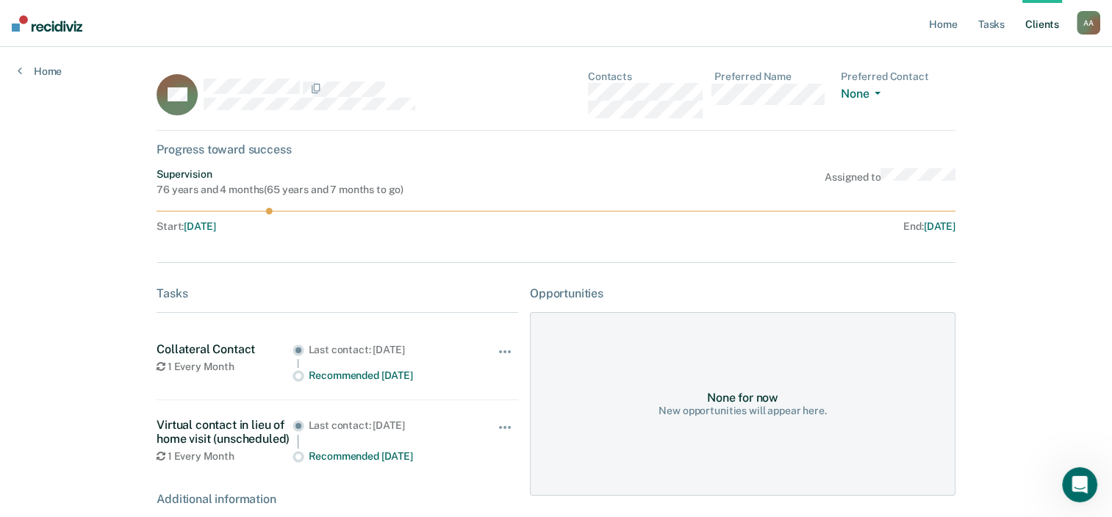
click at [1046, 26] on link "Client s" at bounding box center [1042, 23] width 40 height 47
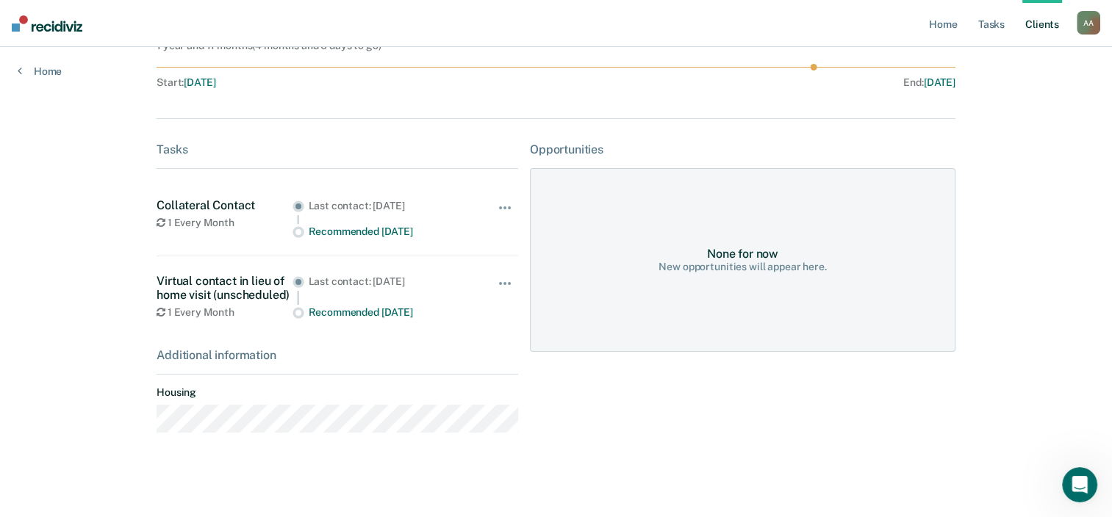
scroll to position [146, 0]
click at [500, 284] on button "button" at bounding box center [505, 289] width 25 height 24
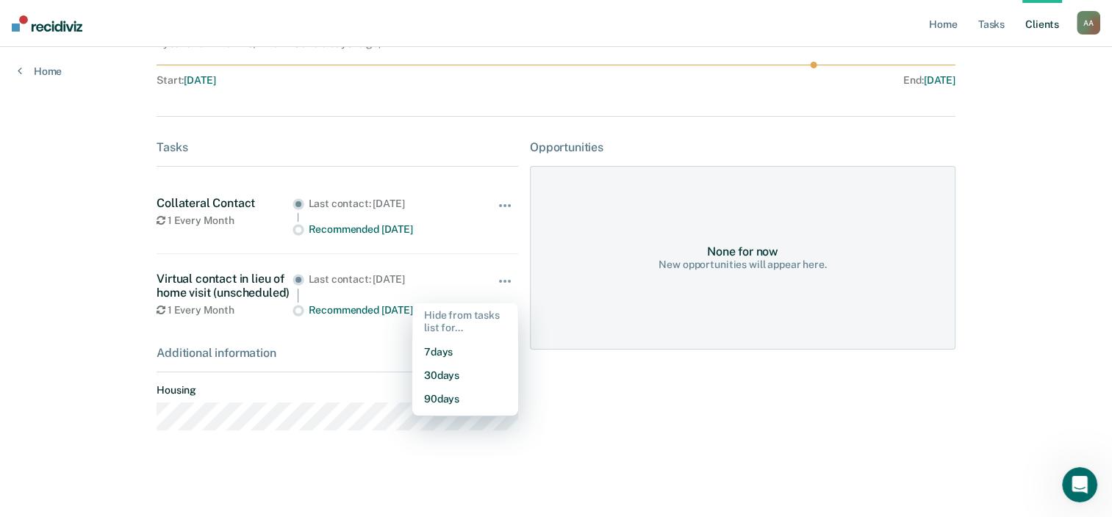
click at [322, 341] on div "Tasks Collateral Contact 1 Every Month Last contact: [DATE] Recommended [DATE] …" at bounding box center [336, 291] width 361 height 302
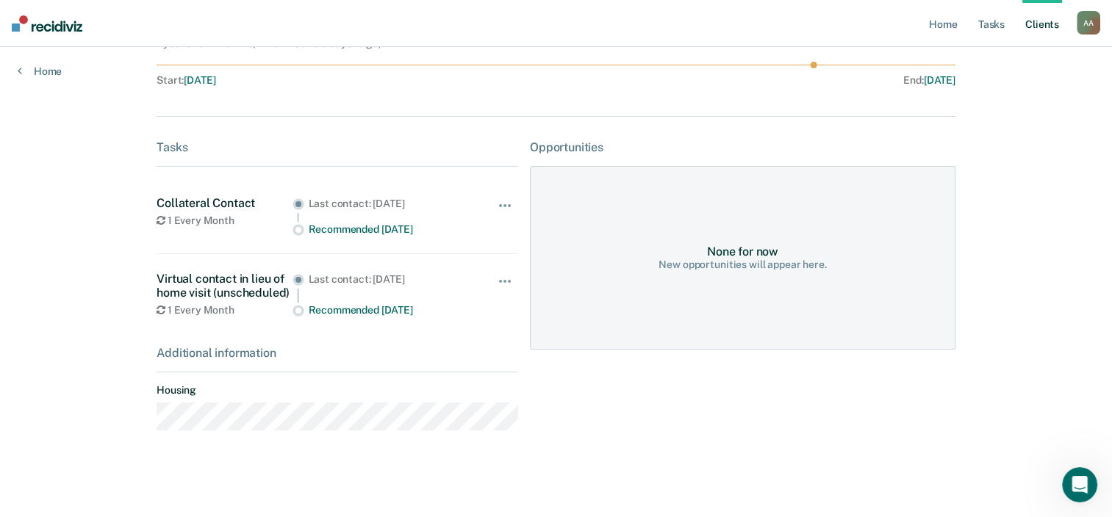
scroll to position [0, 0]
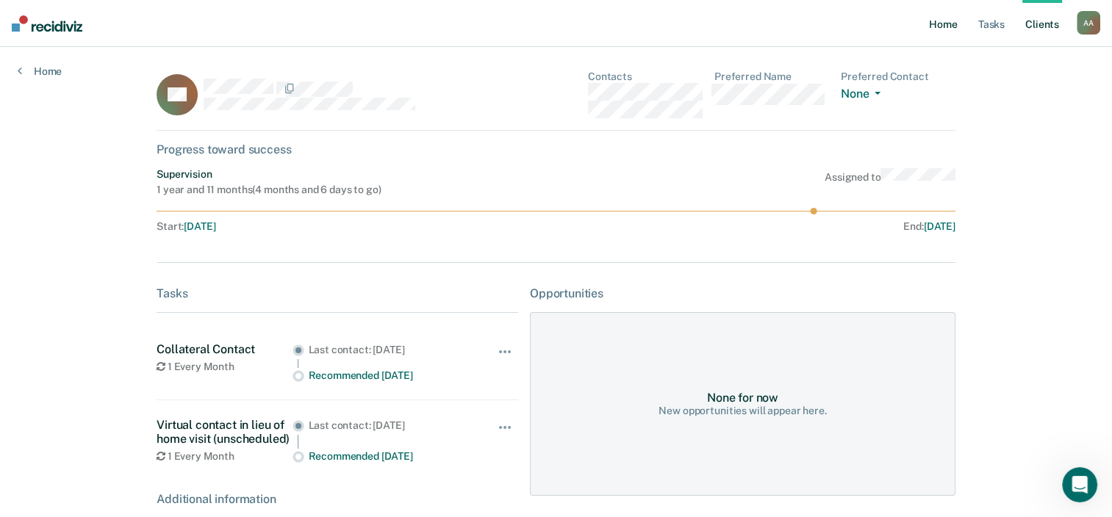
click at [939, 21] on link "Home" at bounding box center [943, 23] width 34 height 47
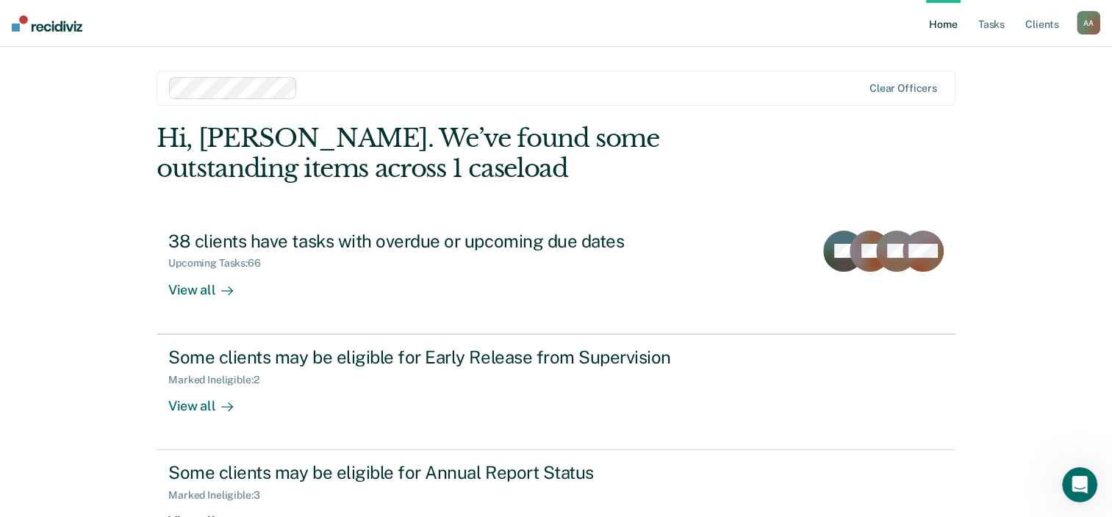
click at [1089, 32] on div "A A" at bounding box center [1088, 23] width 24 height 24
click at [1026, 77] on link "How it works" at bounding box center [1029, 78] width 118 height 12
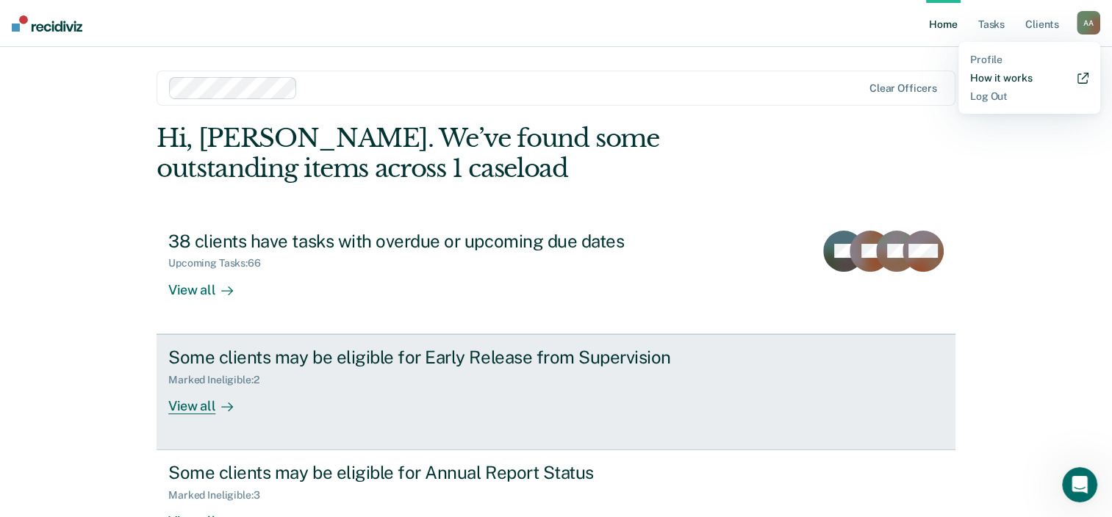
scroll to position [107, 0]
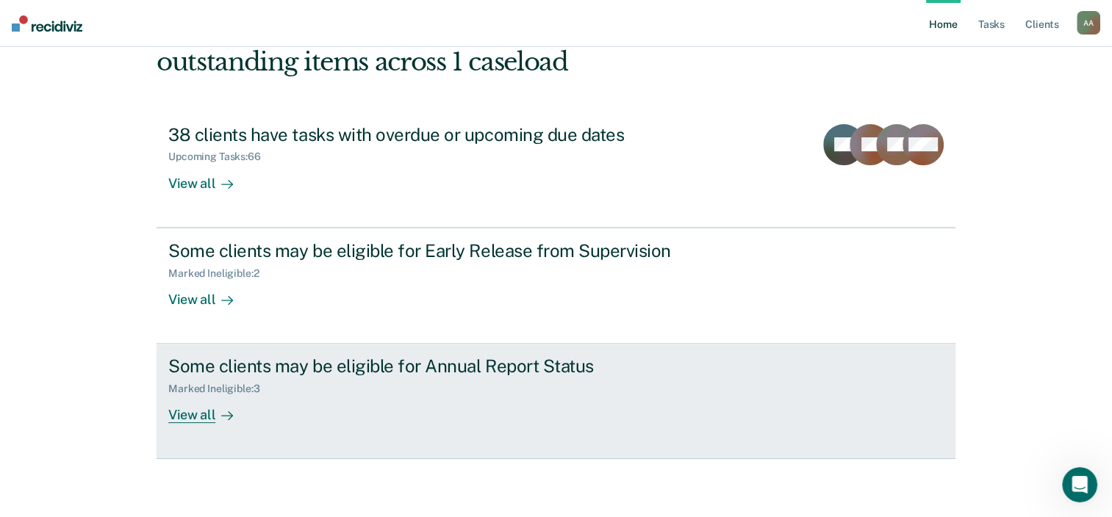
click at [554, 392] on div "Marked Ineligible : 3" at bounding box center [426, 386] width 516 height 18
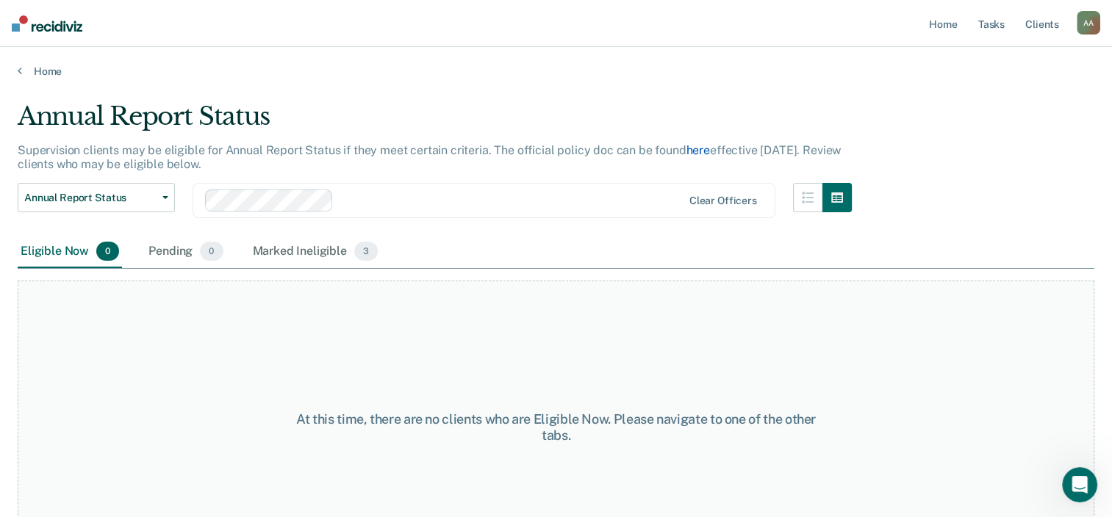
click at [694, 149] on link "here" at bounding box center [698, 150] width 24 height 14
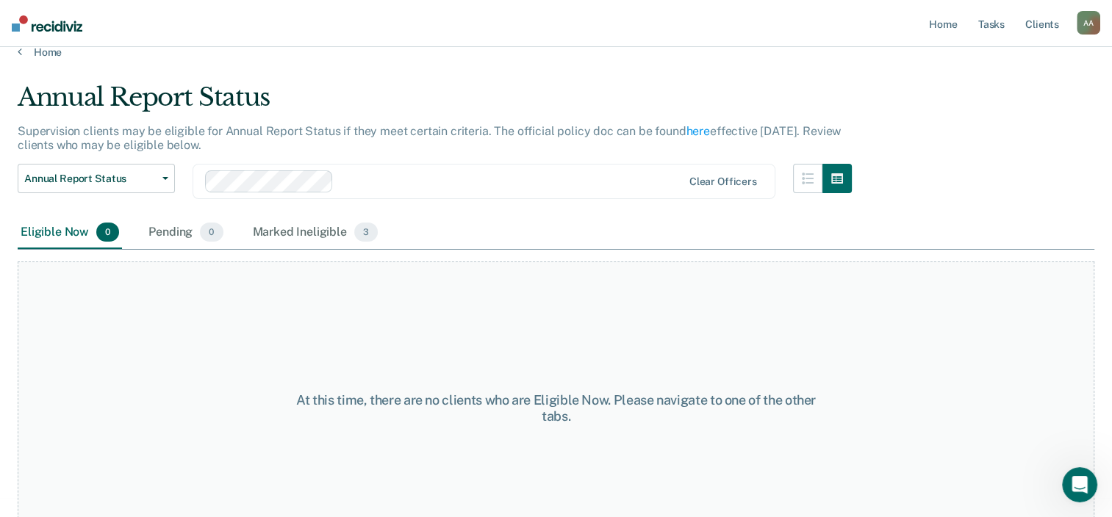
scroll to position [20, 0]
click at [50, 53] on link "Home" at bounding box center [556, 51] width 1076 height 13
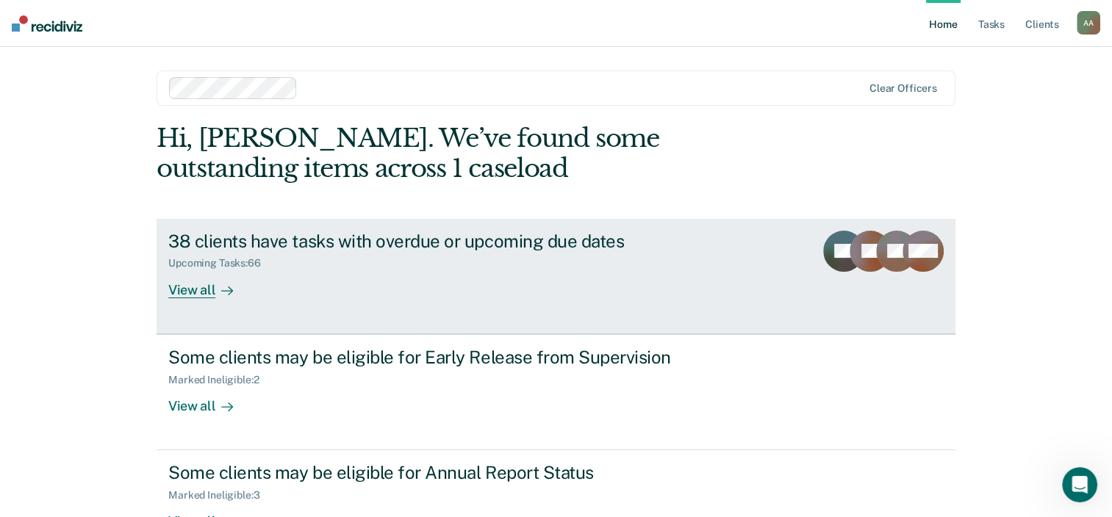
scroll to position [107, 0]
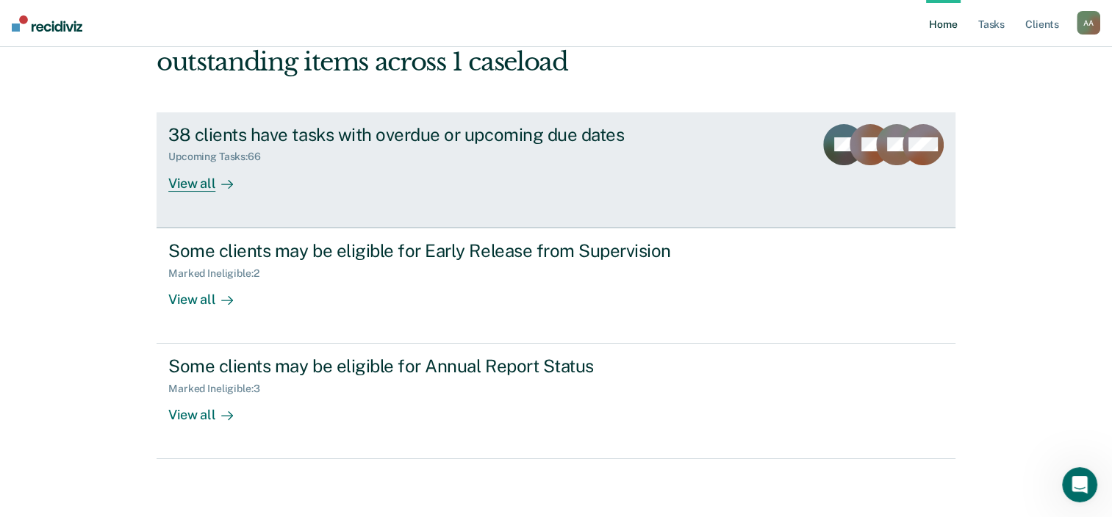
click at [374, 151] on div "Upcoming Tasks : 66" at bounding box center [426, 154] width 516 height 18
